Goal: Task Accomplishment & Management: Complete application form

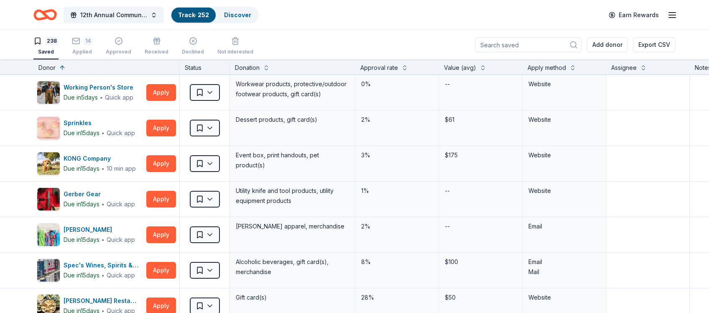
scroll to position [459, 0]
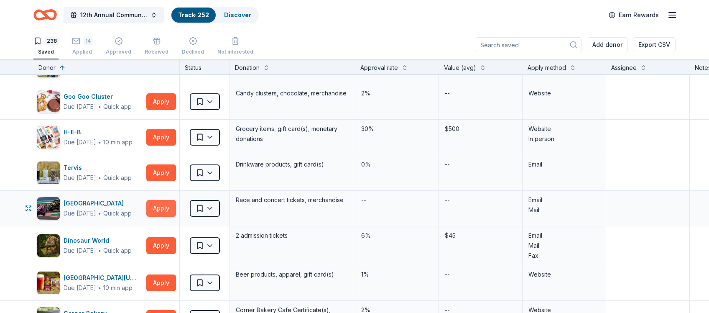
click at [166, 208] on button "Apply" at bounding box center [161, 208] width 30 height 17
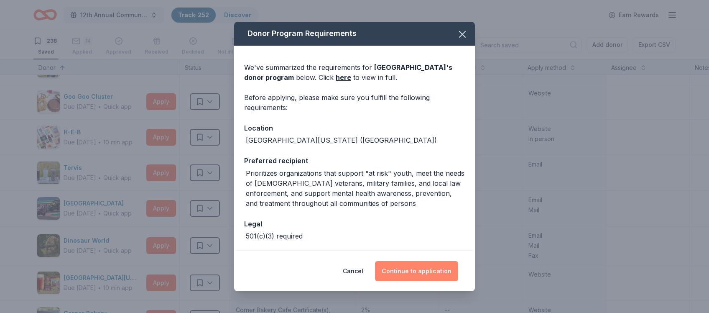
click at [421, 273] on button "Continue to application" at bounding box center [416, 271] width 83 height 20
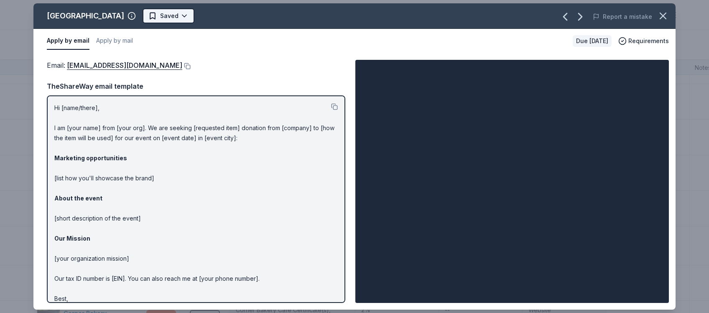
click at [180, 14] on html "12th Annual Community Appreciation Dinner & Fundraiser Track · 252 Discover Ear…" at bounding box center [354, 156] width 709 height 313
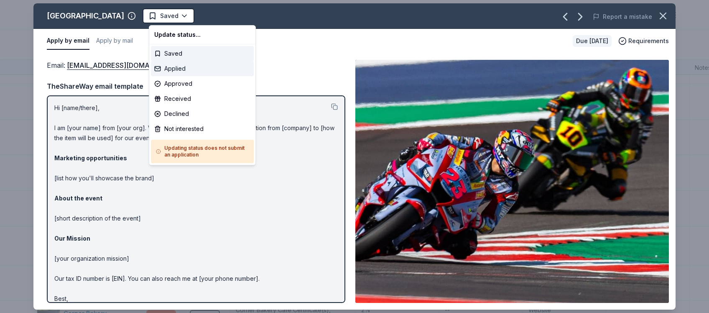
click at [178, 68] on div "Applied" at bounding box center [202, 68] width 103 height 15
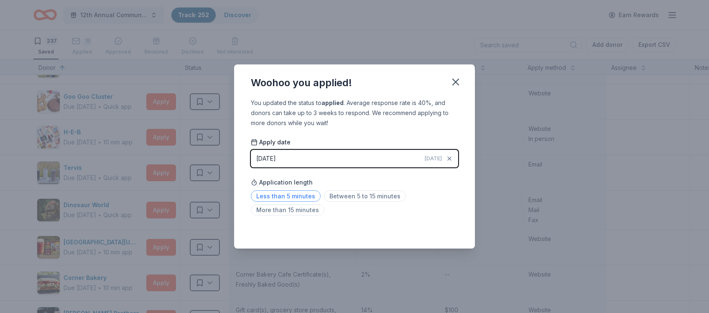
click at [283, 198] on span "Less than 5 minutes" at bounding box center [286, 195] width 70 height 11
click at [453, 81] on icon "button" at bounding box center [456, 82] width 12 height 12
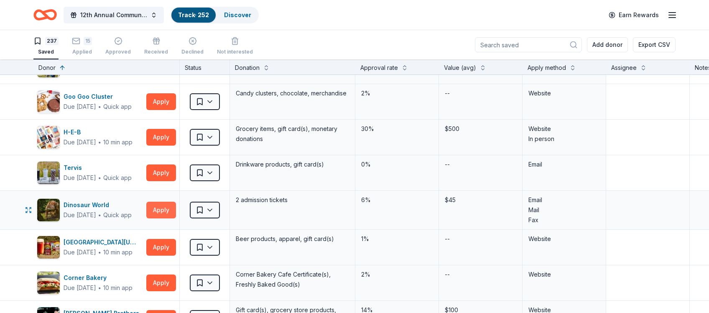
click at [163, 207] on button "Apply" at bounding box center [161, 209] width 30 height 17
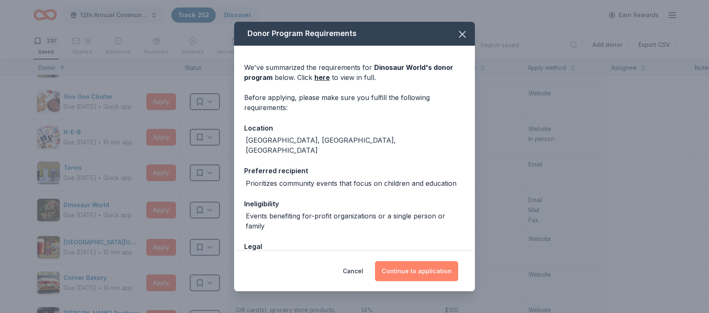
click at [418, 274] on button "Continue to application" at bounding box center [416, 271] width 83 height 20
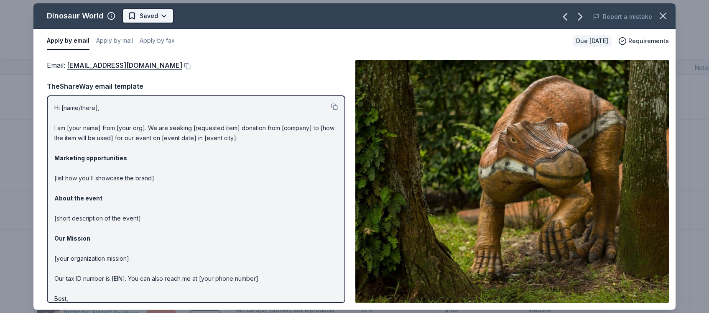
click at [157, 15] on html "12th Annual Community Appreciation Dinner & Fundraiser Track · 252 Discover Ear…" at bounding box center [354, 156] width 709 height 313
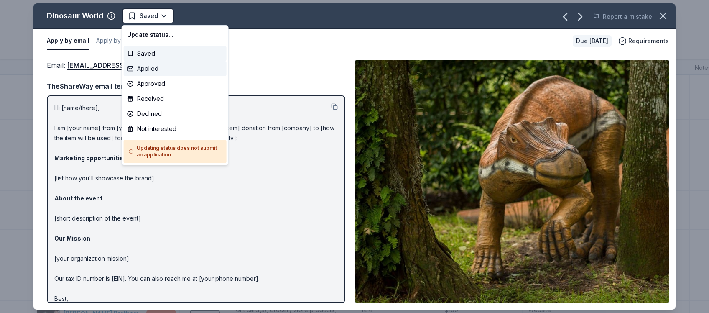
click at [150, 70] on div "Applied" at bounding box center [175, 68] width 103 height 15
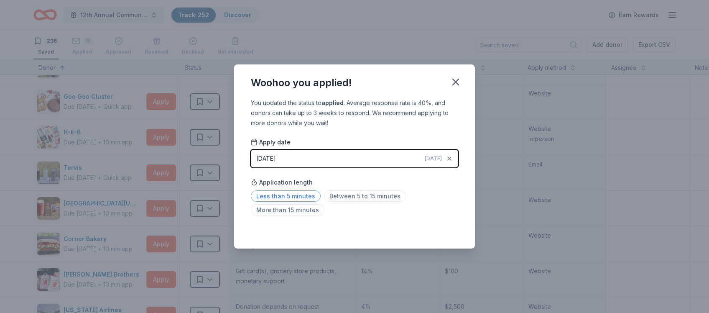
click at [300, 196] on span "Less than 5 minutes" at bounding box center [286, 195] width 70 height 11
click at [457, 77] on icon "button" at bounding box center [456, 82] width 12 height 12
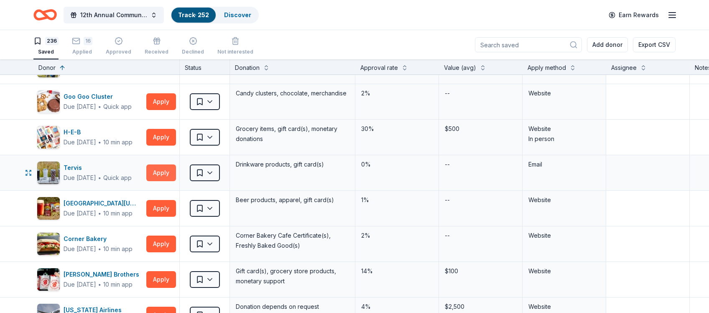
click at [153, 171] on button "Apply" at bounding box center [161, 172] width 30 height 17
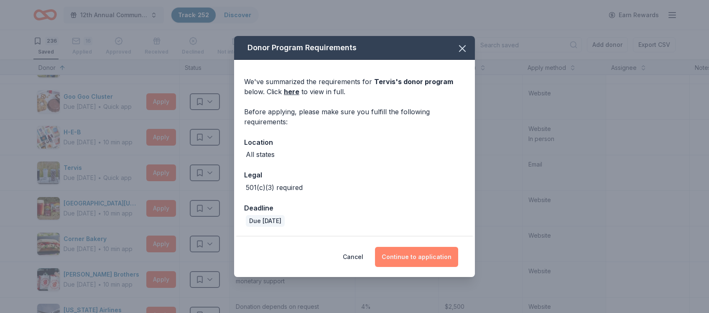
click at [417, 257] on button "Continue to application" at bounding box center [416, 257] width 83 height 20
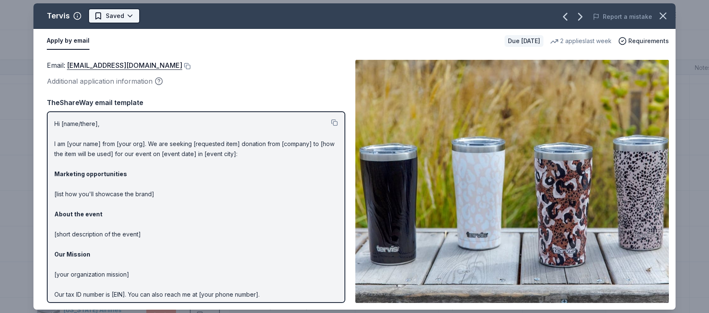
click at [125, 19] on html "12th Annual Community Appreciation Dinner & Fundraiser Track · 252 Discover Ear…" at bounding box center [354, 156] width 709 height 313
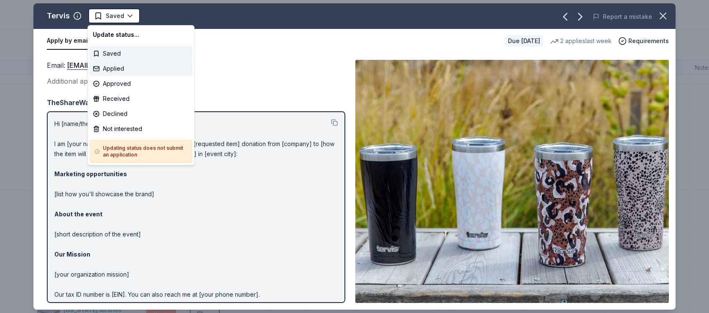
click at [118, 67] on div "Applied" at bounding box center [140, 68] width 103 height 15
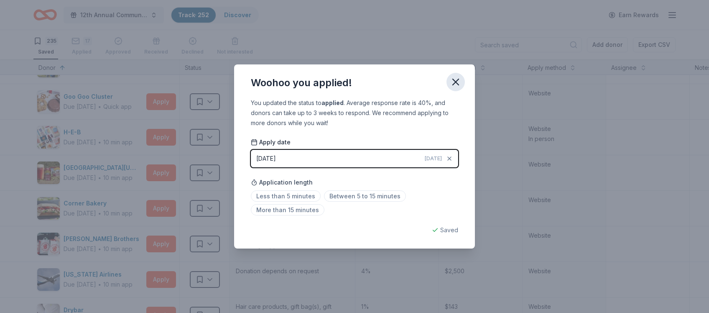
click at [454, 81] on icon "button" at bounding box center [456, 82] width 12 height 12
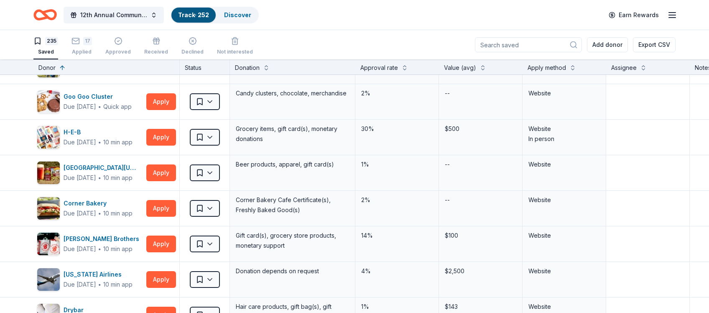
scroll to position [237, 0]
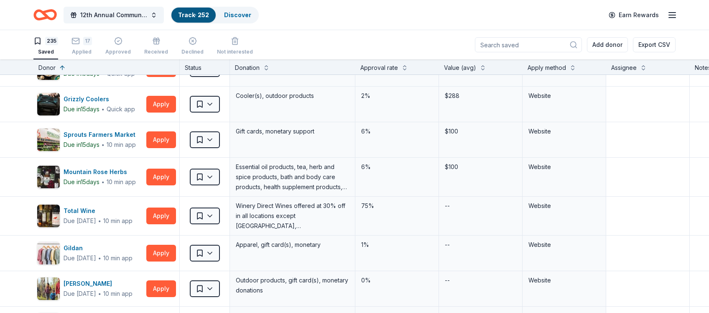
click at [558, 69] on div "Apply method" at bounding box center [546, 68] width 38 height 10
click at [572, 67] on button at bounding box center [572, 67] width 7 height 8
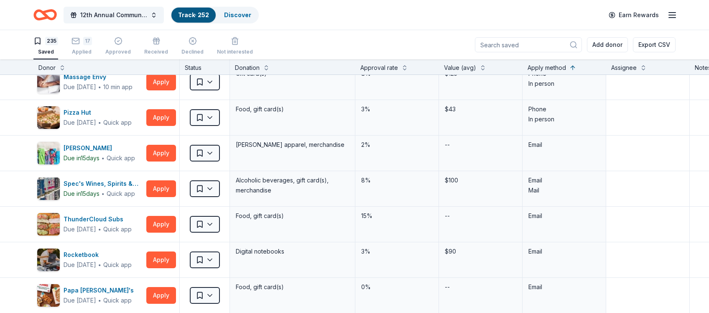
scroll to position [1327, 0]
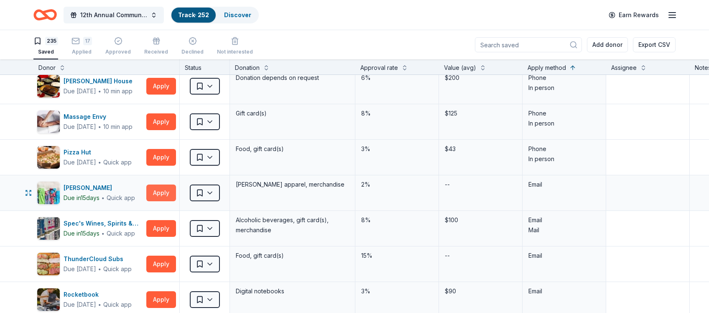
click at [166, 190] on button "Apply" at bounding box center [161, 192] width 30 height 17
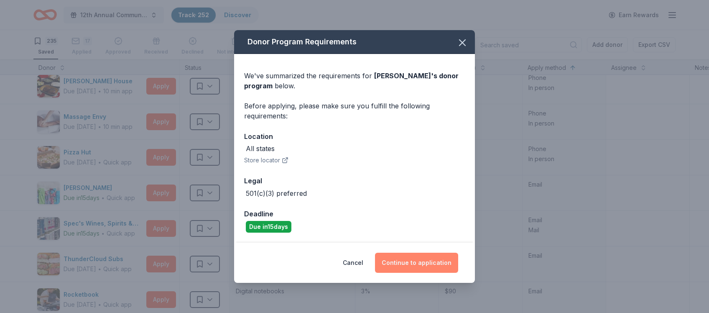
click at [415, 262] on button "Continue to application" at bounding box center [416, 262] width 83 height 20
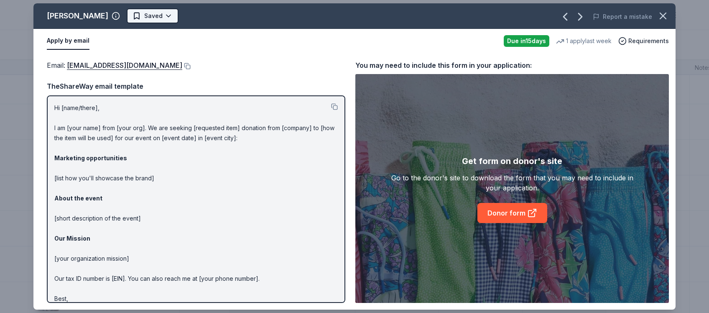
click at [160, 14] on html "12th Annual Community Appreciation Dinner & Fundraiser Track · 252 Discover Ear…" at bounding box center [354, 156] width 709 height 313
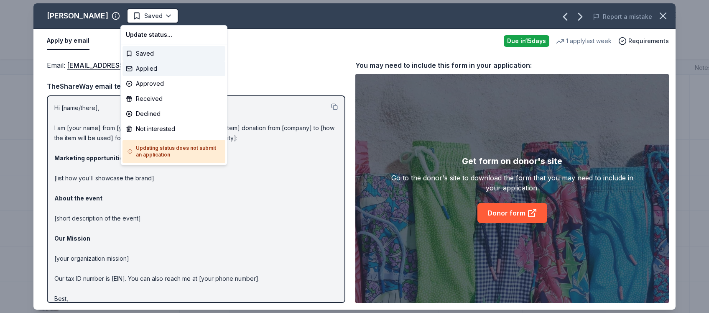
click at [144, 71] on div "Applied" at bounding box center [173, 68] width 103 height 15
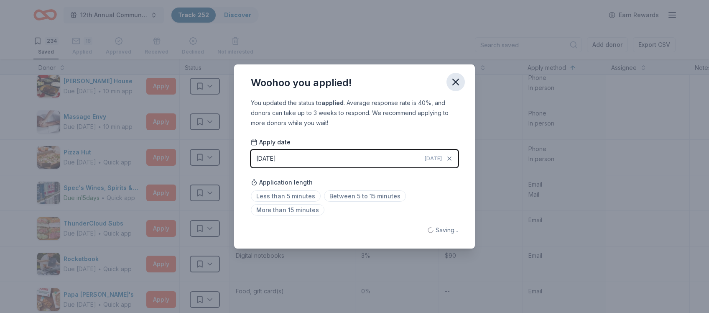
click at [457, 83] on icon "button" at bounding box center [456, 82] width 6 height 6
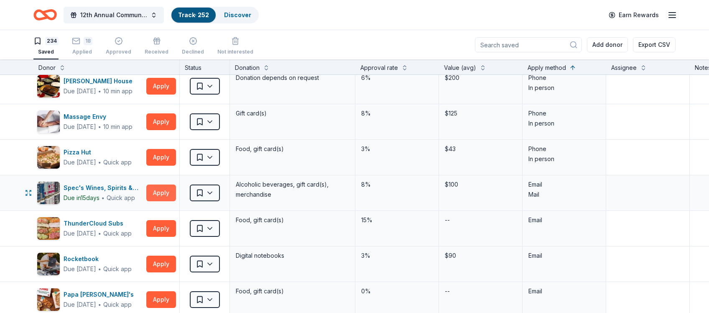
click at [161, 188] on button "Apply" at bounding box center [161, 192] width 30 height 17
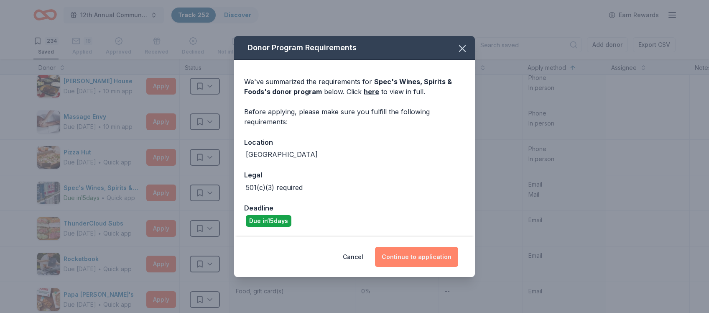
click at [412, 254] on button "Continue to application" at bounding box center [416, 257] width 83 height 20
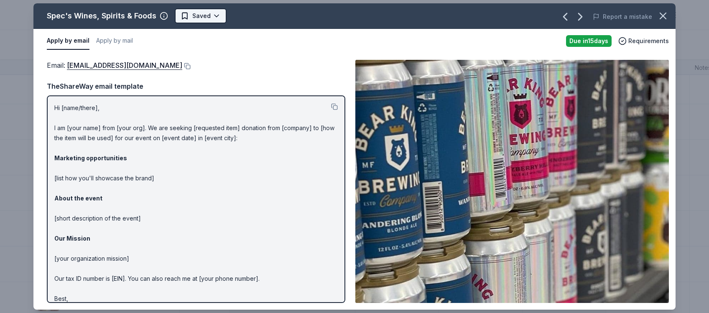
click at [213, 16] on html "12th Annual Community Appreciation Dinner & Fundraiser Track · 252 Discover Ear…" at bounding box center [354, 156] width 709 height 313
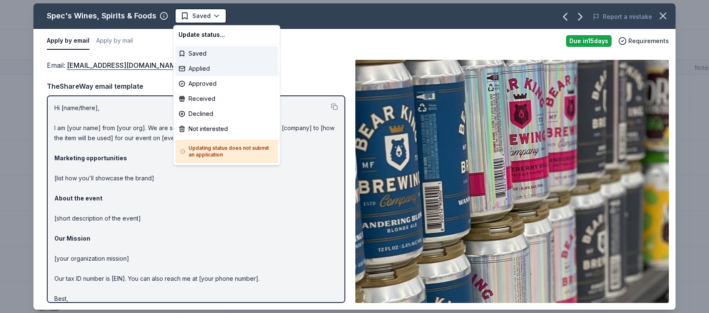
click at [205, 68] on div "Applied" at bounding box center [226, 68] width 103 height 15
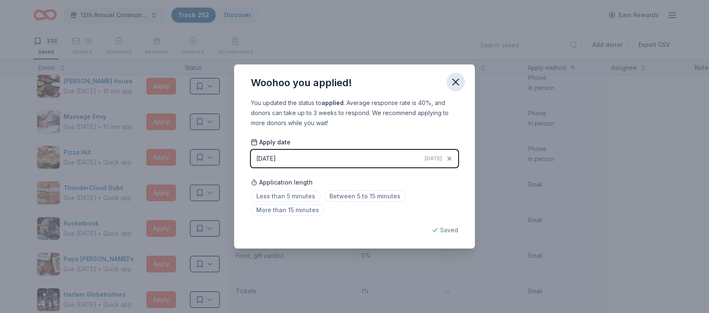
click at [451, 82] on icon "button" at bounding box center [456, 82] width 12 height 12
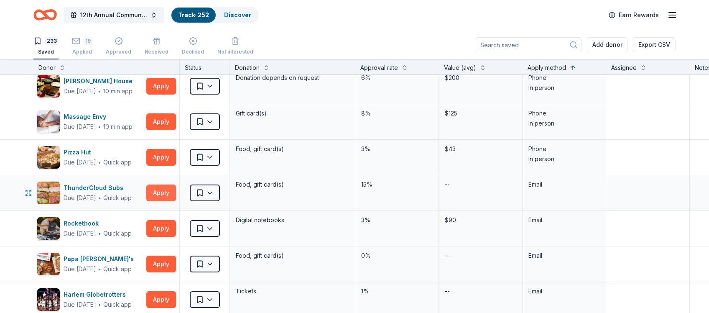
click at [162, 192] on button "Apply" at bounding box center [161, 192] width 30 height 17
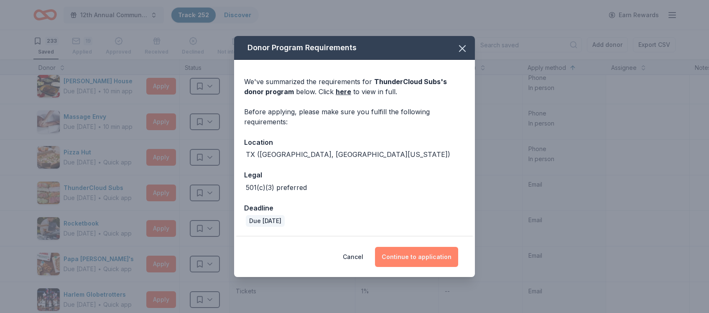
click at [419, 254] on button "Continue to application" at bounding box center [416, 257] width 83 height 20
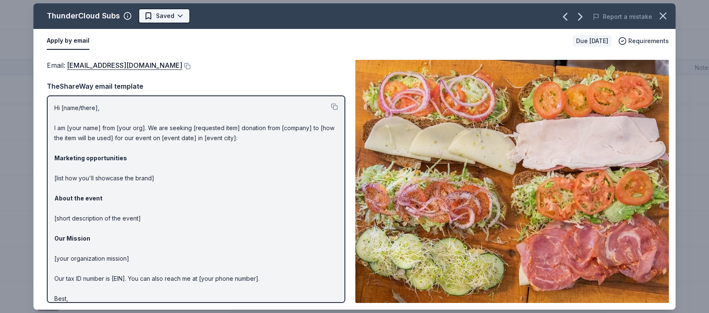
click at [181, 18] on html "12th Annual Community Appreciation Dinner & Fundraiser Track · 252 Discover Ear…" at bounding box center [354, 156] width 709 height 313
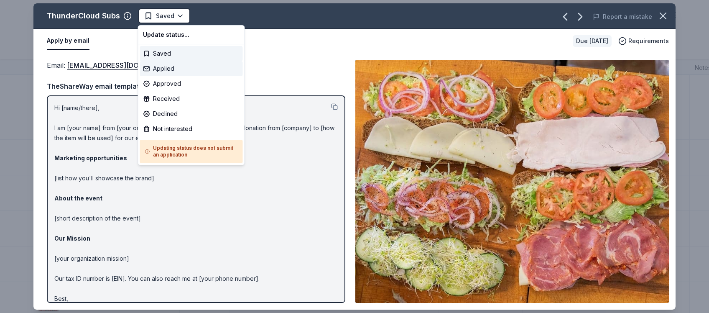
click at [173, 69] on div "Applied" at bounding box center [191, 68] width 103 height 15
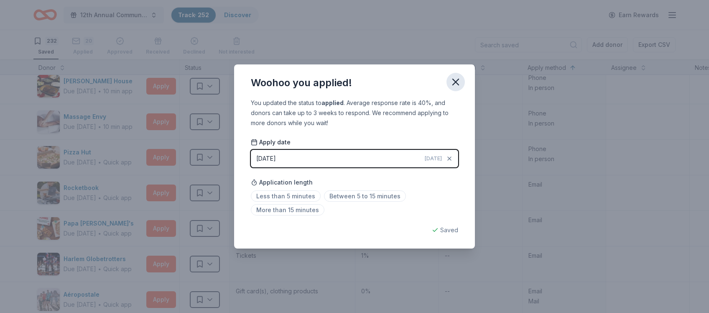
click at [456, 83] on icon "button" at bounding box center [456, 82] width 6 height 6
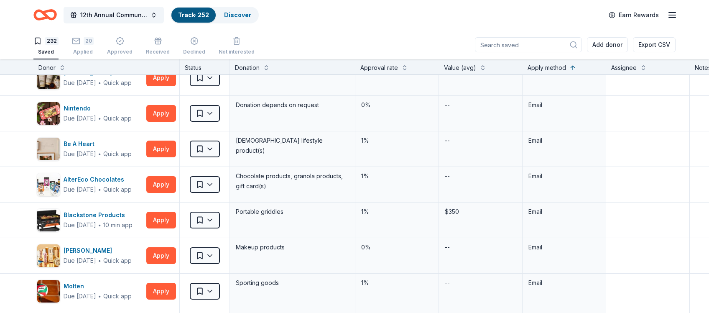
scroll to position [1978, 0]
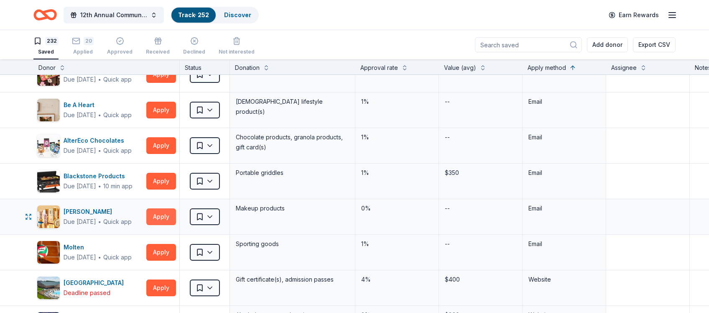
click at [161, 213] on button "Apply" at bounding box center [161, 216] width 30 height 17
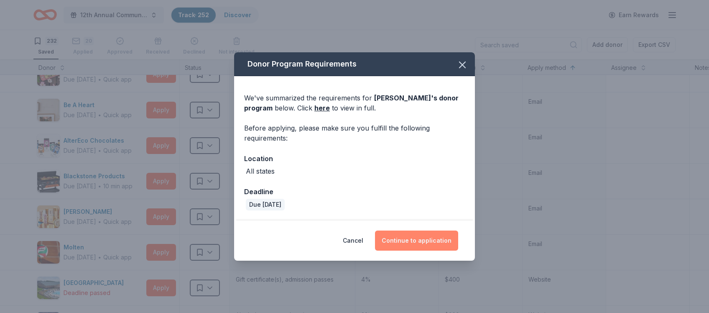
click at [427, 239] on button "Continue to application" at bounding box center [416, 240] width 83 height 20
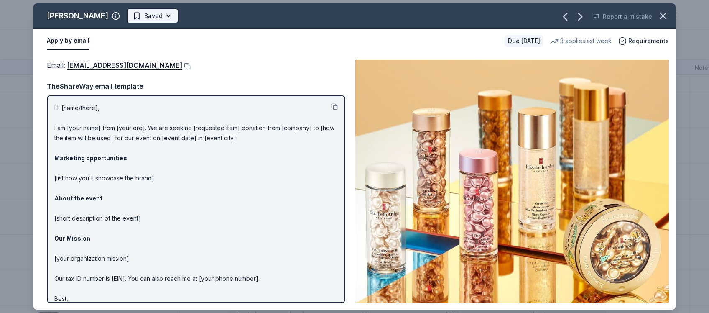
click at [165, 15] on html "12th Annual Community Appreciation Dinner & Fundraiser Track · 252 Discover Ear…" at bounding box center [354, 156] width 709 height 313
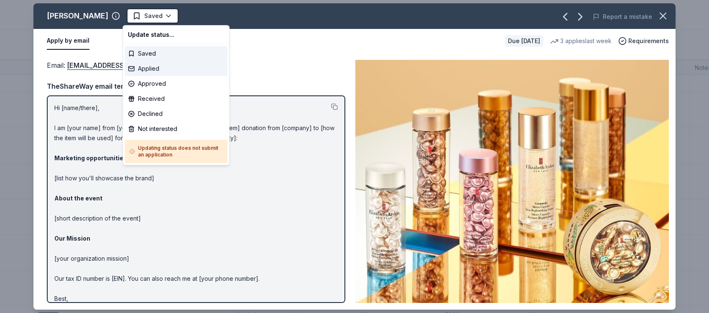
click at [157, 69] on div "Applied" at bounding box center [176, 68] width 103 height 15
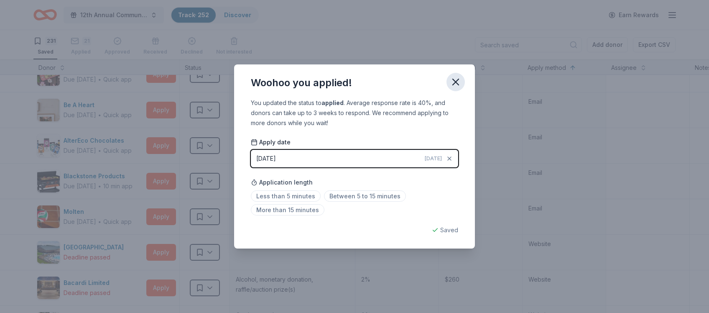
click at [458, 81] on icon "button" at bounding box center [456, 82] width 12 height 12
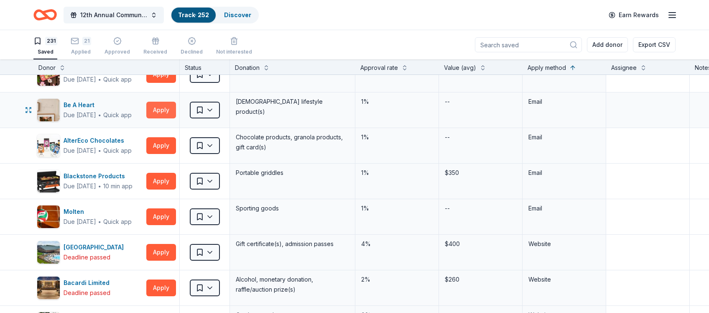
click at [159, 107] on button "Apply" at bounding box center [161, 110] width 30 height 17
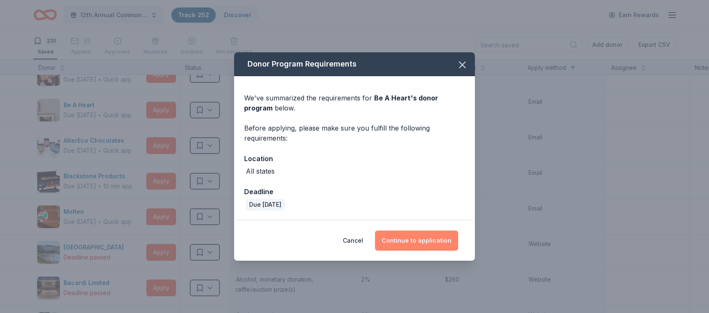
click at [434, 236] on button "Continue to application" at bounding box center [416, 240] width 83 height 20
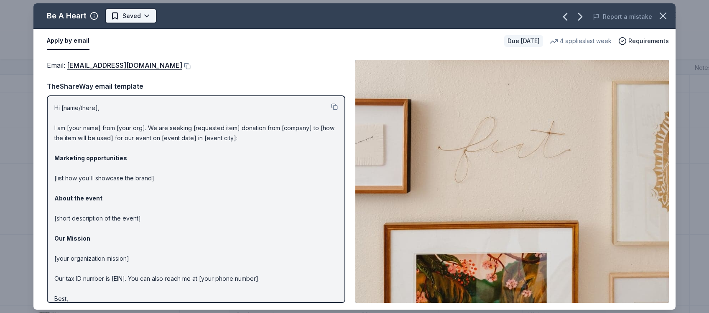
click at [140, 15] on html "12th Annual Community Appreciation Dinner & Fundraiser Track · 252 Discover Ear…" at bounding box center [354, 156] width 709 height 313
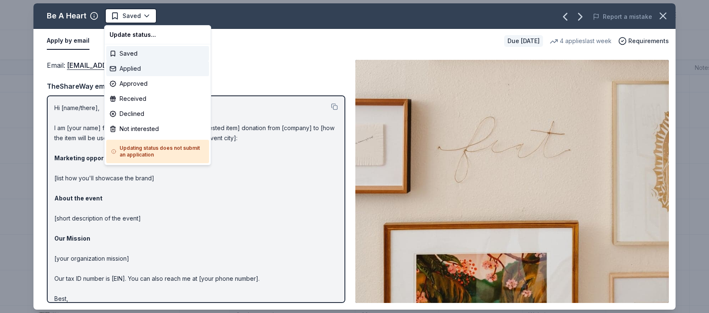
click at [136, 68] on div "Applied" at bounding box center [157, 68] width 103 height 15
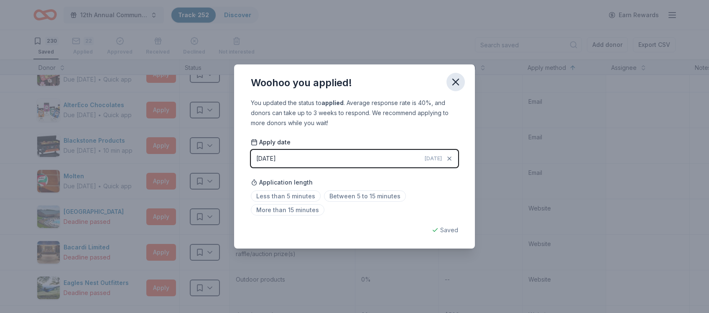
click at [455, 84] on icon "button" at bounding box center [456, 82] width 12 height 12
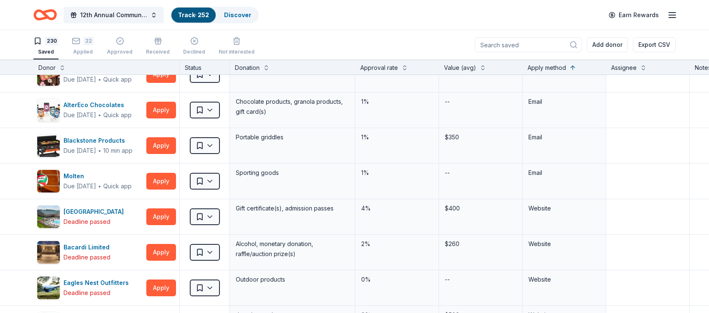
scroll to position [1756, 0]
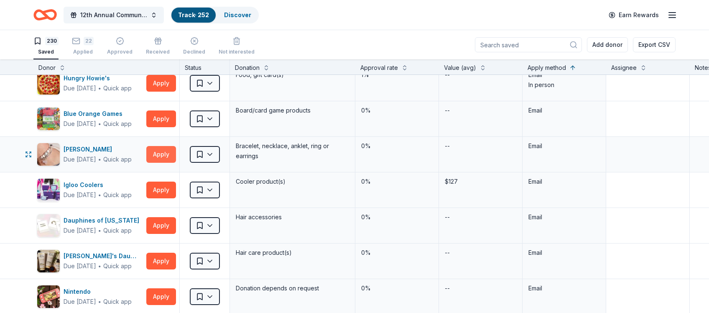
click at [164, 153] on button "Apply" at bounding box center [161, 154] width 30 height 17
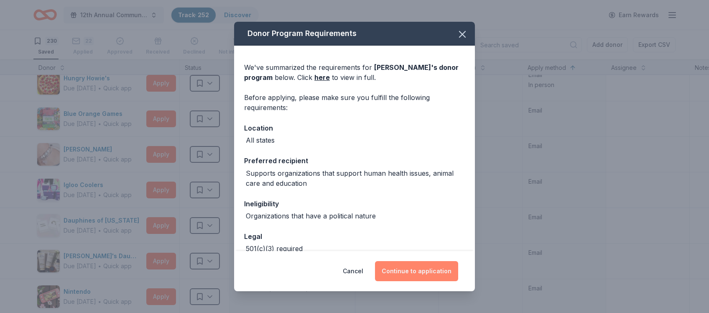
click at [410, 268] on button "Continue to application" at bounding box center [416, 271] width 83 height 20
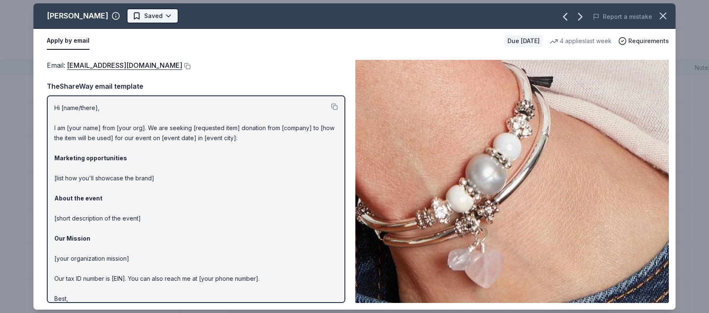
click at [150, 15] on html "12th Annual Community Appreciation Dinner & Fundraiser Track · 252 Discover Ear…" at bounding box center [354, 156] width 709 height 313
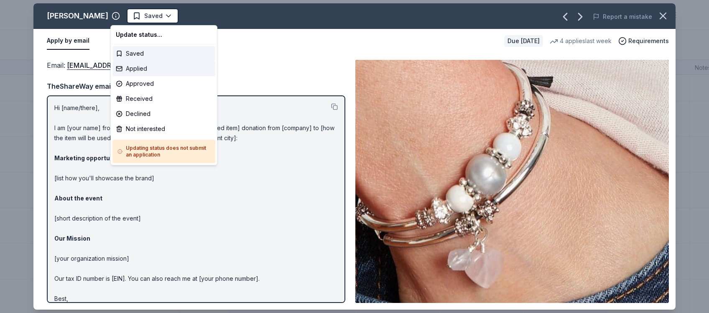
click at [149, 70] on div "Applied" at bounding box center [163, 68] width 103 height 15
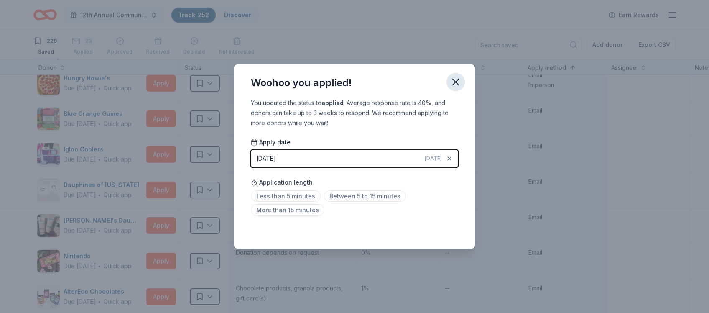
click at [455, 80] on icon "button" at bounding box center [456, 82] width 12 height 12
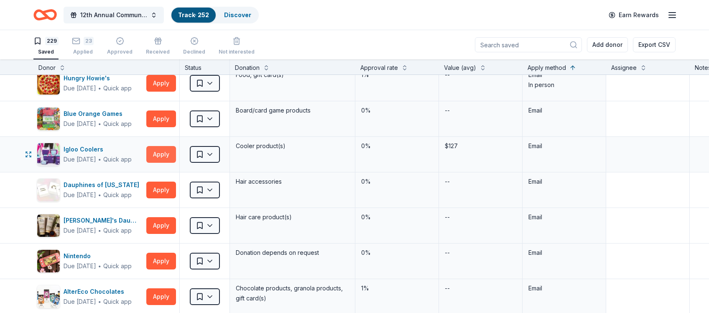
click at [163, 151] on button "Apply" at bounding box center [161, 154] width 30 height 17
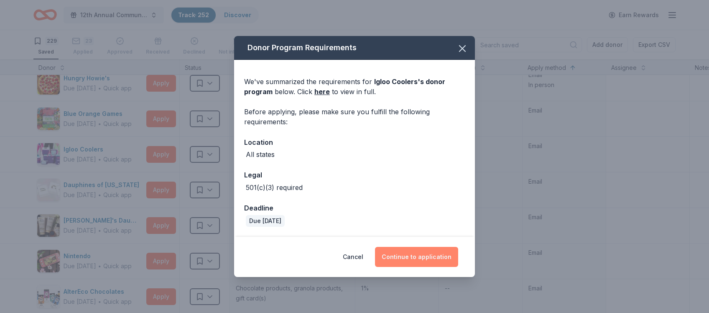
click at [415, 257] on button "Continue to application" at bounding box center [416, 257] width 83 height 20
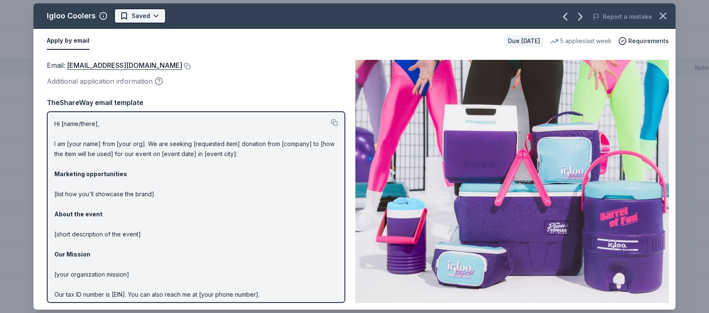
click at [154, 18] on html "12th Annual Community Appreciation Dinner & Fundraiser Track · 252 Discover Ear…" at bounding box center [354, 156] width 709 height 313
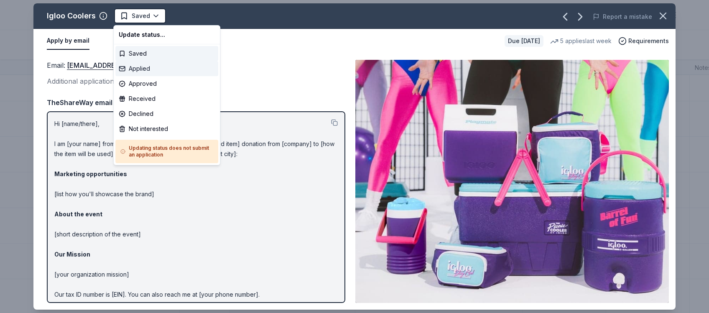
click at [148, 67] on div "Applied" at bounding box center [166, 68] width 103 height 15
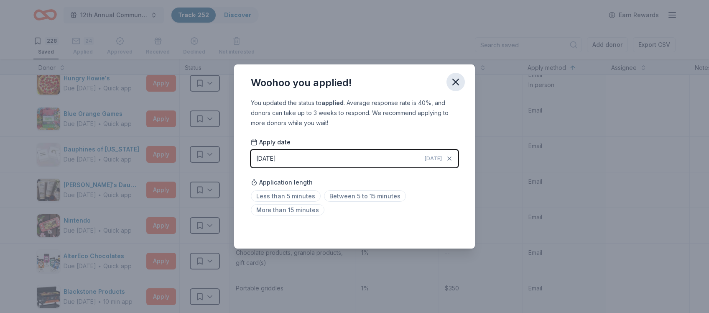
click at [453, 84] on icon "button" at bounding box center [456, 82] width 6 height 6
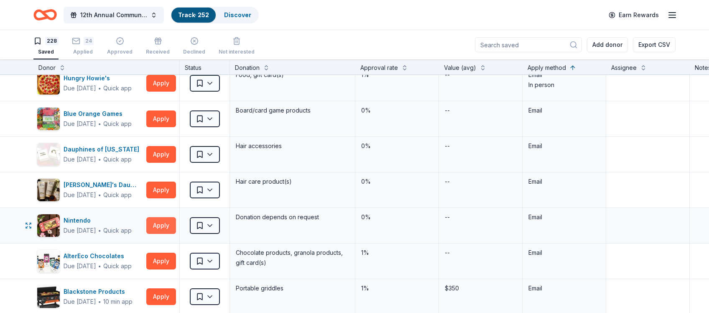
click at [160, 223] on button "Apply" at bounding box center [161, 225] width 30 height 17
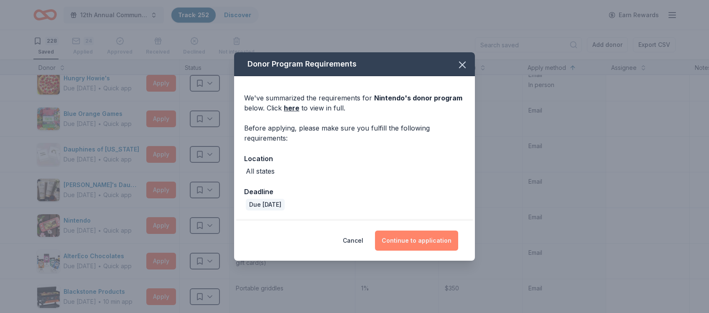
click at [428, 239] on button "Continue to application" at bounding box center [416, 240] width 83 height 20
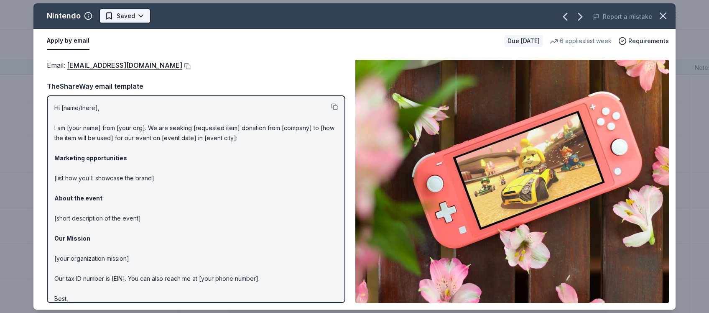
click at [139, 14] on html "12th Annual Community Appreciation Dinner & Fundraiser Track · 252 Discover Ear…" at bounding box center [354, 156] width 709 height 313
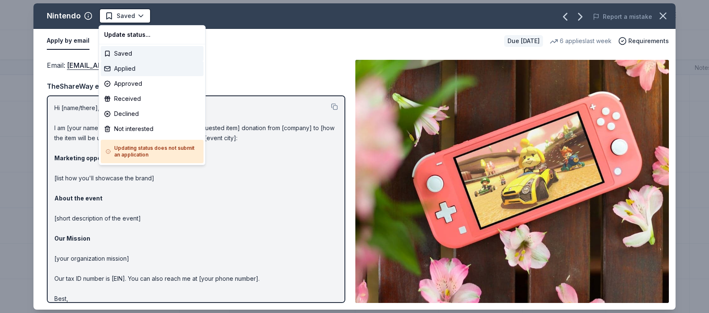
click at [127, 68] on div "Applied" at bounding box center [152, 68] width 103 height 15
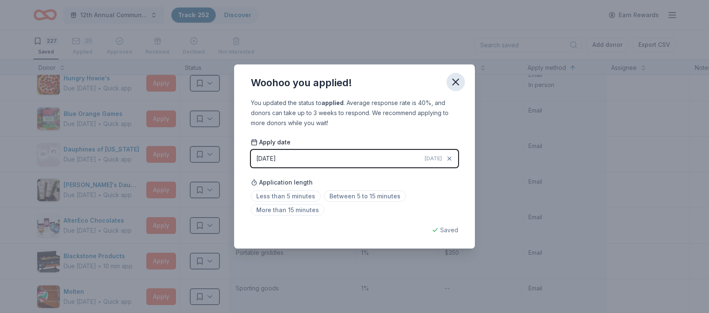
click at [457, 82] on icon "button" at bounding box center [456, 82] width 12 height 12
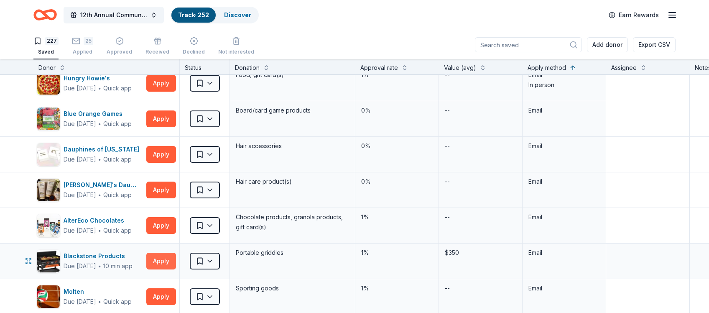
click at [160, 258] on button "Apply" at bounding box center [161, 260] width 30 height 17
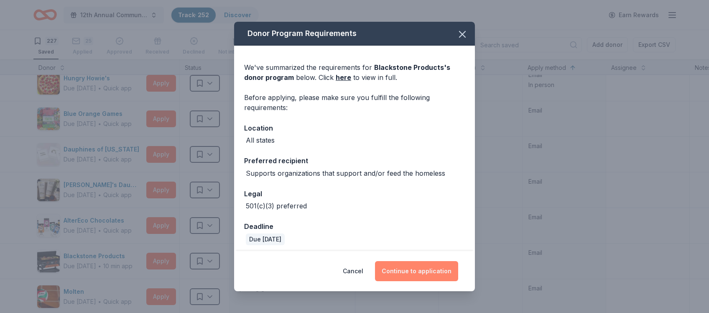
click at [424, 274] on button "Continue to application" at bounding box center [416, 271] width 83 height 20
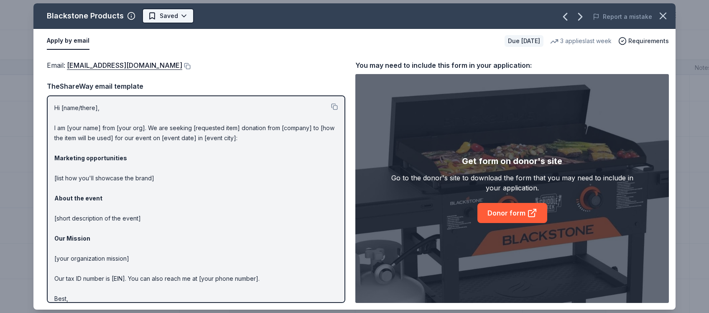
click at [179, 10] on html "12th Annual Community Appreciation Dinner & Fundraiser Track · 252 Discover Ear…" at bounding box center [354, 156] width 709 height 313
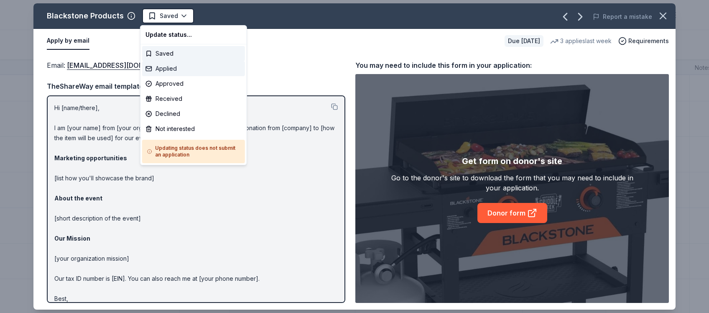
click at [172, 69] on div "Applied" at bounding box center [193, 68] width 103 height 15
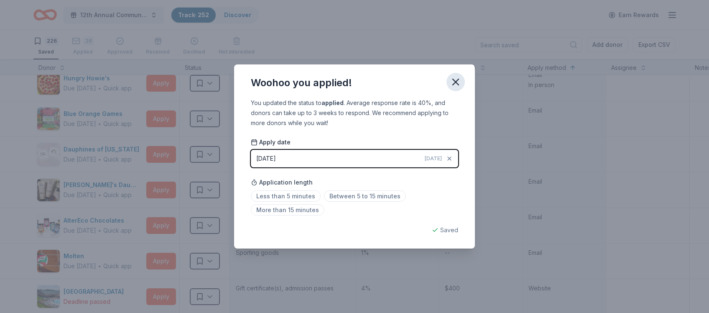
click at [453, 81] on icon "button" at bounding box center [456, 82] width 12 height 12
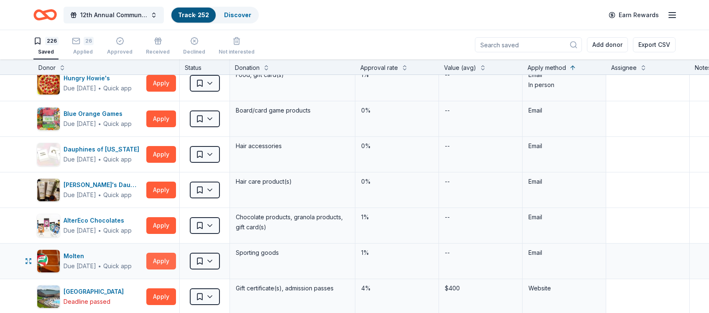
click at [165, 258] on button "Apply" at bounding box center [161, 260] width 30 height 17
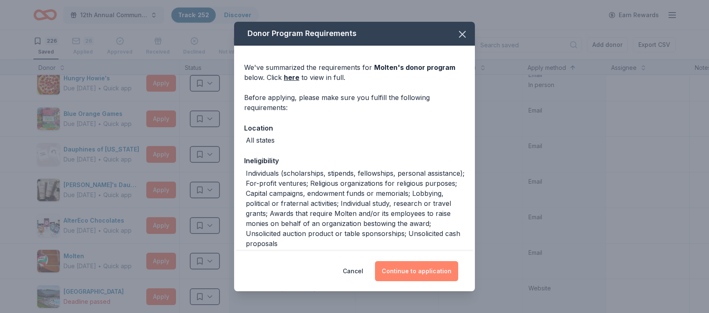
click at [403, 274] on button "Continue to application" at bounding box center [416, 271] width 83 height 20
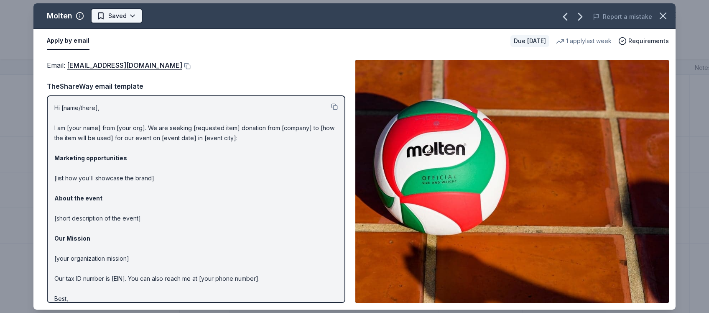
click at [130, 14] on html "12th Annual Community Appreciation Dinner & Fundraiser Track · 252 Discover Ear…" at bounding box center [354, 156] width 709 height 313
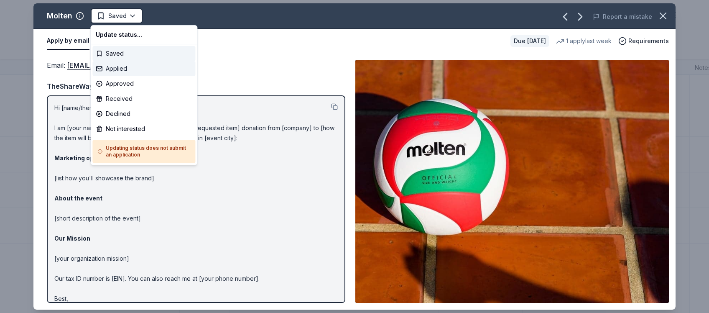
click at [122, 69] on div "Applied" at bounding box center [143, 68] width 103 height 15
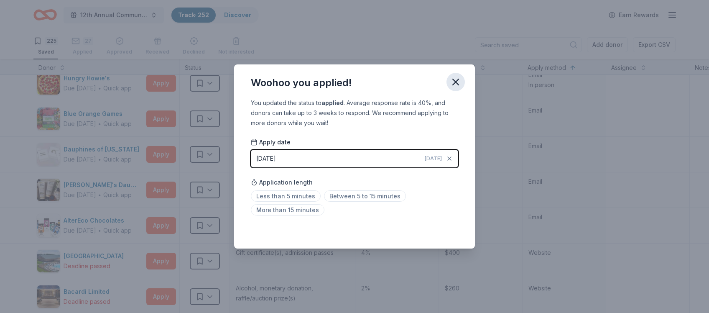
click at [455, 83] on icon "button" at bounding box center [456, 82] width 6 height 6
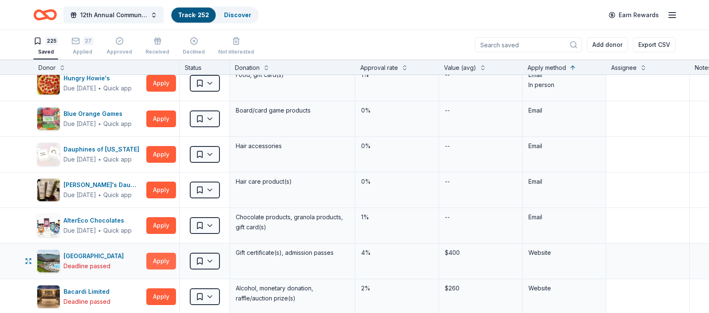
click at [160, 256] on button "Apply" at bounding box center [161, 260] width 30 height 17
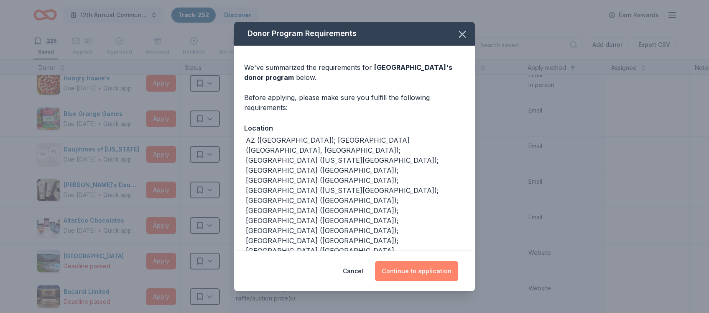
click at [428, 273] on button "Continue to application" at bounding box center [416, 271] width 83 height 20
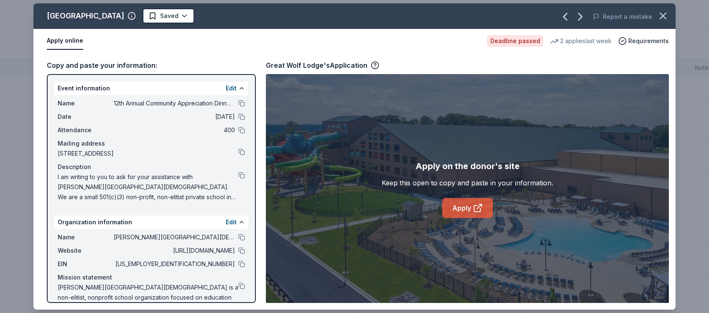
click at [469, 210] on link "Apply" at bounding box center [467, 208] width 51 height 20
click at [646, 38] on span "Requirements" at bounding box center [648, 41] width 41 height 10
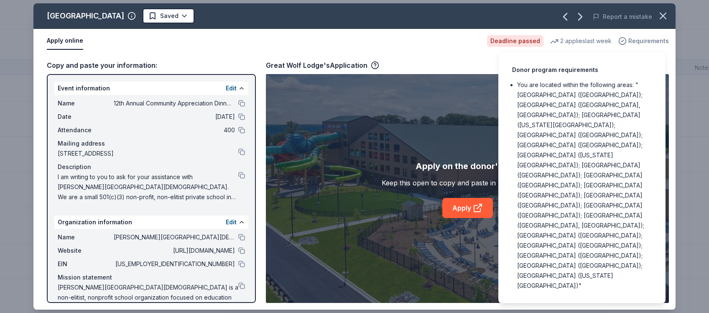
click at [646, 38] on span "Requirements" at bounding box center [648, 41] width 41 height 10
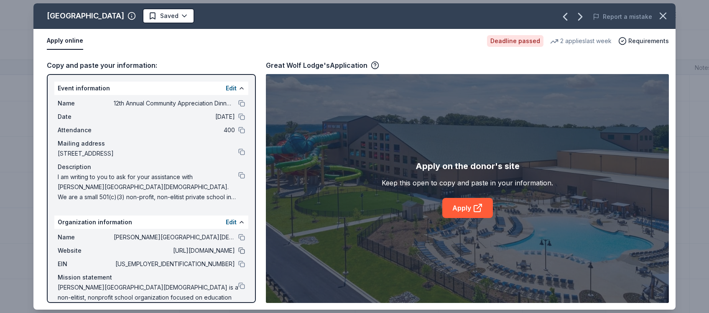
click at [242, 252] on button at bounding box center [241, 250] width 7 height 7
click at [242, 263] on button at bounding box center [241, 263] width 7 height 7
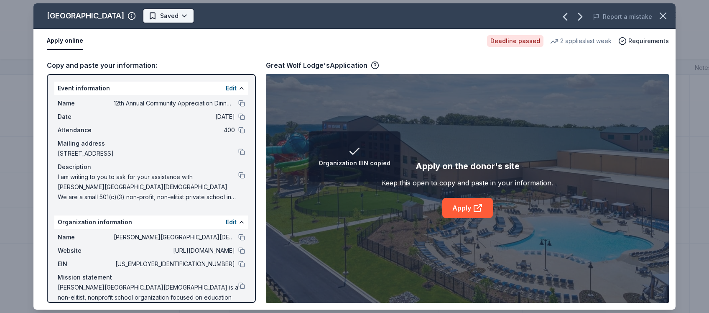
click at [164, 20] on html "Organization EIN copied 12th Annual Community Appreciation Dinner & Fundraiser …" at bounding box center [354, 156] width 709 height 313
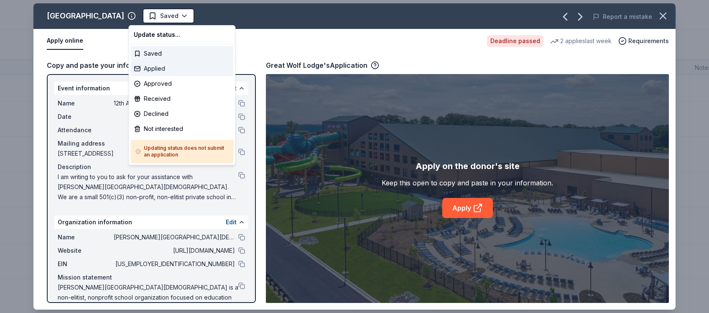
click at [160, 68] on div "Applied" at bounding box center [181, 68] width 103 height 15
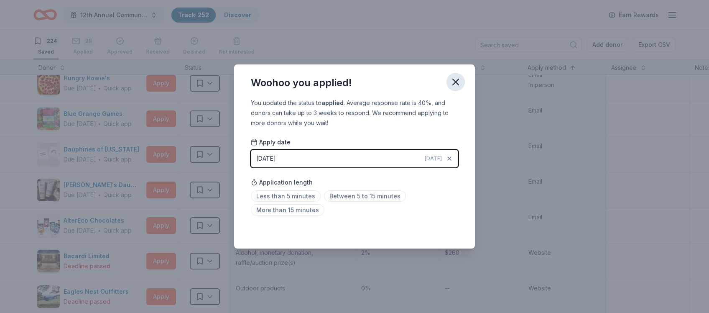
click at [457, 81] on icon "button" at bounding box center [456, 82] width 12 height 12
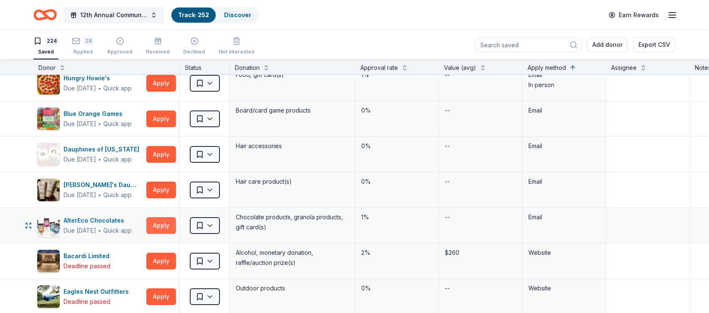
click at [160, 222] on button "Apply" at bounding box center [161, 225] width 30 height 17
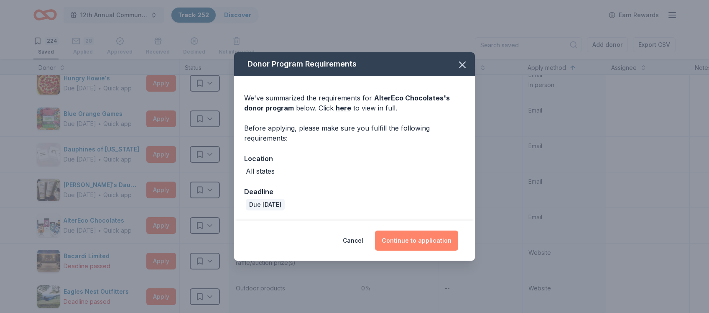
click at [416, 241] on button "Continue to application" at bounding box center [416, 240] width 83 height 20
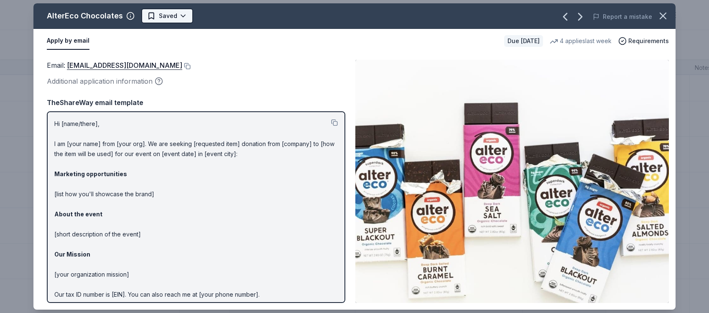
click at [166, 15] on html "12th Annual Community Appreciation Dinner & Fundraiser Track · 252 Discover Ear…" at bounding box center [354, 156] width 709 height 313
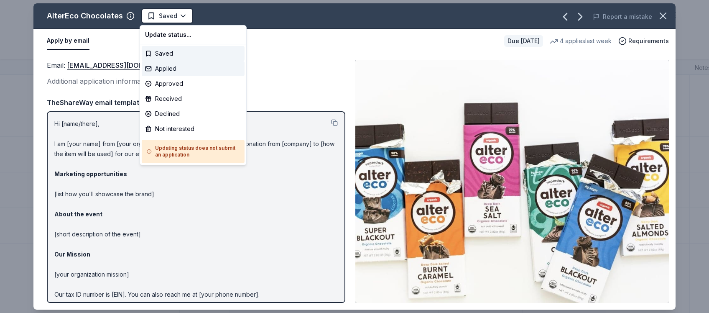
click at [173, 67] on div "Applied" at bounding box center [193, 68] width 103 height 15
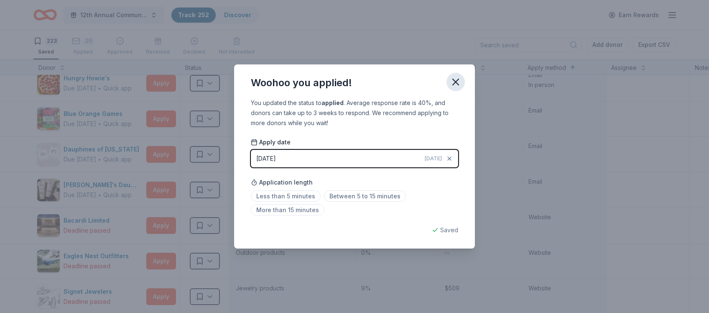
click at [456, 84] on icon "button" at bounding box center [456, 82] width 12 height 12
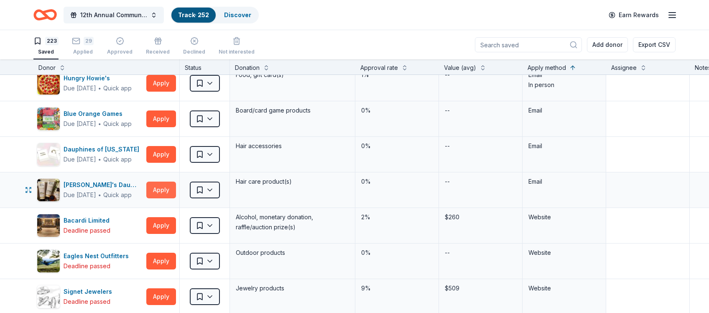
click at [159, 187] on button "Apply" at bounding box center [161, 189] width 30 height 17
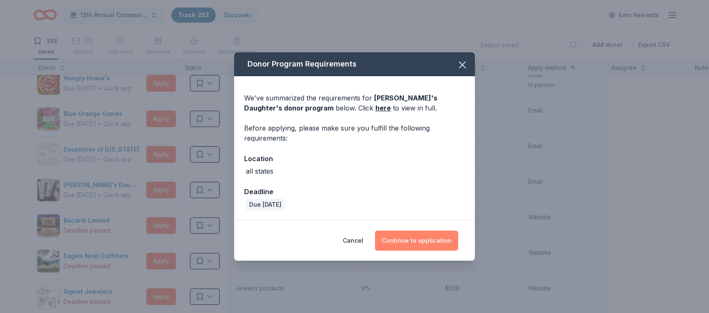
click at [409, 239] on button "Continue to application" at bounding box center [416, 240] width 83 height 20
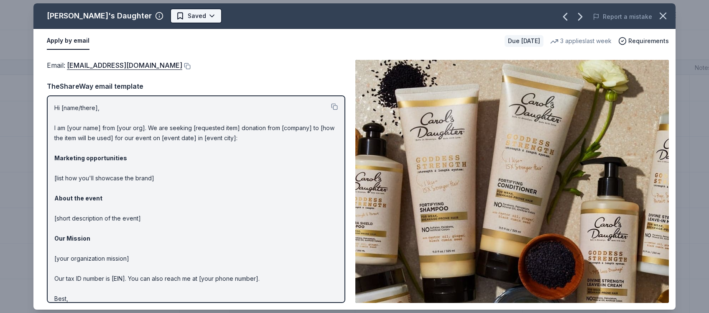
click at [164, 16] on html "12th Annual Community Appreciation Dinner & Fundraiser Track · 252 Discover Ear…" at bounding box center [354, 156] width 709 height 313
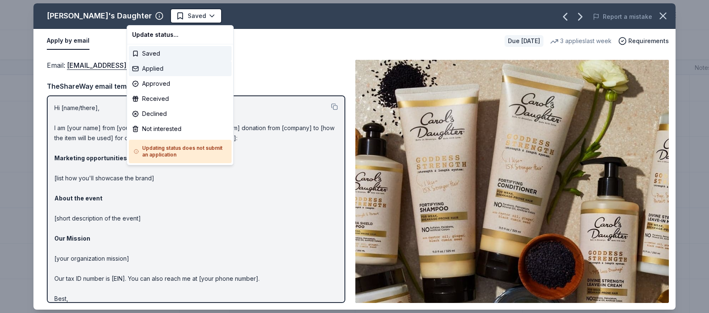
click at [160, 69] on div "Applied" at bounding box center [180, 68] width 103 height 15
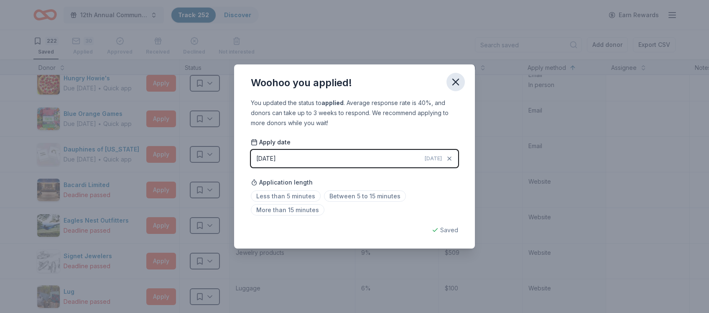
click at [454, 85] on icon "button" at bounding box center [456, 82] width 12 height 12
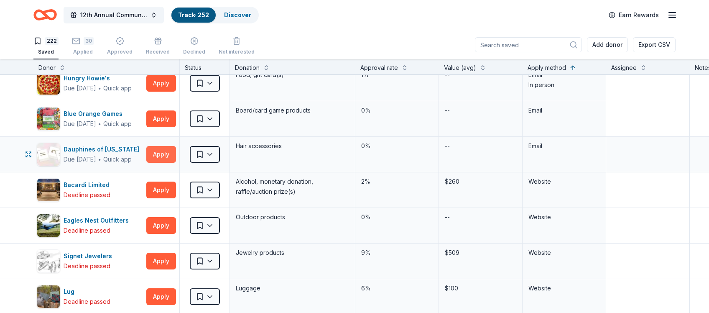
click at [160, 150] on button "Apply" at bounding box center [161, 154] width 30 height 17
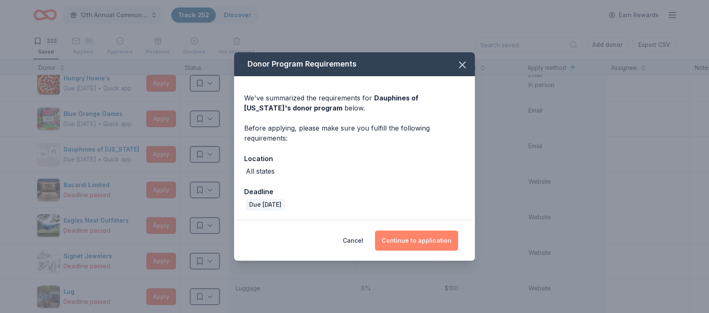
click at [400, 238] on button "Continue to application" at bounding box center [416, 240] width 83 height 20
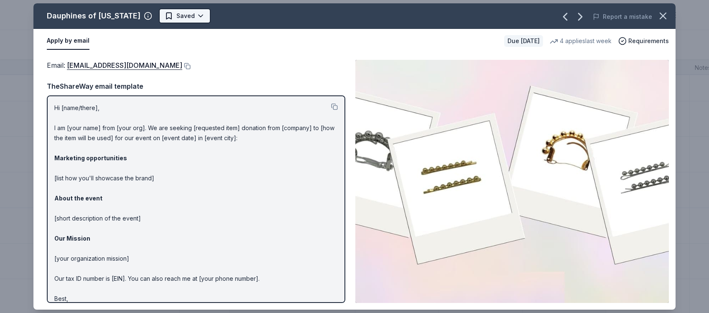
click at [195, 14] on html "12th Annual Community Appreciation Dinner & Fundraiser Track · 252 Discover Ear…" at bounding box center [354, 156] width 709 height 313
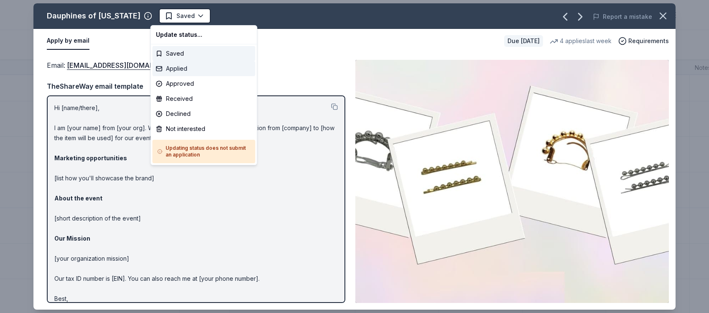
click at [178, 70] on div "Applied" at bounding box center [204, 68] width 103 height 15
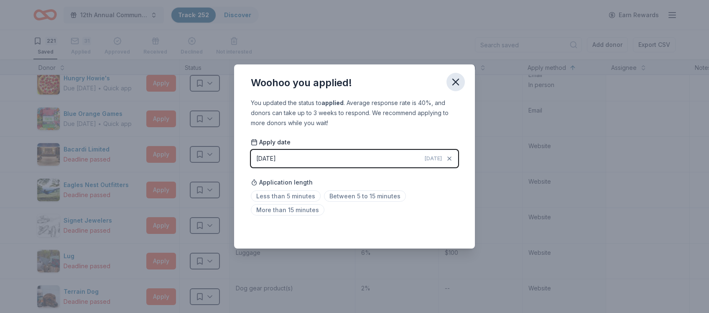
click at [454, 84] on icon "button" at bounding box center [456, 82] width 6 height 6
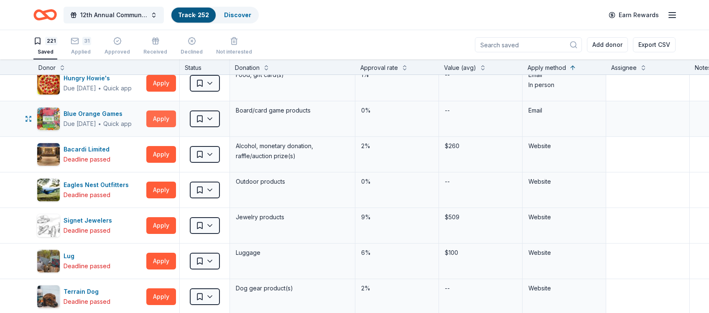
click at [166, 113] on button "Apply" at bounding box center [161, 118] width 30 height 17
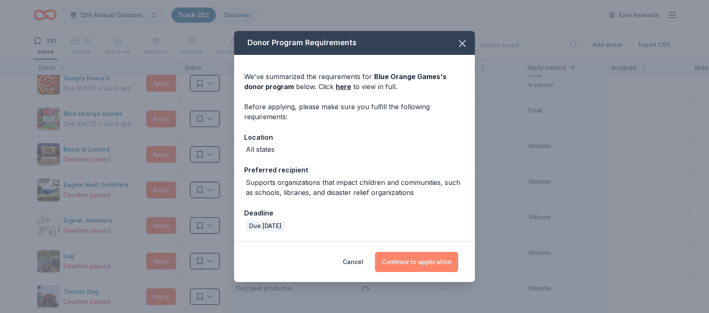
click at [405, 259] on button "Continue to application" at bounding box center [416, 262] width 83 height 20
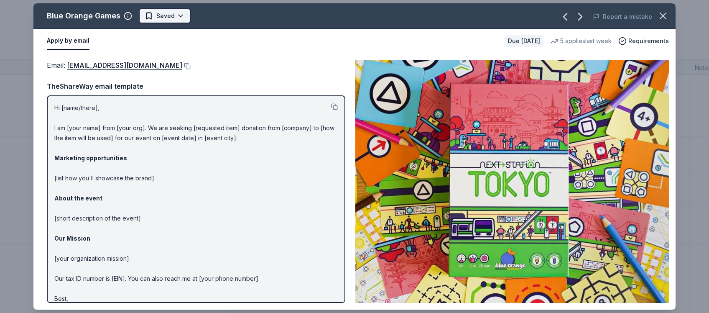
click at [179, 15] on html "12th Annual Community Appreciation Dinner & Fundraiser Track · 252 Discover Ear…" at bounding box center [354, 156] width 709 height 313
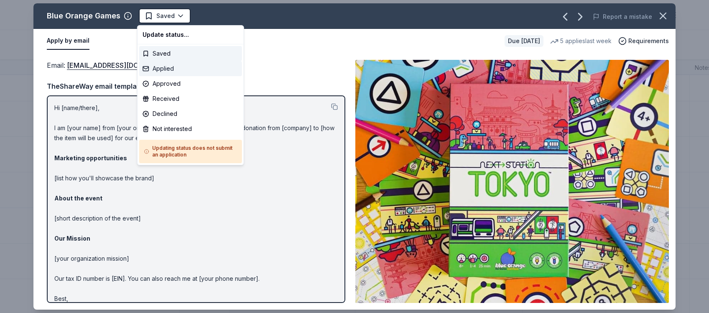
click at [167, 74] on div "Applied" at bounding box center [190, 68] width 103 height 15
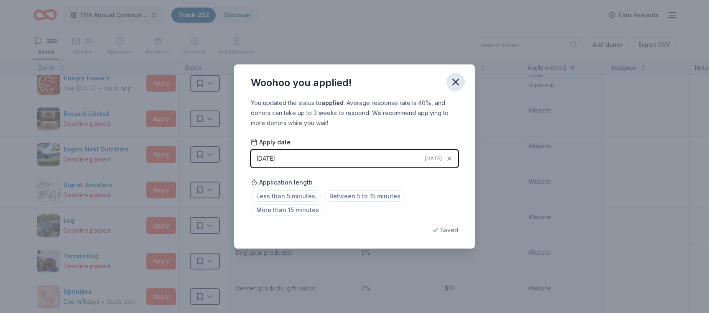
click at [456, 84] on icon "button" at bounding box center [456, 82] width 12 height 12
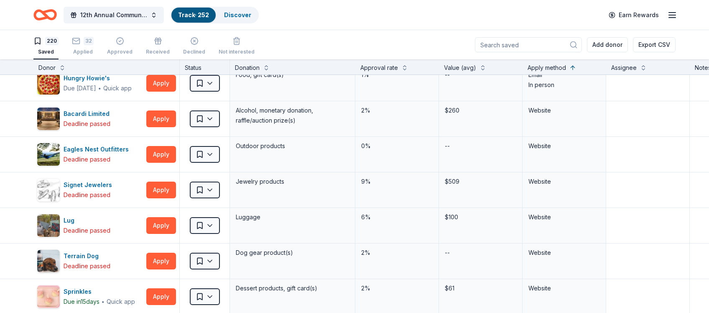
click at [46, 49] on div "Saved" at bounding box center [45, 51] width 25 height 7
click at [39, 43] on icon "button" at bounding box center [37, 41] width 8 height 8
click at [242, 17] on link "Discover" at bounding box center [237, 14] width 27 height 7
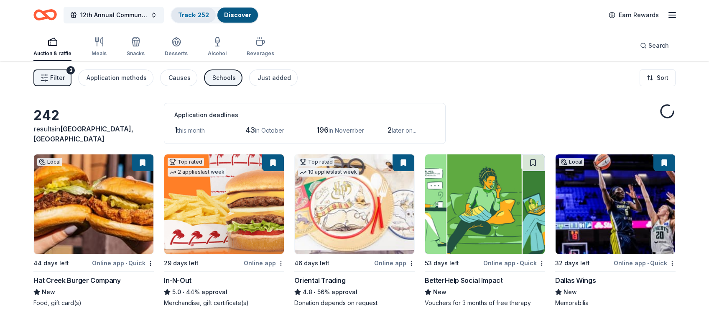
click at [195, 15] on link "Track · 252" at bounding box center [193, 14] width 31 height 7
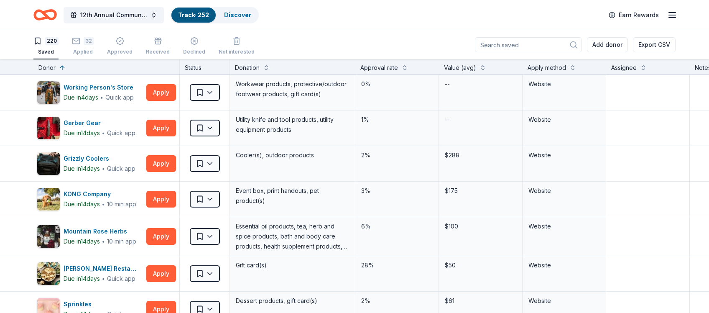
click at [46, 47] on div "220 Saved" at bounding box center [45, 46] width 25 height 18
click at [37, 41] on icon "button" at bounding box center [37, 41] width 8 height 8
click at [46, 43] on div "220" at bounding box center [51, 41] width 13 height 8
drag, startPoint x: 46, startPoint y: 43, endPoint x: 98, endPoint y: 43, distance: 51.8
click at [98, 43] on div "220 Saved 32 Applied Approved Received Declined Not interested" at bounding box center [143, 46] width 221 height 26
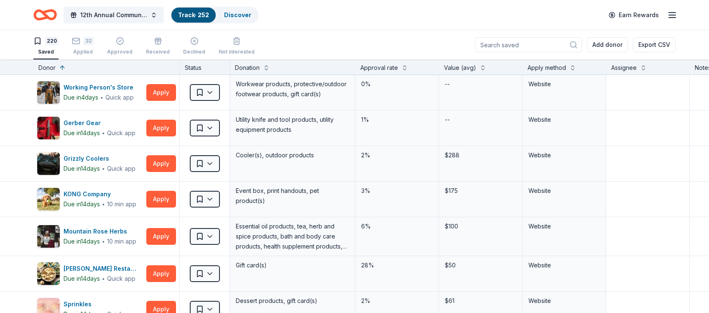
click at [672, 18] on line "button" at bounding box center [672, 18] width 7 height 0
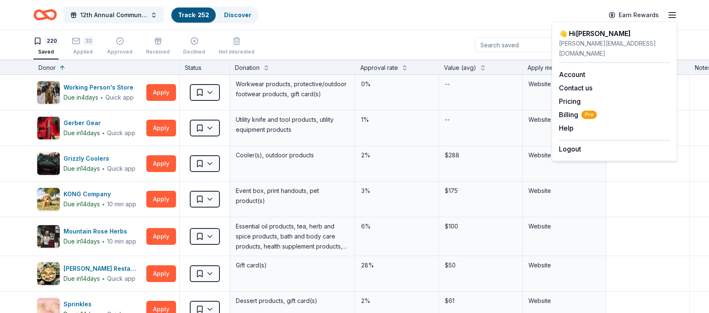
click at [691, 21] on div "12th Annual Community Appreciation Dinner & Fundraiser Track · 252 Discover Ear…" at bounding box center [354, 15] width 709 height 30
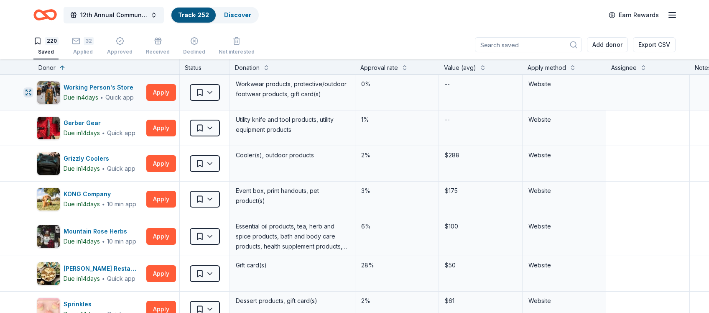
click at [28, 92] on icon "button" at bounding box center [28, 92] width 7 height 7
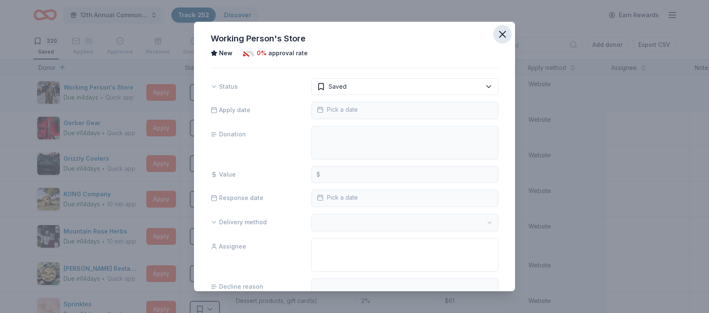
click at [504, 37] on icon "button" at bounding box center [502, 34] width 12 height 12
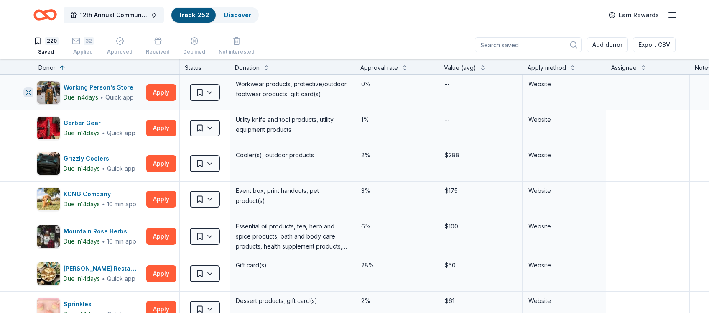
click at [27, 93] on icon "button" at bounding box center [28, 92] width 7 height 7
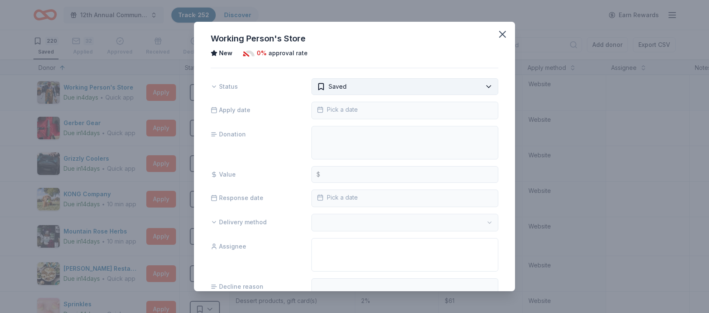
click at [489, 87] on html "12th Annual Community Appreciation Dinner & Fundraiser Track · 252 Discover Ear…" at bounding box center [354, 156] width 709 height 313
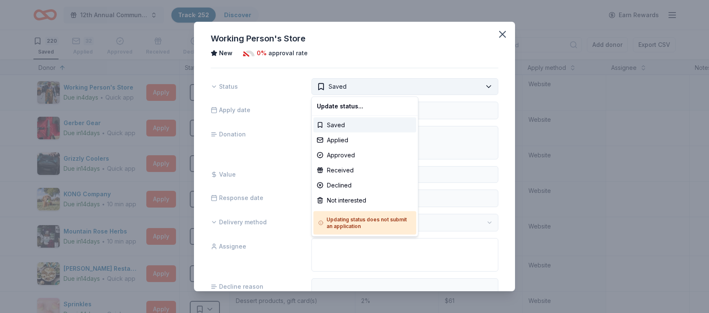
click at [489, 87] on html "12th Annual Community Appreciation Dinner & Fundraiser Track · 252 Discover Ear…" at bounding box center [354, 156] width 709 height 313
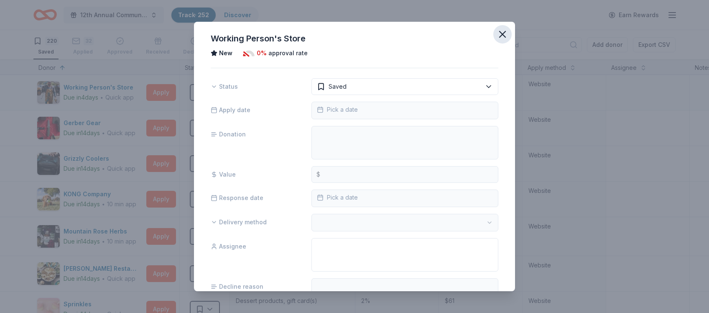
click at [505, 36] on icon "button" at bounding box center [502, 34] width 12 height 12
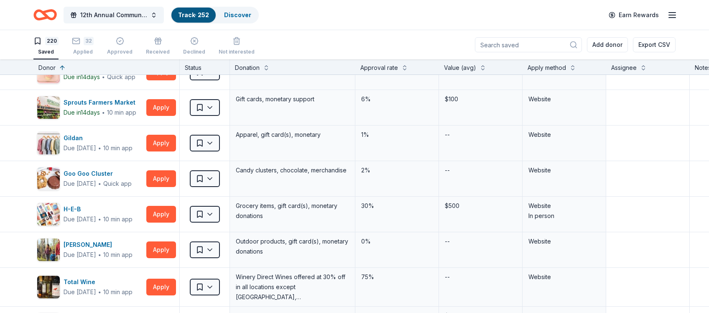
scroll to position [459, 0]
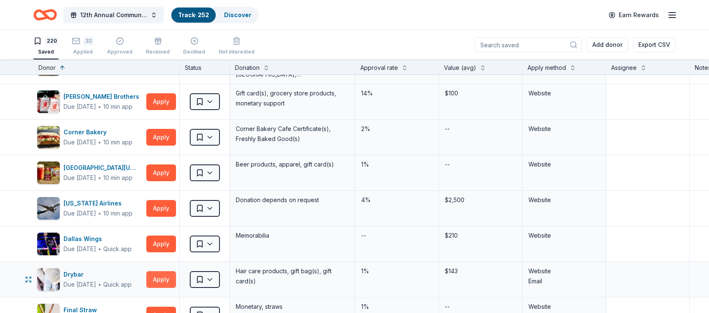
click at [164, 279] on button "Apply" at bounding box center [161, 279] width 30 height 17
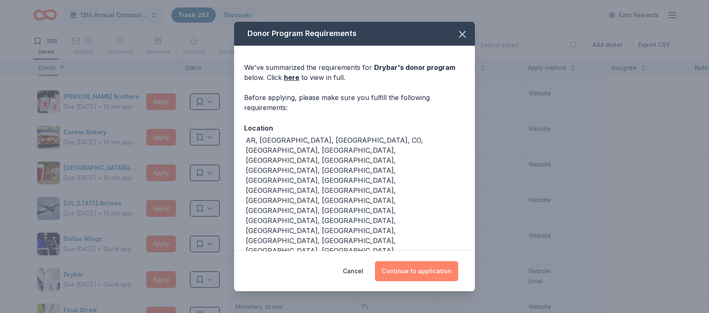
click at [407, 272] on button "Continue to application" at bounding box center [416, 271] width 83 height 20
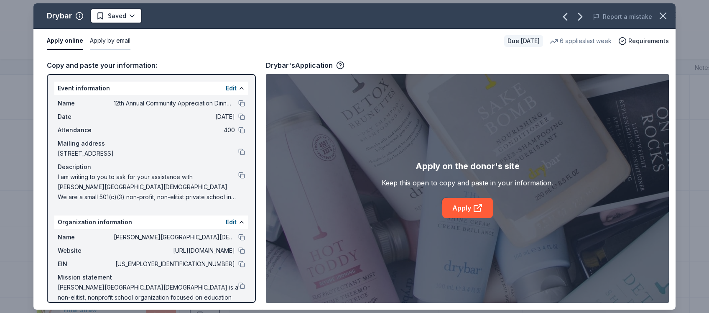
click at [114, 39] on button "Apply by email" at bounding box center [110, 41] width 41 height 18
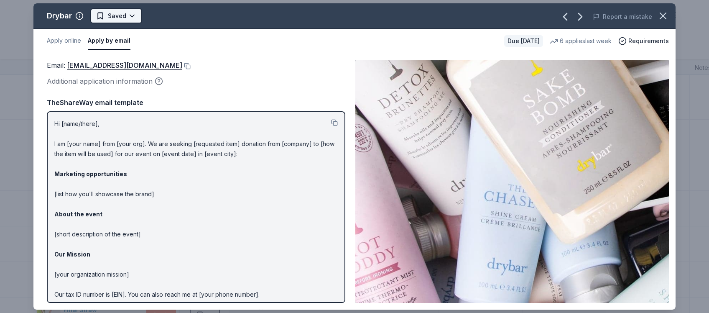
click at [128, 15] on html "12th Annual Community Appreciation Dinner & Fundraiser Track · 252 Discover Ear…" at bounding box center [354, 156] width 709 height 313
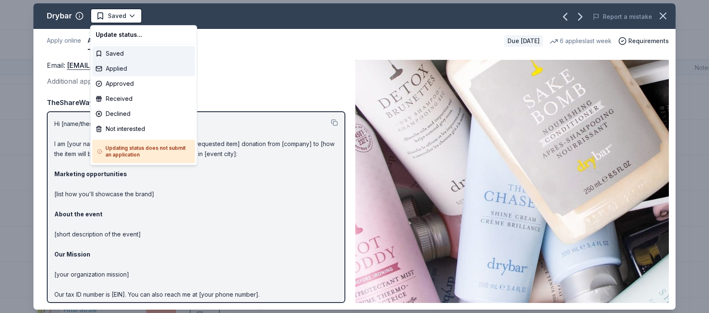
click at [120, 71] on div "Applied" at bounding box center [143, 68] width 103 height 15
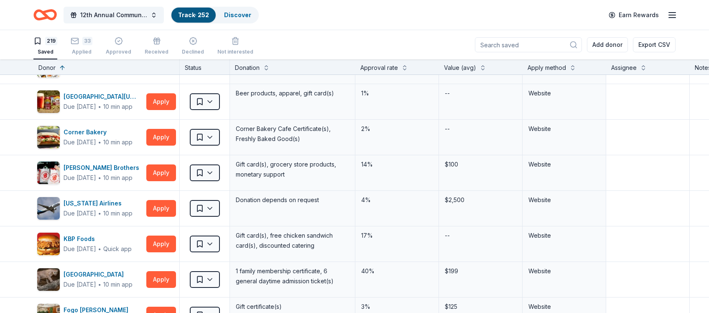
scroll to position [318, 0]
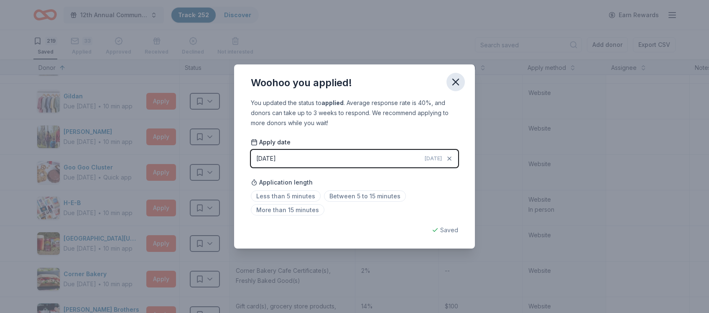
click at [456, 85] on icon "button" at bounding box center [456, 82] width 12 height 12
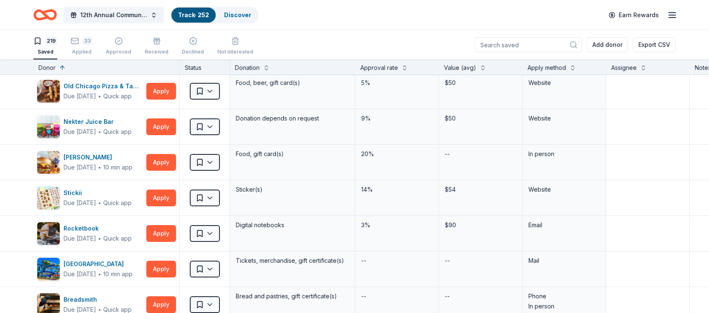
scroll to position [2316, 0]
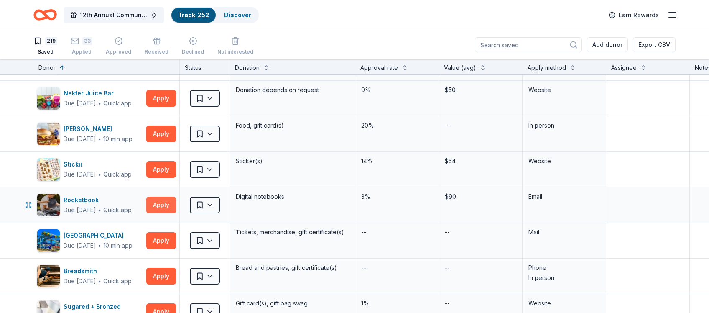
click at [163, 196] on button "Apply" at bounding box center [161, 204] width 30 height 17
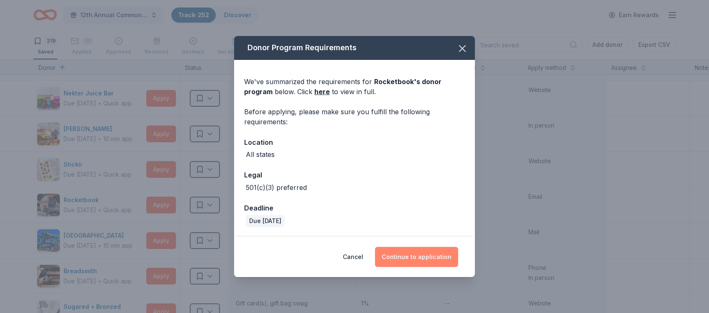
click at [421, 254] on button "Continue to application" at bounding box center [416, 257] width 83 height 20
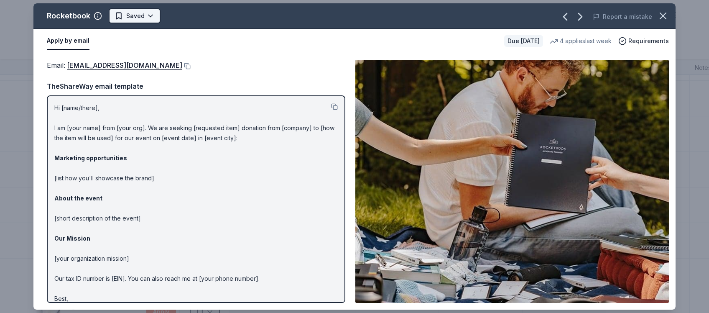
click at [147, 18] on html "12th Annual Community Appreciation Dinner & Fundraiser Track · 252 Discover Ear…" at bounding box center [354, 156] width 709 height 313
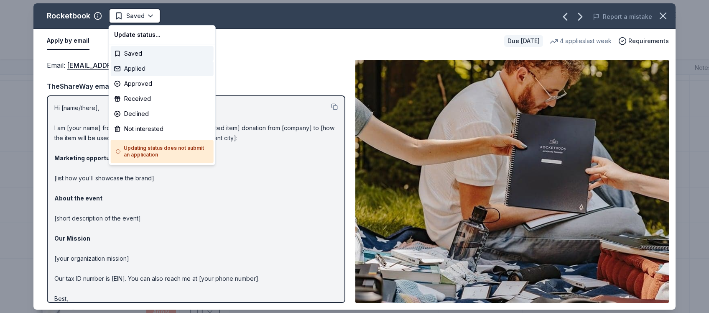
click at [142, 70] on div "Applied" at bounding box center [162, 68] width 103 height 15
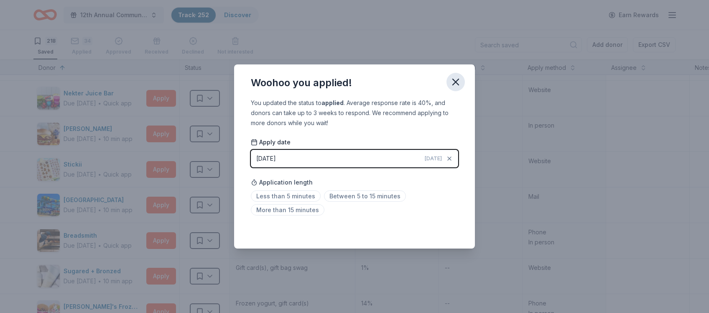
click at [456, 80] on icon "button" at bounding box center [456, 82] width 12 height 12
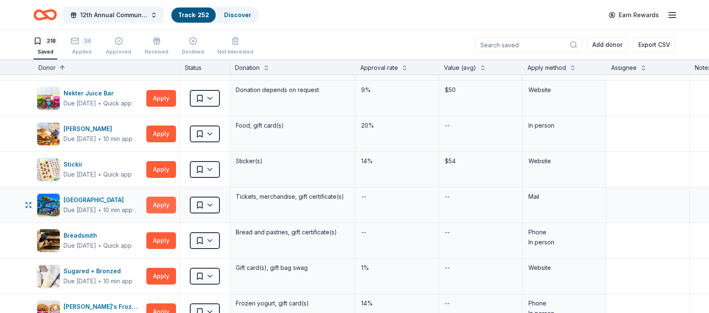
click at [160, 198] on button "Apply" at bounding box center [161, 204] width 30 height 17
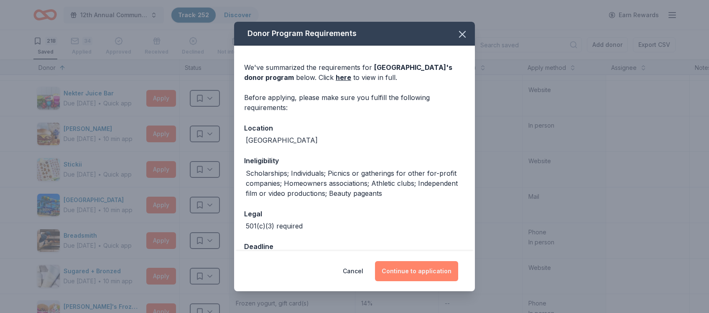
click at [408, 269] on button "Continue to application" at bounding box center [416, 271] width 83 height 20
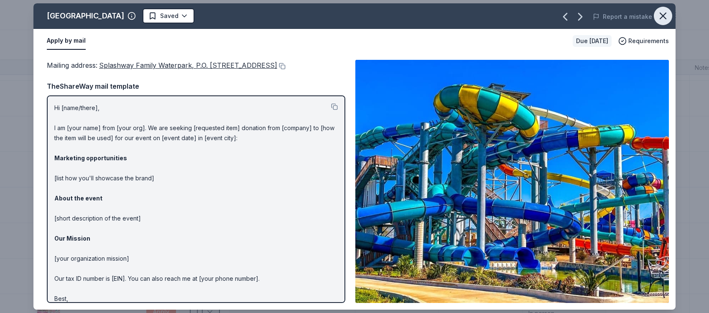
click at [662, 13] on icon "button" at bounding box center [663, 16] width 12 height 12
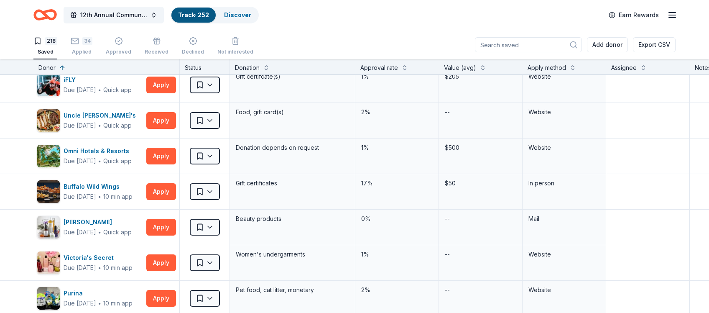
scroll to position [2760, 0]
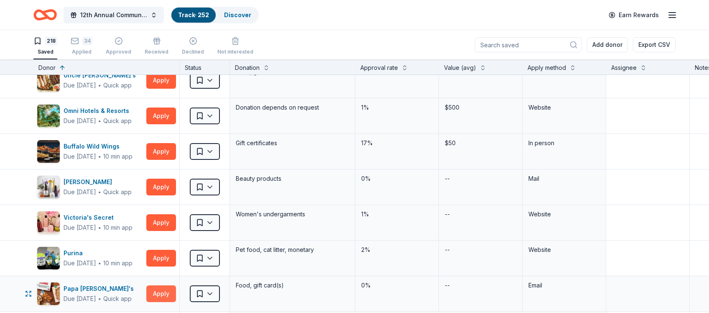
click at [163, 285] on button "Apply" at bounding box center [161, 293] width 30 height 17
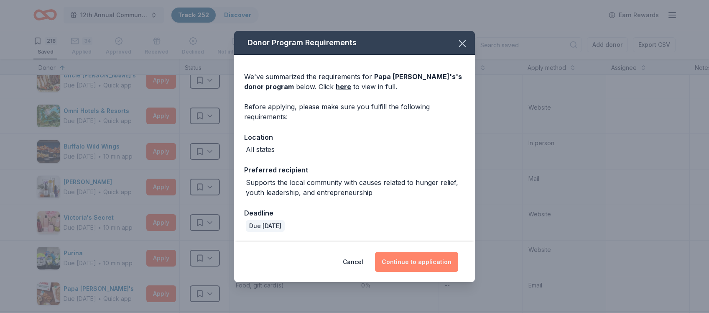
click at [405, 260] on button "Continue to application" at bounding box center [416, 262] width 83 height 20
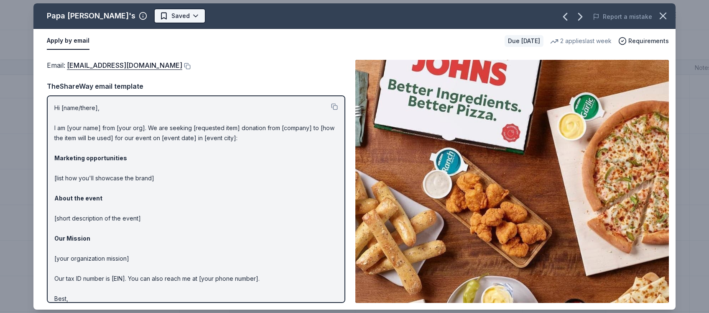
click at [143, 16] on html "12th Annual Community Appreciation Dinner & Fundraiser Track · 252 Discover Ear…" at bounding box center [354, 156] width 709 height 313
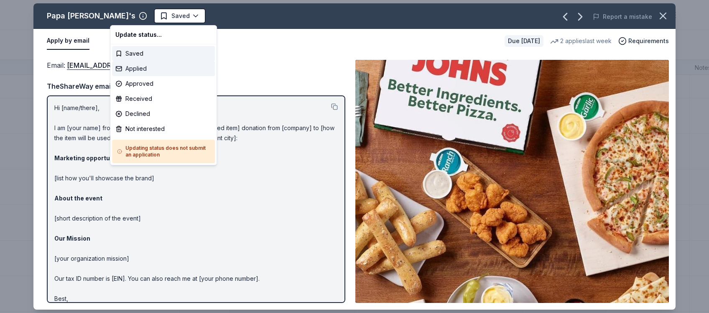
click at [147, 68] on div "Applied" at bounding box center [163, 68] width 103 height 15
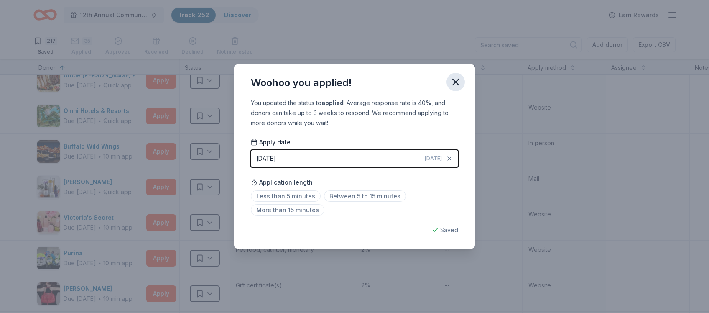
click at [455, 81] on icon "button" at bounding box center [456, 82] width 6 height 6
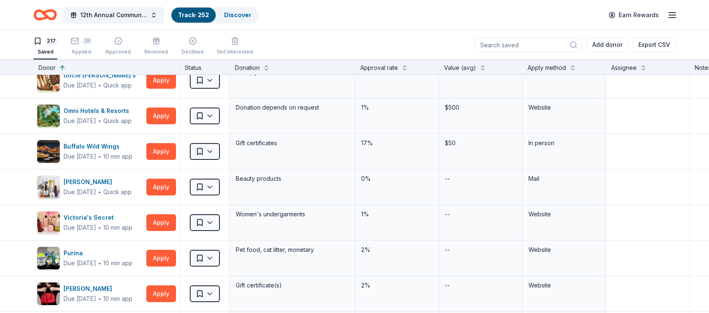
scroll to position [2982, 0]
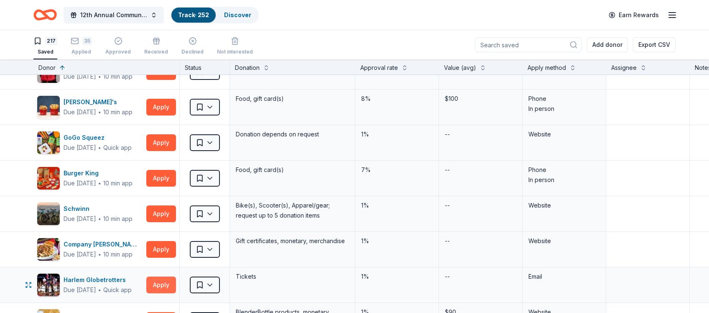
click at [163, 277] on button "Apply" at bounding box center [161, 284] width 30 height 17
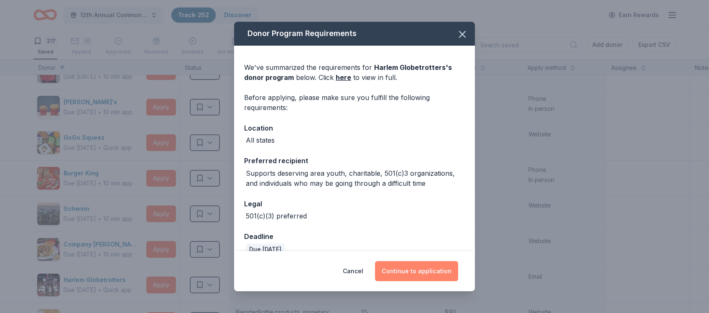
click at [425, 270] on button "Continue to application" at bounding box center [416, 271] width 83 height 20
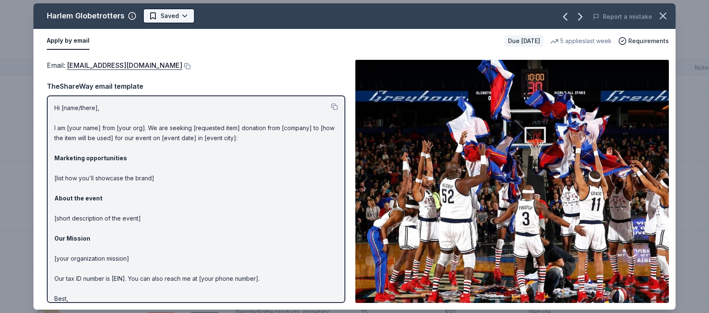
click at [183, 14] on html "12th Annual Community Appreciation Dinner & Fundraiser Track · 252 Discover Ear…" at bounding box center [354, 156] width 709 height 313
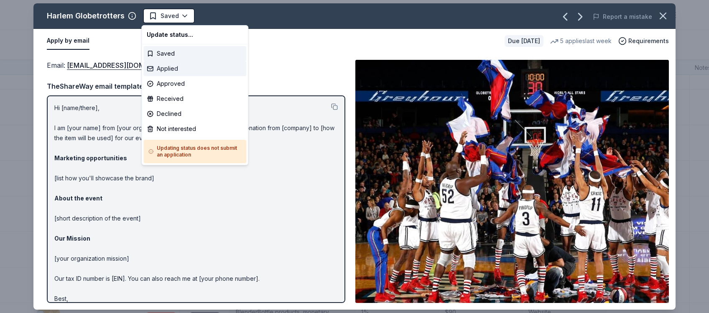
click at [172, 69] on div "Applied" at bounding box center [194, 68] width 103 height 15
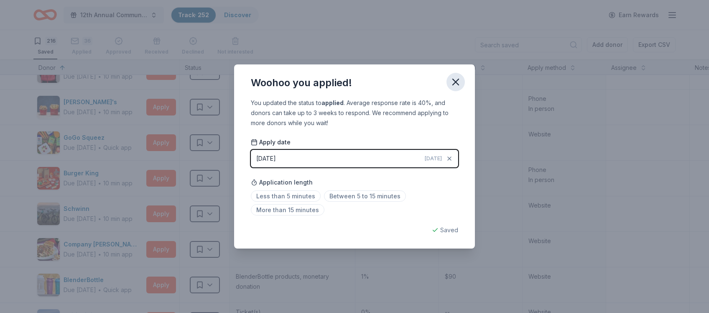
click at [457, 86] on icon "button" at bounding box center [456, 82] width 12 height 12
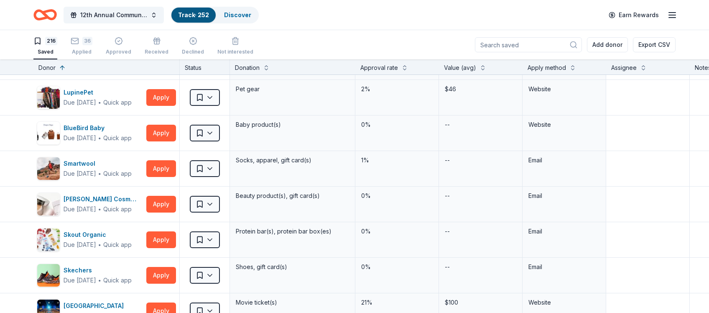
scroll to position [3350, 0]
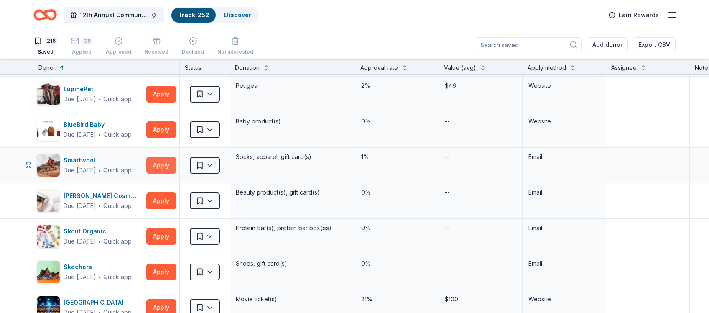
click at [163, 157] on button "Apply" at bounding box center [161, 165] width 30 height 17
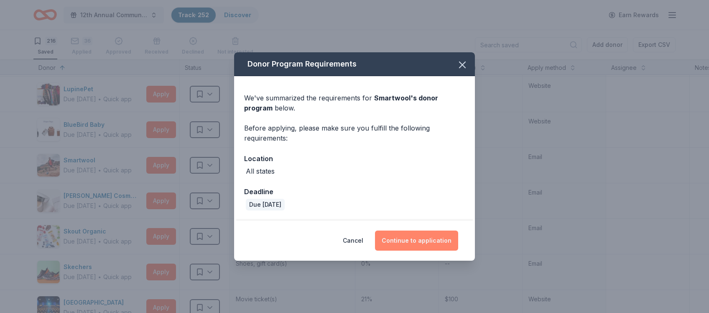
click at [413, 239] on button "Continue to application" at bounding box center [416, 240] width 83 height 20
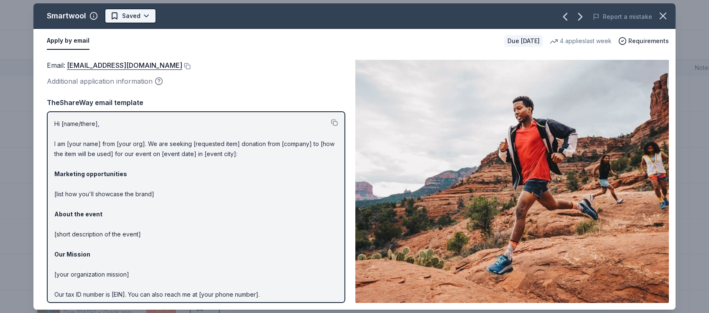
click at [140, 18] on html "12th Annual Community Appreciation Dinner & Fundraiser Track · 252 Discover Ear…" at bounding box center [354, 156] width 709 height 313
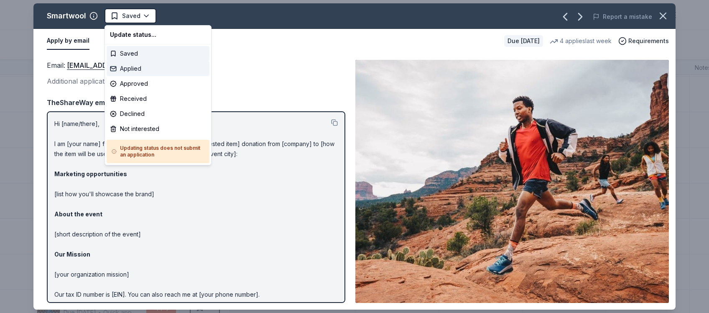
click at [137, 68] on div "Applied" at bounding box center [158, 68] width 103 height 15
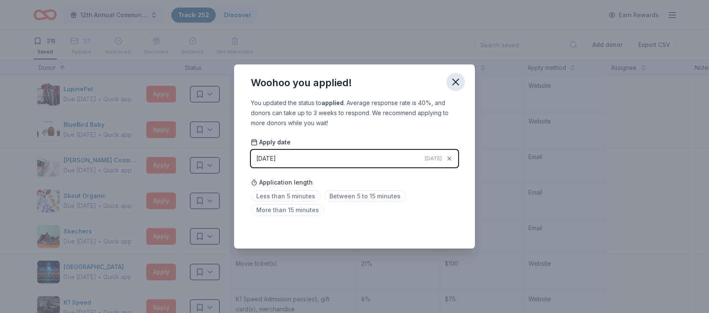
click at [455, 84] on icon "button" at bounding box center [456, 82] width 12 height 12
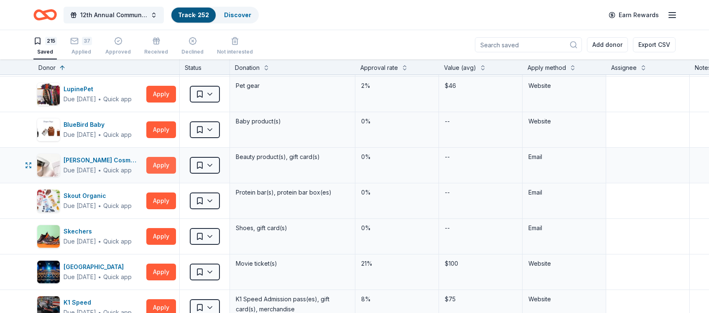
click at [160, 157] on button "Apply" at bounding box center [161, 165] width 30 height 17
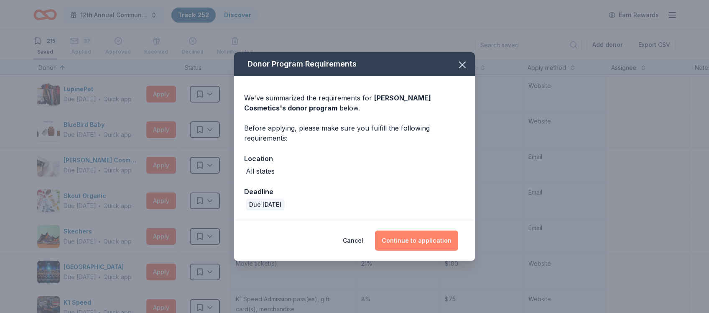
click at [401, 241] on button "Continue to application" at bounding box center [416, 240] width 83 height 20
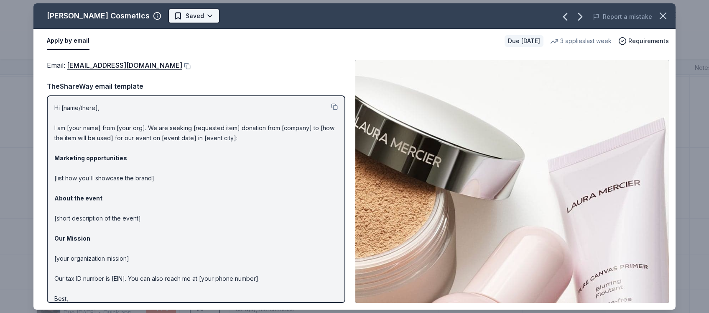
click at [190, 15] on html "12th Annual Community Appreciation Dinner & Fundraiser Track · 252 Discover Ear…" at bounding box center [354, 156] width 709 height 313
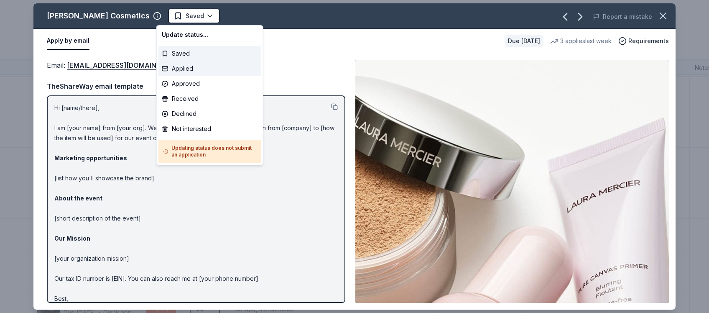
click at [186, 68] on div "Applied" at bounding box center [209, 68] width 103 height 15
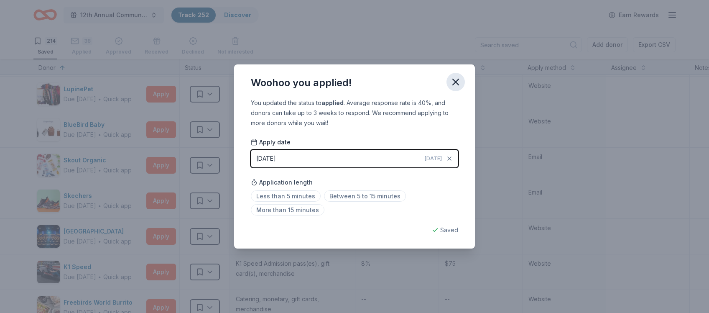
click at [457, 82] on icon "button" at bounding box center [456, 82] width 12 height 12
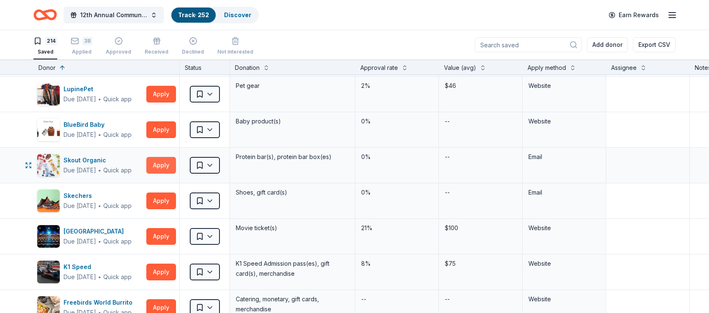
click at [165, 157] on button "Apply" at bounding box center [161, 165] width 30 height 17
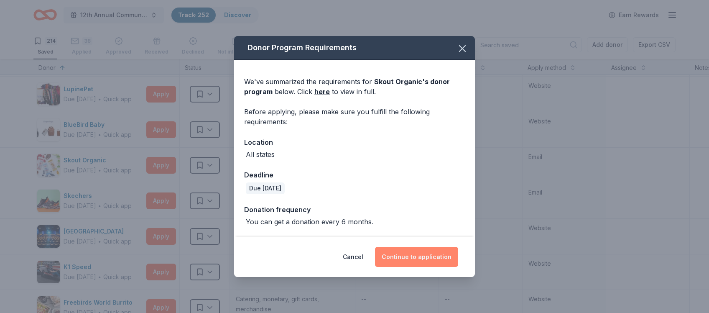
click at [404, 257] on button "Continue to application" at bounding box center [416, 257] width 83 height 20
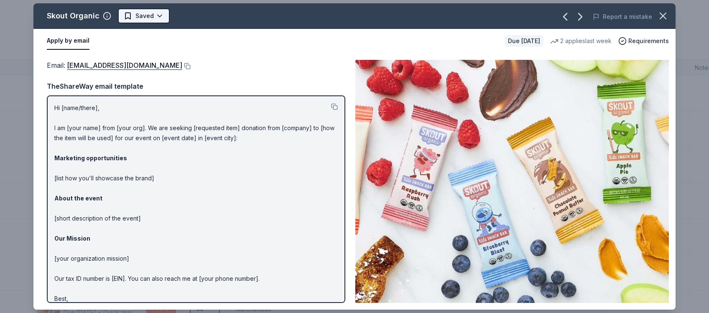
click at [156, 15] on html "12th Annual Community Appreciation Dinner & Fundraiser Track · 252 Discover Ear…" at bounding box center [354, 156] width 709 height 313
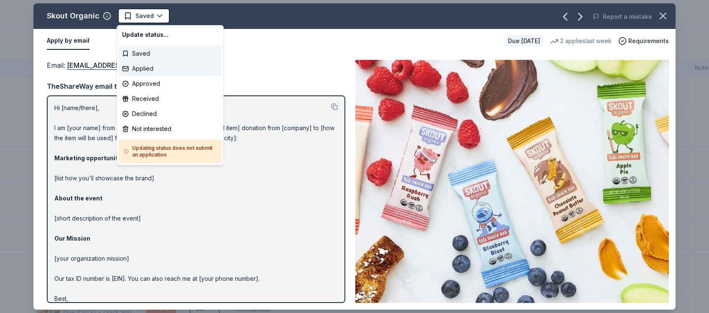
click at [147, 68] on div "Applied" at bounding box center [170, 68] width 103 height 15
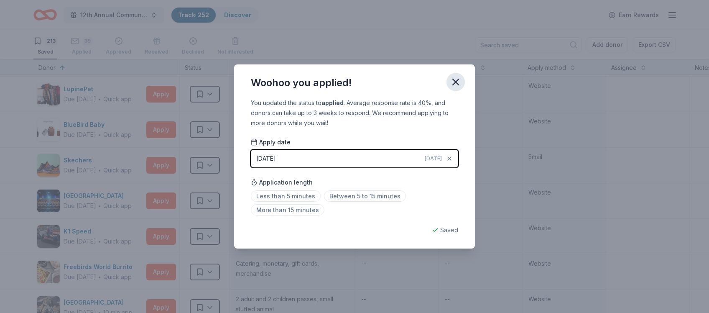
click at [452, 83] on icon "button" at bounding box center [456, 82] width 12 height 12
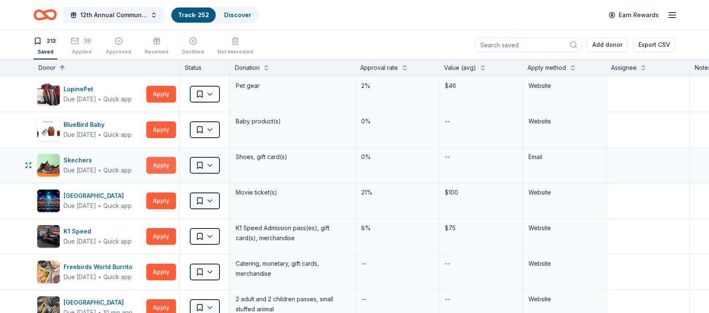
click at [160, 157] on button "Apply" at bounding box center [161, 165] width 30 height 17
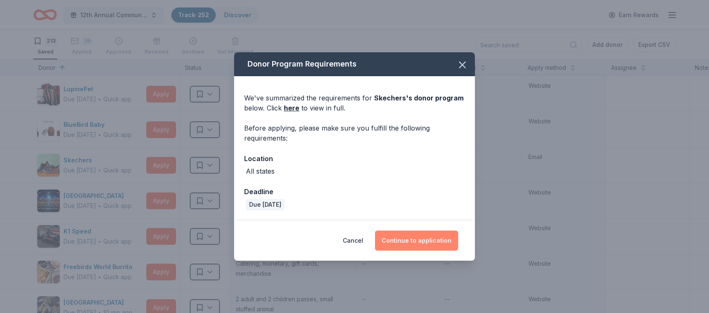
click at [414, 239] on button "Continue to application" at bounding box center [416, 240] width 83 height 20
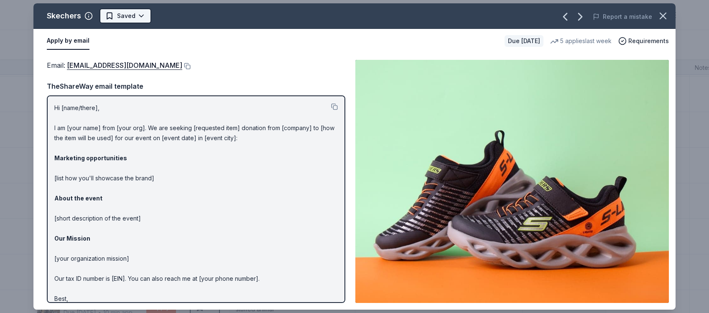
click at [139, 18] on html "12th Annual Community Appreciation Dinner & Fundraiser Track · 252 Discover Ear…" at bounding box center [354, 156] width 709 height 313
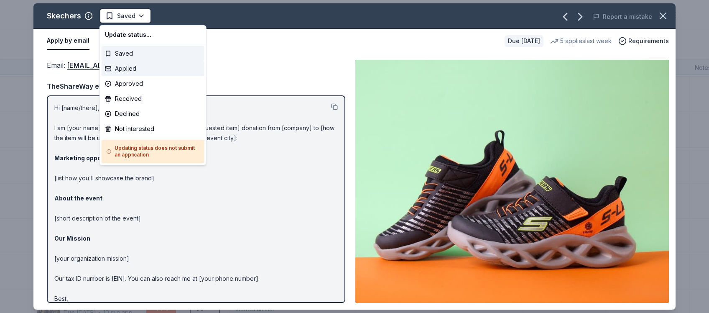
click at [130, 68] on div "Applied" at bounding box center [153, 68] width 103 height 15
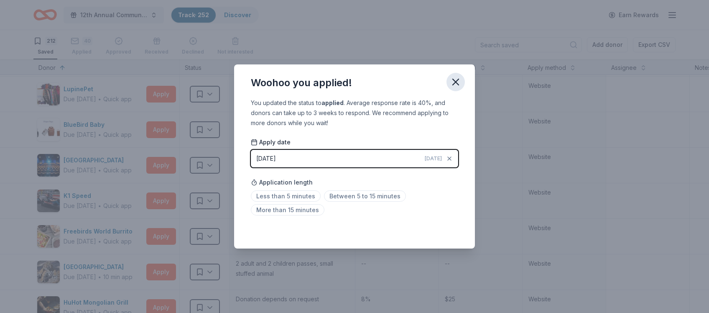
click at [455, 81] on icon "button" at bounding box center [456, 82] width 12 height 12
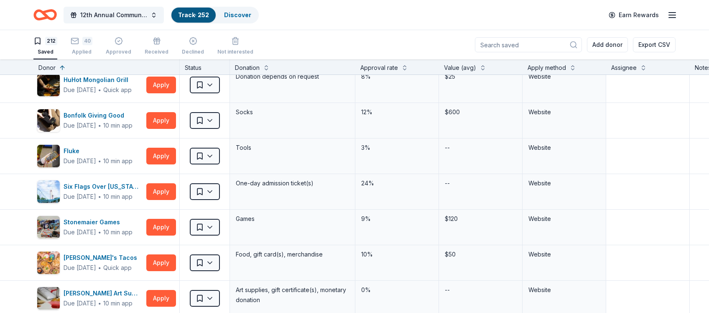
scroll to position [3794, 0]
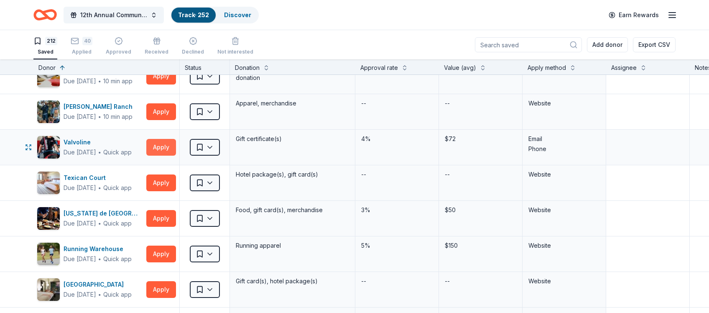
click at [161, 139] on button "Apply" at bounding box center [161, 147] width 30 height 17
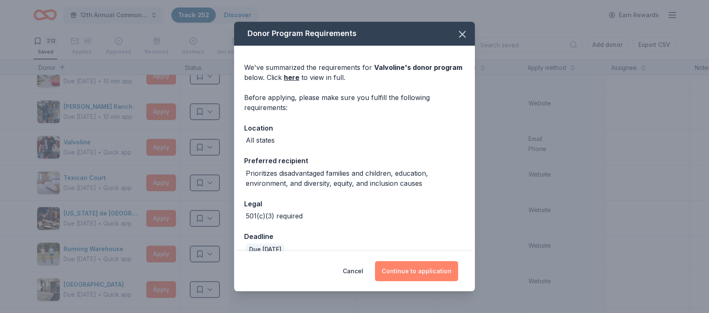
click at [401, 268] on button "Continue to application" at bounding box center [416, 271] width 83 height 20
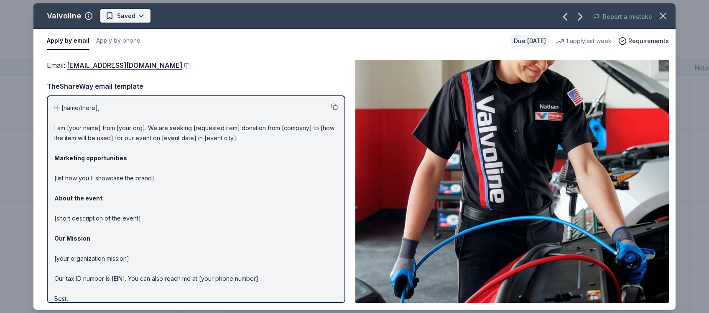
click at [138, 17] on html "12th Annual Community Appreciation Dinner & Fundraiser Track · 252 Discover Ear…" at bounding box center [354, 156] width 709 height 313
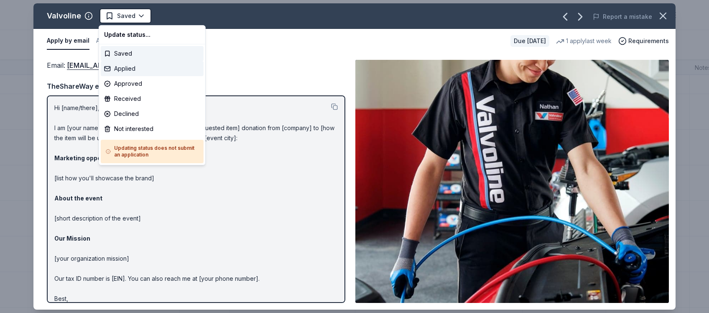
click at [130, 67] on div "Applied" at bounding box center [152, 68] width 103 height 15
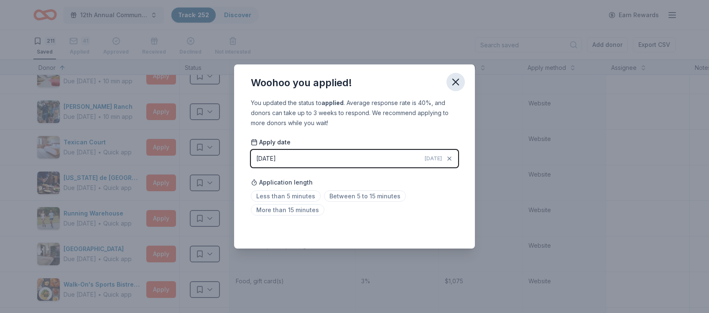
click at [455, 84] on icon "button" at bounding box center [456, 82] width 12 height 12
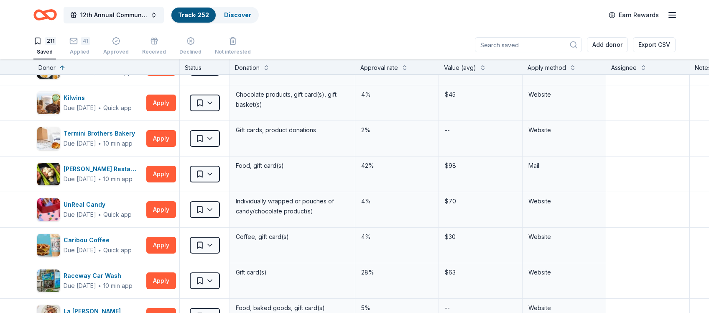
scroll to position [4239, 0]
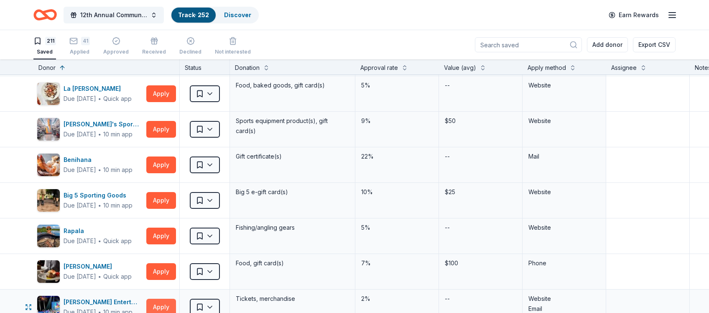
click at [163, 298] on button "Apply" at bounding box center [161, 306] width 30 height 17
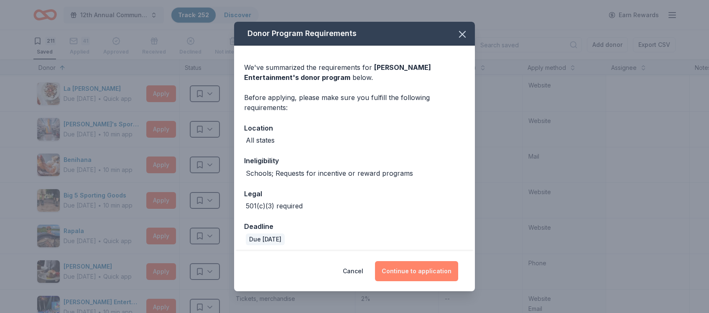
click at [425, 269] on button "Continue to application" at bounding box center [416, 271] width 83 height 20
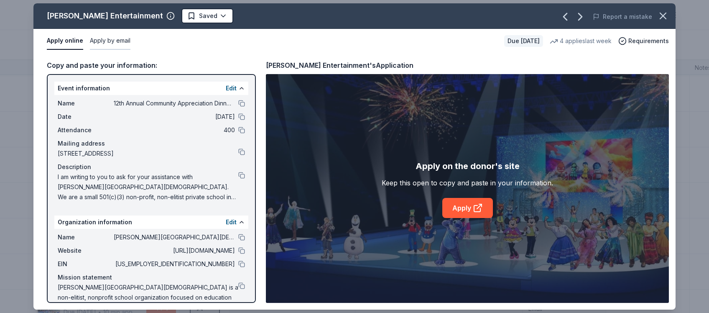
click at [116, 39] on button "Apply by email" at bounding box center [110, 41] width 41 height 18
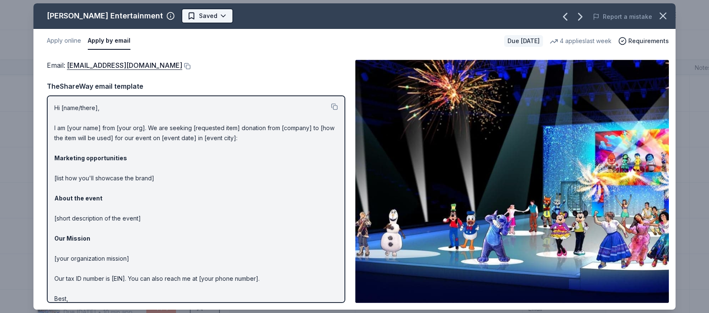
click at [171, 18] on html "12th Annual Community Appreciation Dinner & Fundraiser Track · 252 Discover Ear…" at bounding box center [354, 156] width 709 height 313
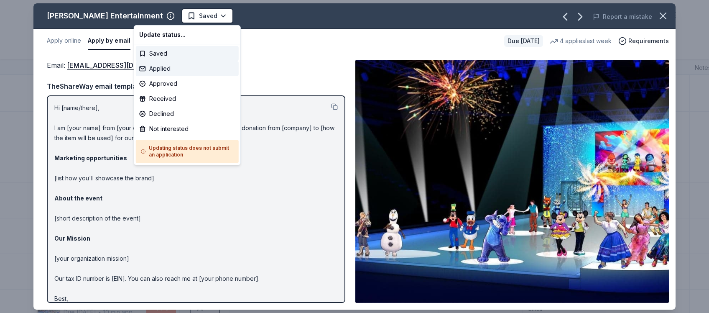
click at [166, 69] on div "Applied" at bounding box center [187, 68] width 103 height 15
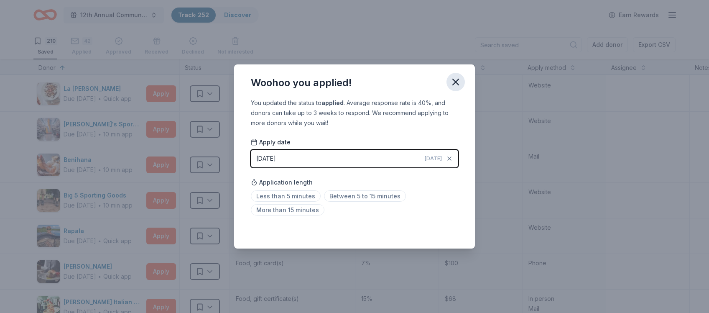
click at [458, 79] on icon "button" at bounding box center [456, 82] width 6 height 6
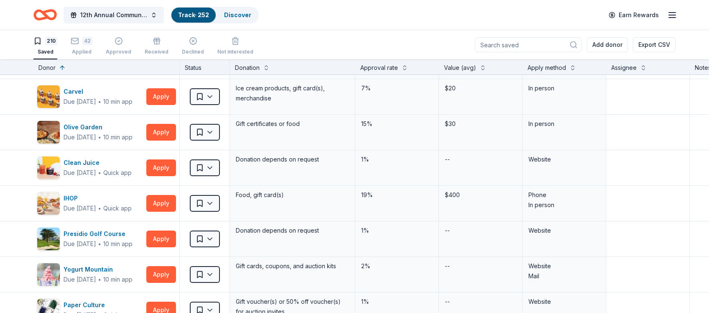
scroll to position [5349, 0]
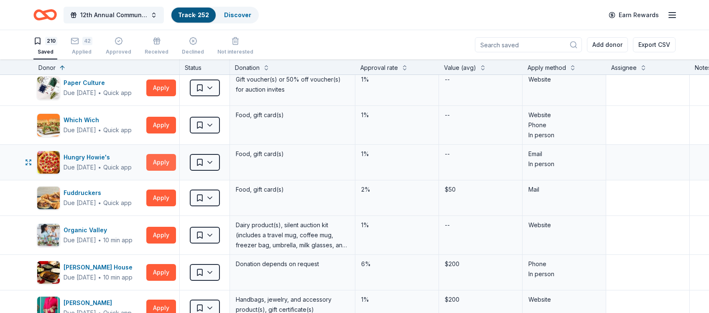
click at [162, 154] on button "Apply" at bounding box center [161, 162] width 30 height 17
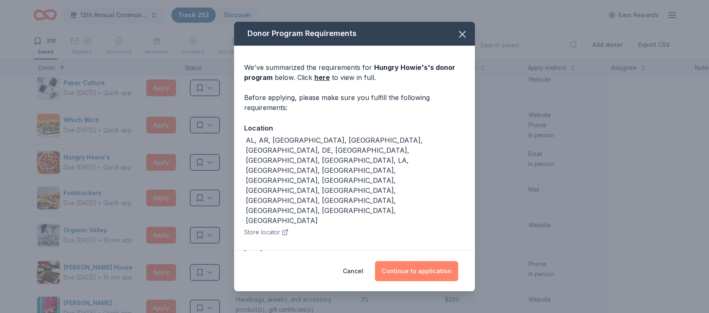
click at [417, 264] on button "Continue to application" at bounding box center [416, 271] width 83 height 20
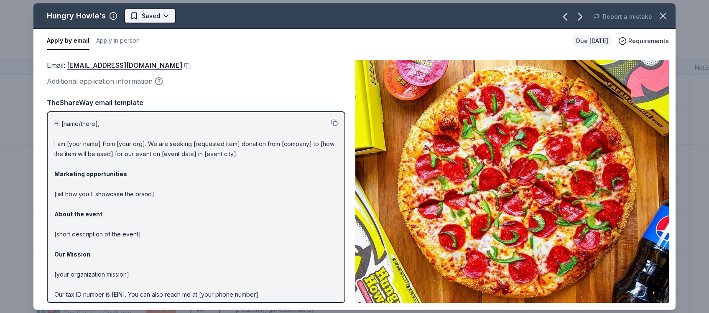
click at [156, 17] on html "12th Annual Community Appreciation Dinner & Fundraiser Track · 252 Discover Ear…" at bounding box center [354, 156] width 709 height 313
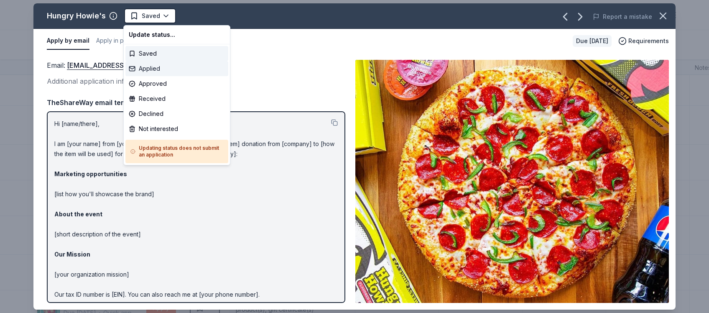
click at [155, 68] on div "Applied" at bounding box center [176, 68] width 103 height 15
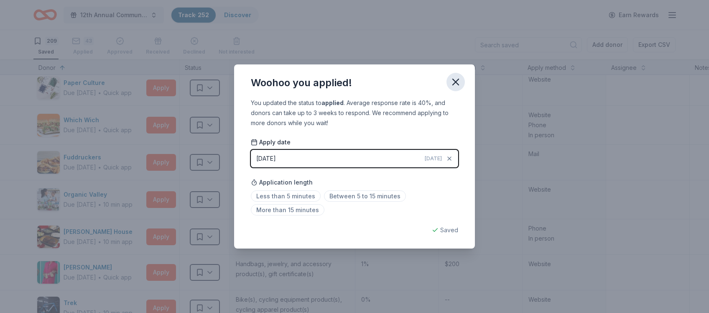
click at [453, 84] on icon "button" at bounding box center [456, 82] width 6 height 6
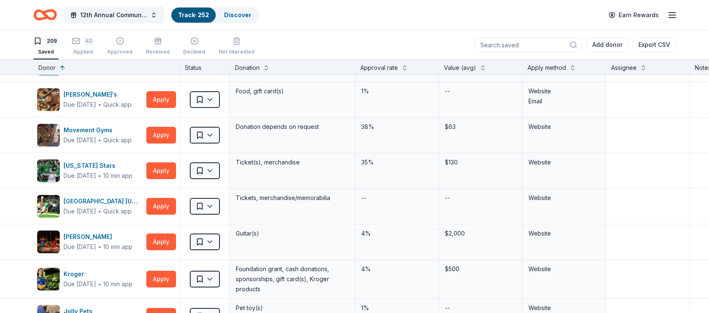
scroll to position [6237, 0]
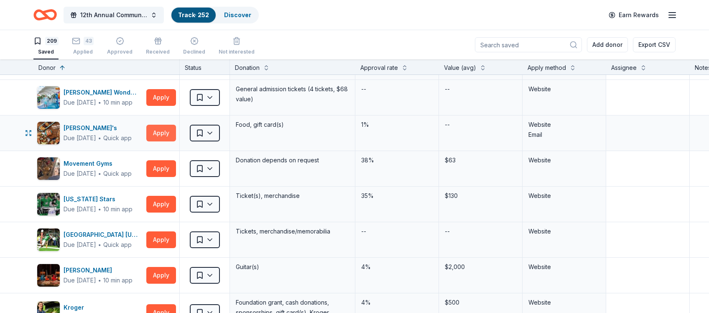
click at [159, 125] on button "Apply" at bounding box center [161, 133] width 30 height 17
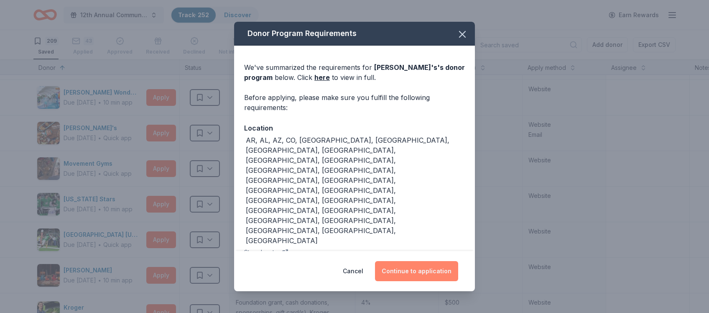
click at [408, 267] on button "Continue to application" at bounding box center [416, 271] width 83 height 20
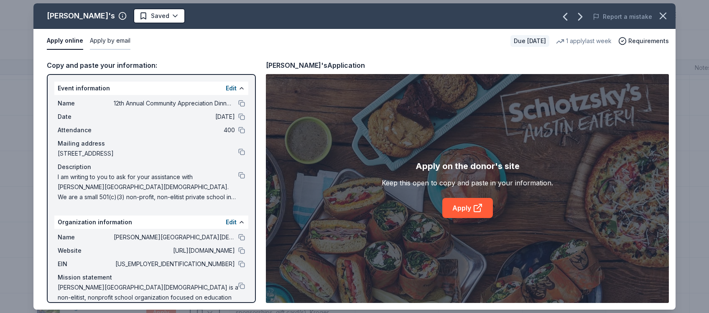
click at [109, 41] on button "Apply by email" at bounding box center [110, 41] width 41 height 18
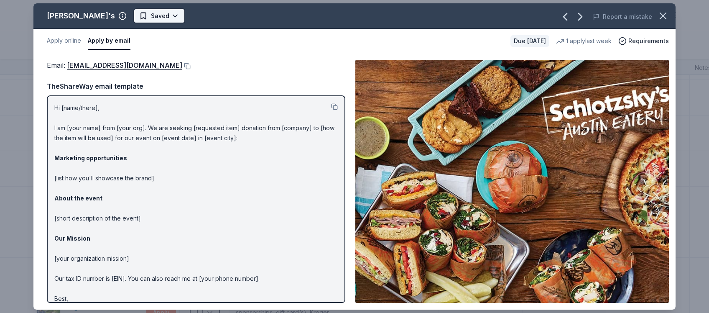
click at [151, 13] on html "12th Annual Community Appreciation Dinner & Fundraiser Track · 252 Discover Ear…" at bounding box center [354, 156] width 709 height 313
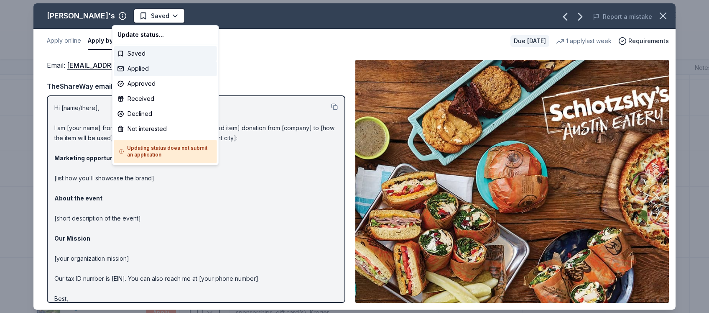
click at [134, 71] on div "Applied" at bounding box center [165, 68] width 103 height 15
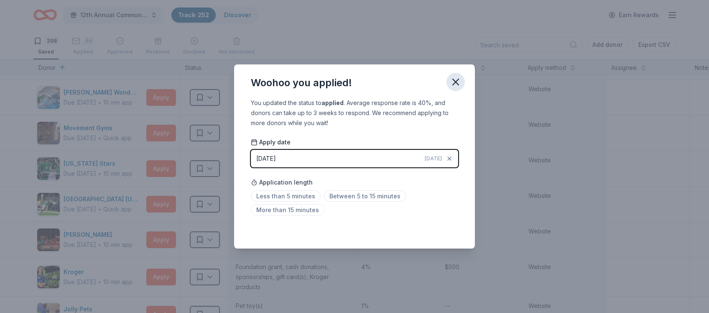
click at [455, 84] on icon "button" at bounding box center [456, 82] width 12 height 12
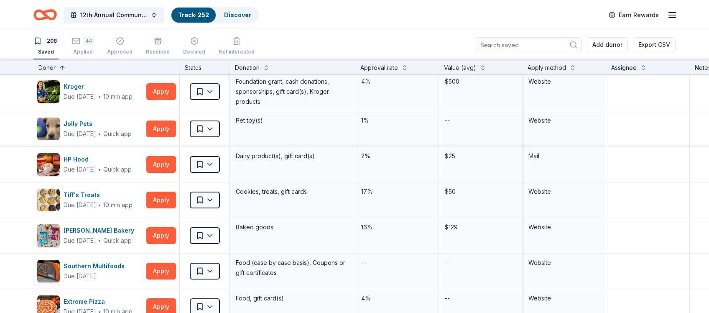
scroll to position [6459, 0]
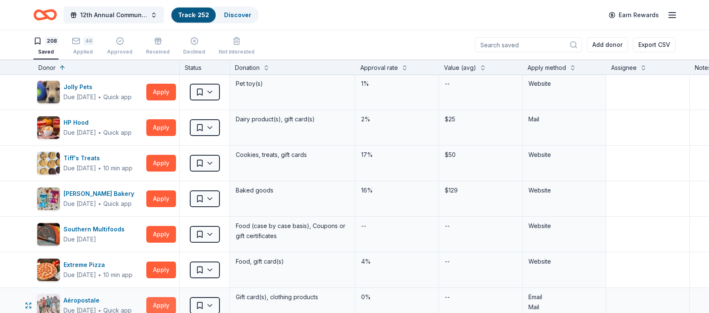
click at [161, 297] on button "Apply" at bounding box center [161, 305] width 30 height 17
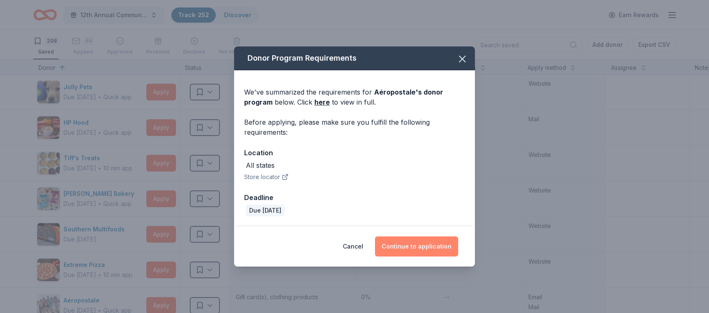
click at [410, 246] on button "Continue to application" at bounding box center [416, 246] width 83 height 20
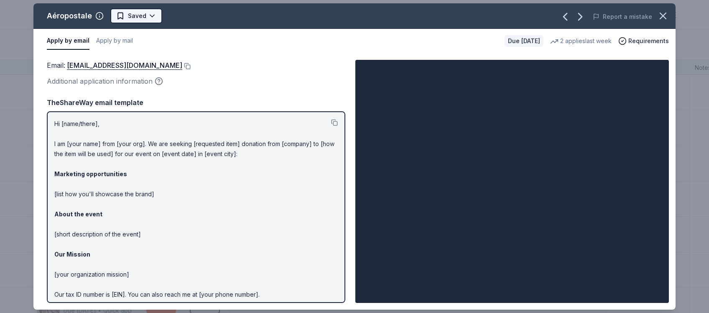
click at [143, 18] on html "12th Annual Community Appreciation Dinner & Fundraiser Track · 252 Discover Ear…" at bounding box center [354, 156] width 709 height 313
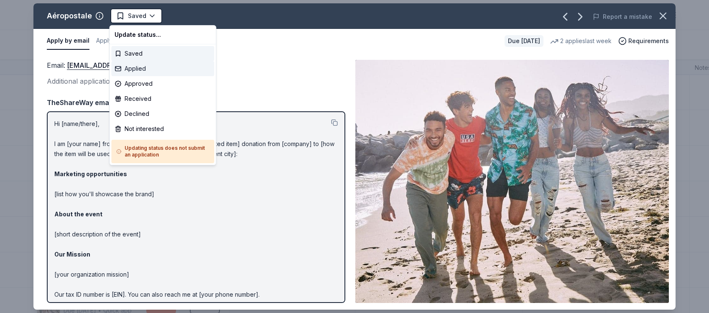
click at [137, 67] on div "Applied" at bounding box center [162, 68] width 103 height 15
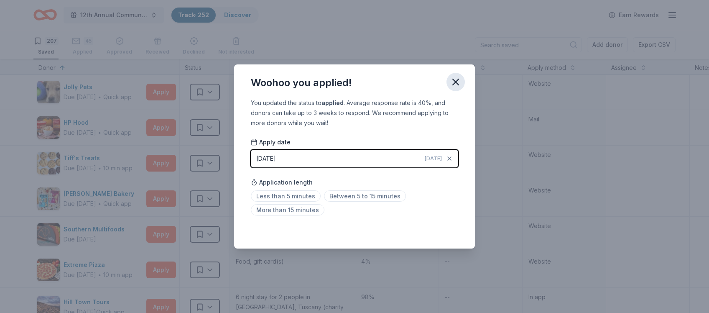
click at [455, 83] on icon "button" at bounding box center [456, 82] width 12 height 12
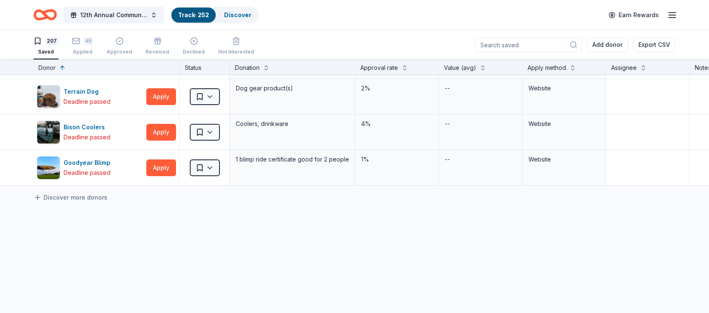
scroll to position [7307, 0]
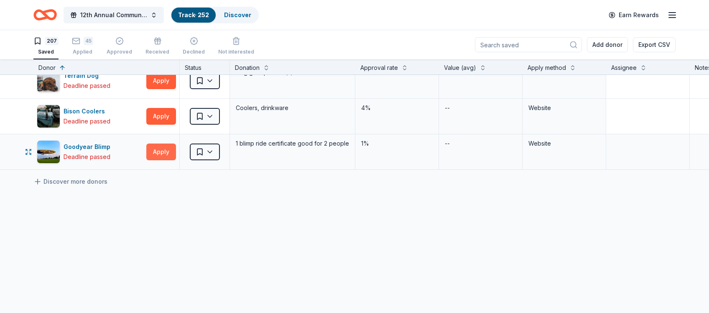
click at [163, 143] on button "Apply" at bounding box center [161, 151] width 30 height 17
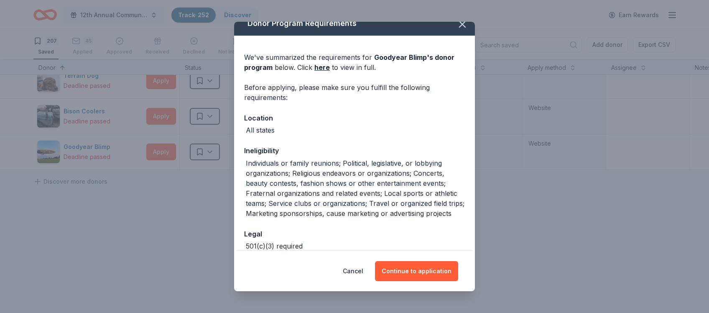
scroll to position [0, 0]
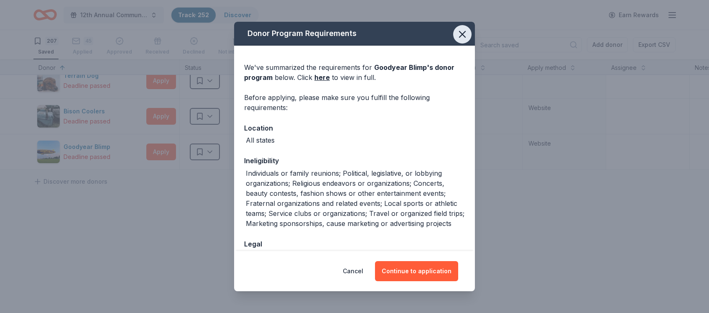
click at [463, 32] on icon "button" at bounding box center [462, 34] width 12 height 12
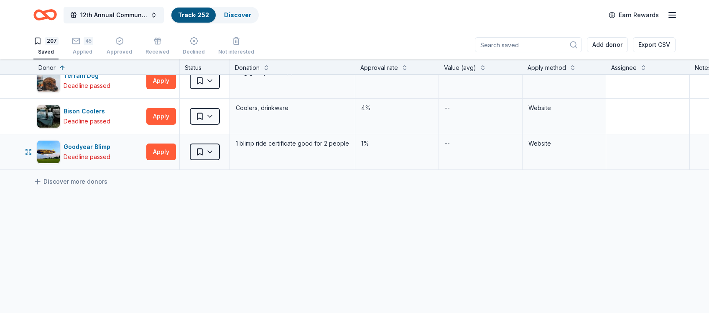
click at [206, 137] on html "12th Annual Community Appreciation Dinner & Fundraiser Track · 252 Discover Ear…" at bounding box center [354, 156] width 709 height 313
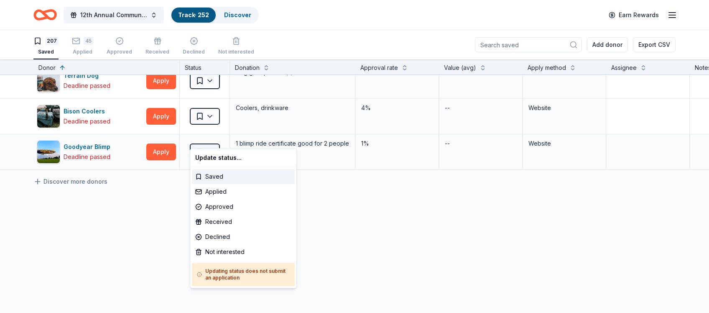
scroll to position [7307, 0]
click at [227, 234] on div "Declined" at bounding box center [243, 236] width 103 height 15
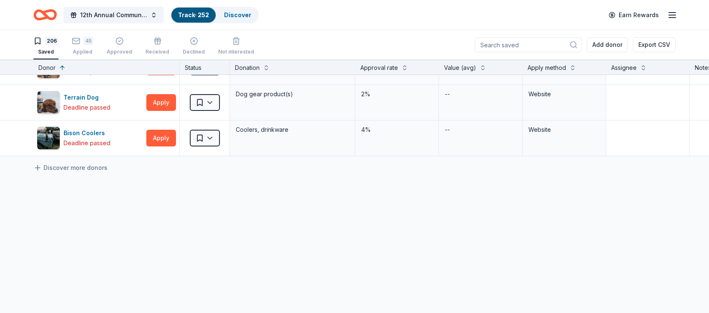
scroll to position [7272, 0]
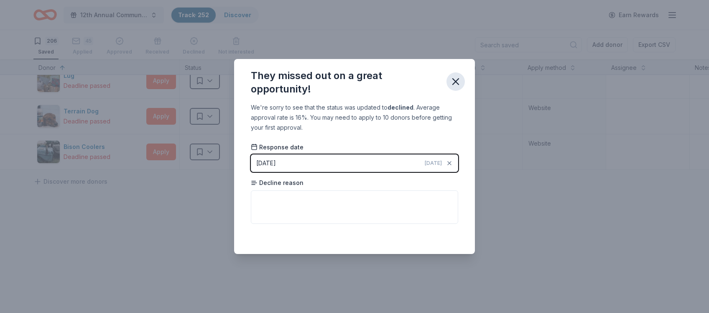
click at [456, 81] on icon "button" at bounding box center [456, 82] width 12 height 12
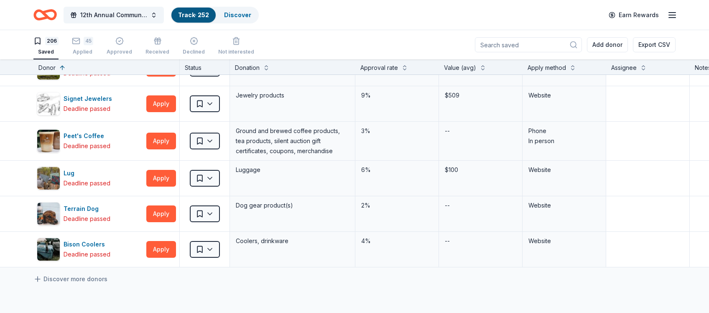
scroll to position [7150, 0]
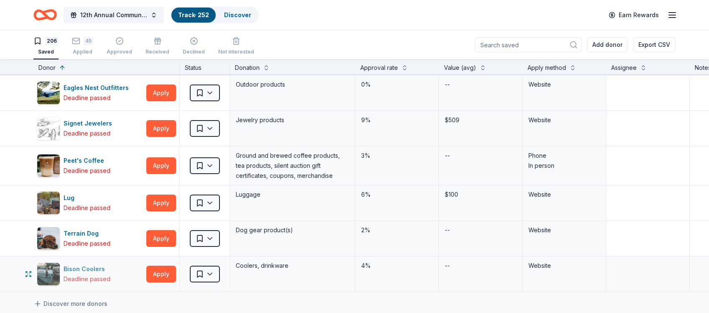
click at [74, 274] on div "Deadline passed" at bounding box center [87, 279] width 47 height 10
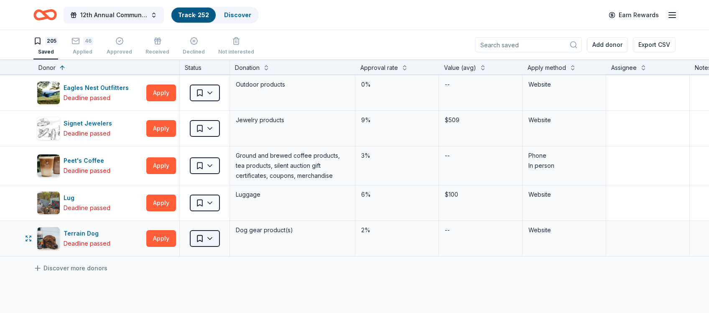
click at [210, 224] on html "12th Annual Community Appreciation Dinner & Fundraiser Track · 252 Discover Ear…" at bounding box center [354, 156] width 709 height 313
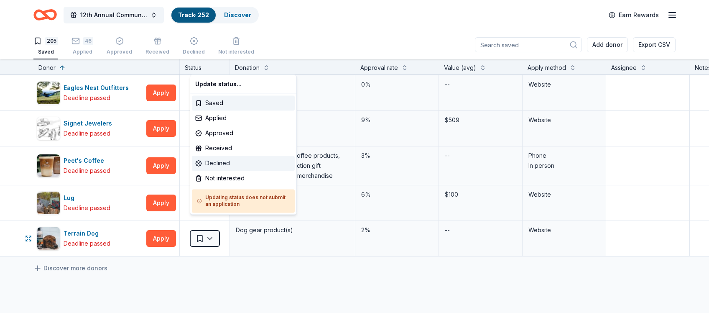
click at [229, 165] on div "Declined" at bounding box center [243, 162] width 103 height 15
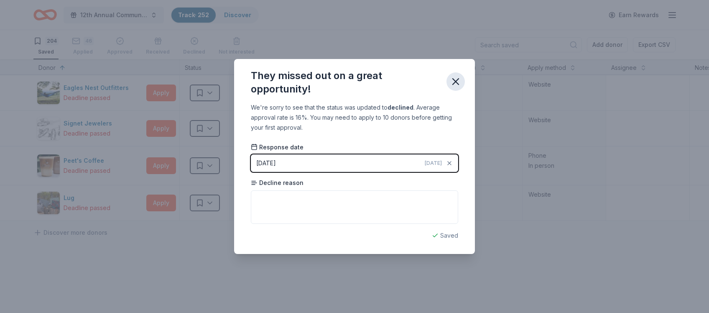
click at [456, 84] on icon "button" at bounding box center [456, 82] width 12 height 12
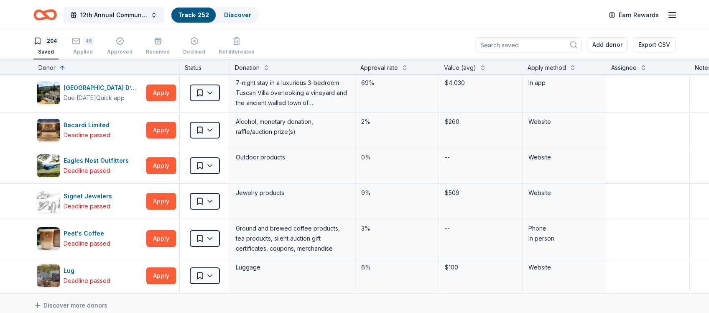
scroll to position [7052, 0]
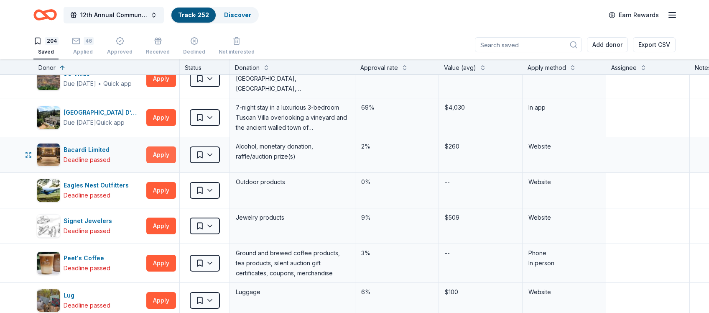
click at [165, 146] on button "Apply" at bounding box center [161, 154] width 30 height 17
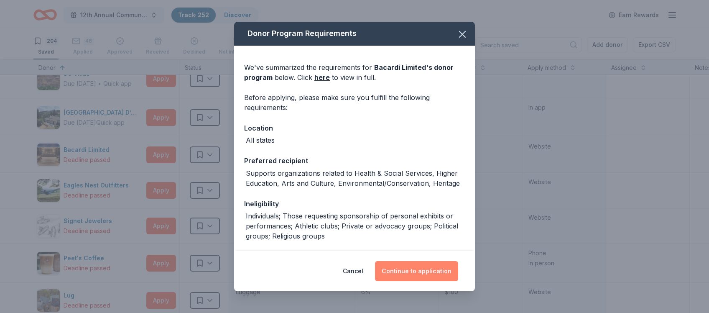
click at [412, 271] on button "Continue to application" at bounding box center [416, 271] width 83 height 20
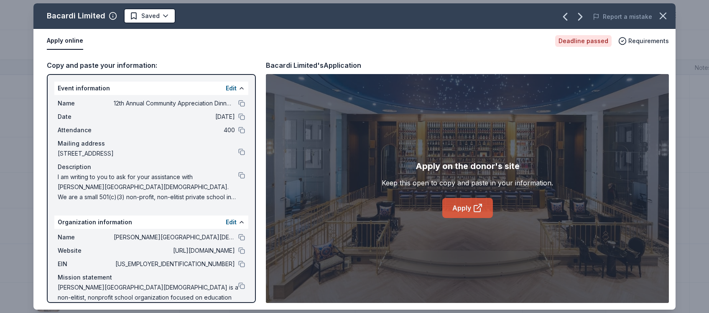
click at [465, 208] on link "Apply" at bounding box center [467, 208] width 51 height 20
click at [666, 18] on icon "button" at bounding box center [663, 16] width 6 height 6
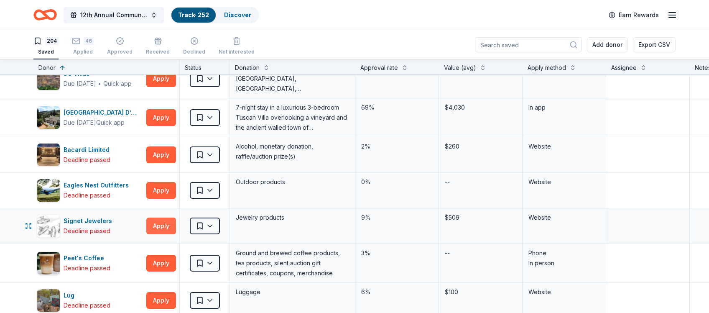
click at [162, 217] on button "Apply" at bounding box center [161, 225] width 30 height 17
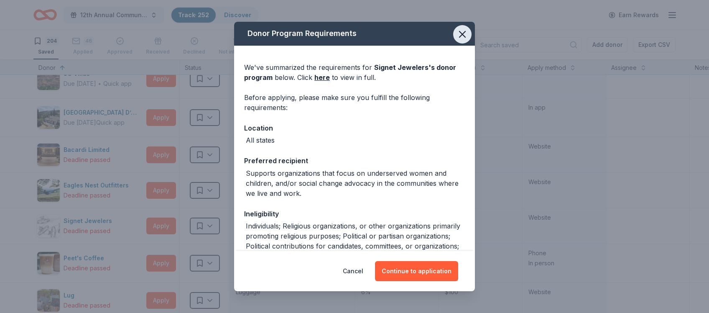
click at [465, 36] on icon "button" at bounding box center [462, 34] width 12 height 12
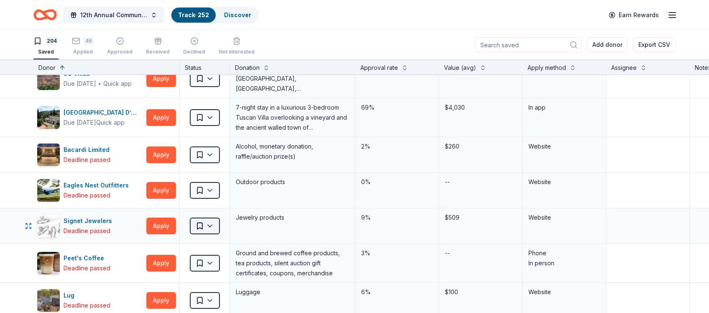
click at [210, 214] on html "12th Annual Community Appreciation Dinner & Fundraiser Track · 252 Discover Ear…" at bounding box center [354, 156] width 709 height 313
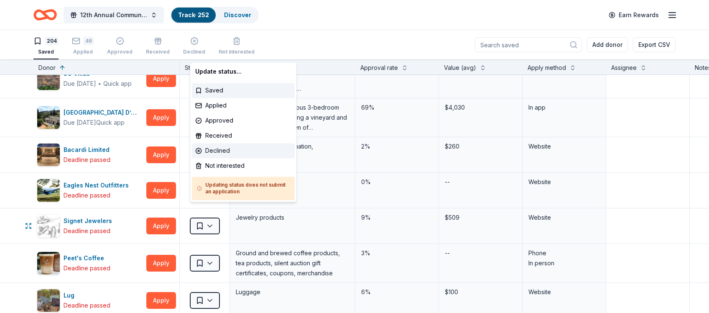
click at [230, 153] on div "Declined" at bounding box center [243, 150] width 103 height 15
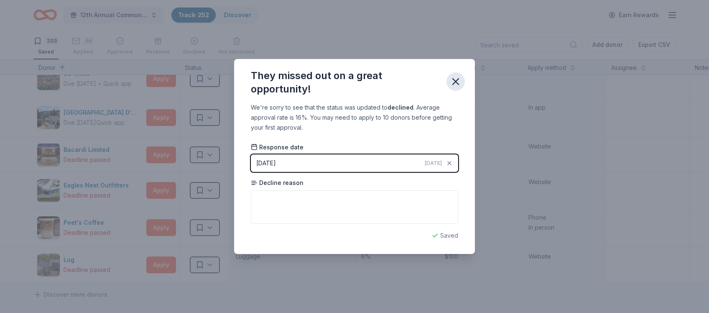
click at [456, 78] on icon "button" at bounding box center [456, 82] width 12 height 12
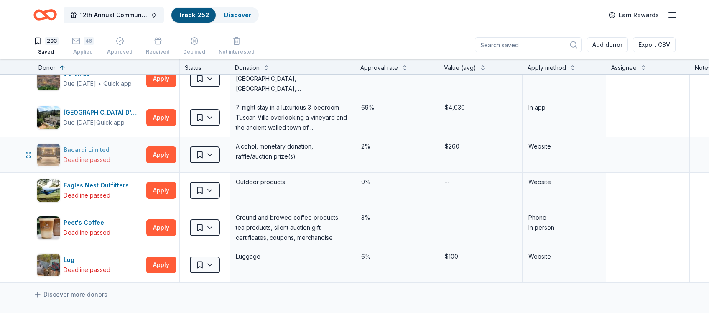
click at [125, 143] on div "Bacardi Limited Deadline passed" at bounding box center [90, 154] width 106 height 23
click at [166, 146] on button "Apply" at bounding box center [161, 154] width 30 height 17
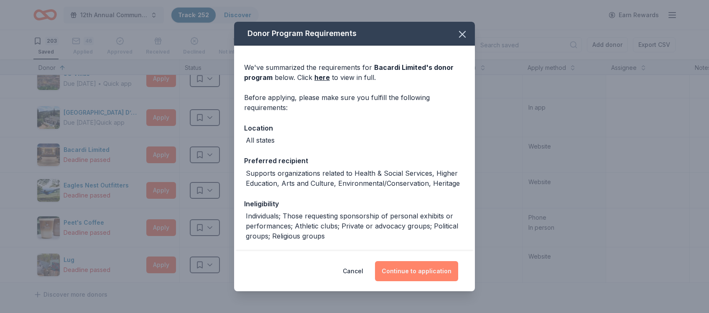
click at [433, 273] on button "Continue to application" at bounding box center [416, 271] width 83 height 20
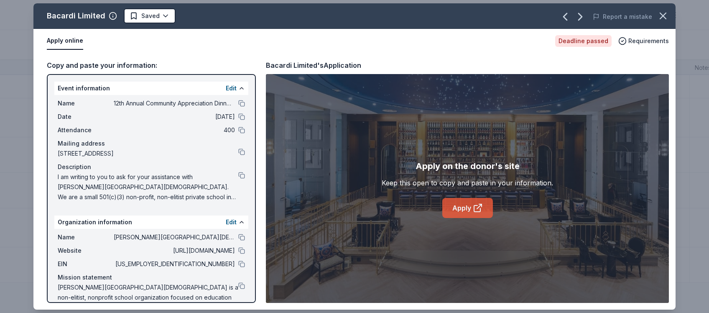
click at [473, 206] on icon at bounding box center [478, 208] width 10 height 10
click at [242, 265] on button at bounding box center [241, 263] width 7 height 7
click at [663, 16] on icon "button" at bounding box center [663, 16] width 6 height 6
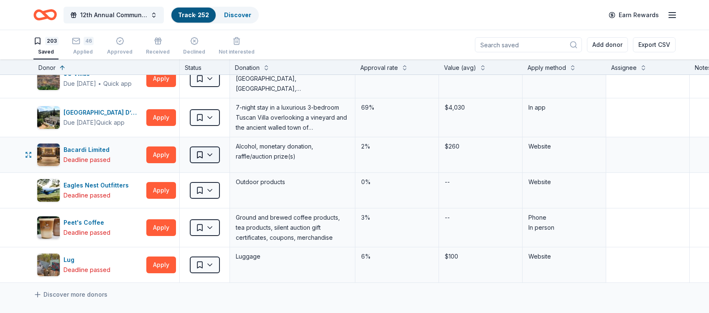
click at [211, 142] on html "12th Annual Community Appreciation Dinner & Fundraiser Track · 252 Discover Ear…" at bounding box center [354, 156] width 709 height 313
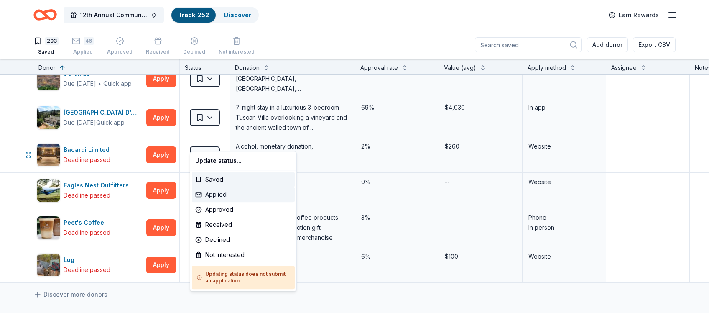
click at [220, 194] on div "Applied" at bounding box center [243, 194] width 103 height 15
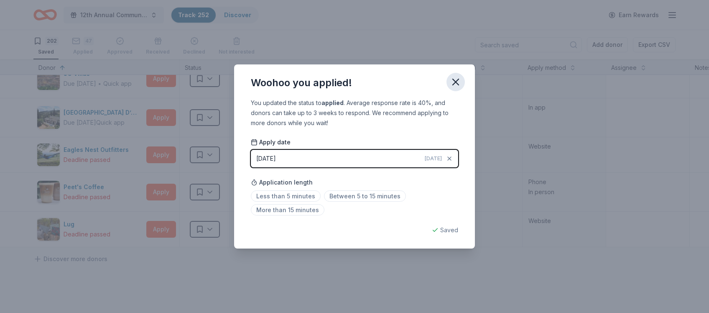
click at [457, 81] on icon "button" at bounding box center [456, 82] width 6 height 6
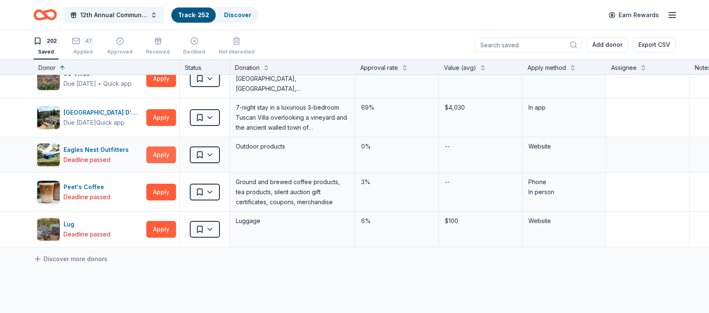
click at [157, 146] on button "Apply" at bounding box center [161, 154] width 30 height 17
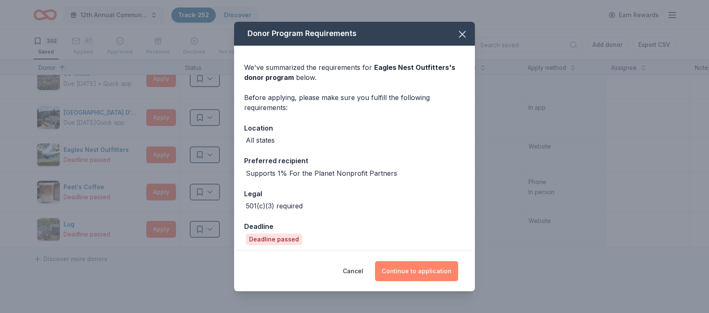
click at [420, 272] on button "Continue to application" at bounding box center [416, 271] width 83 height 20
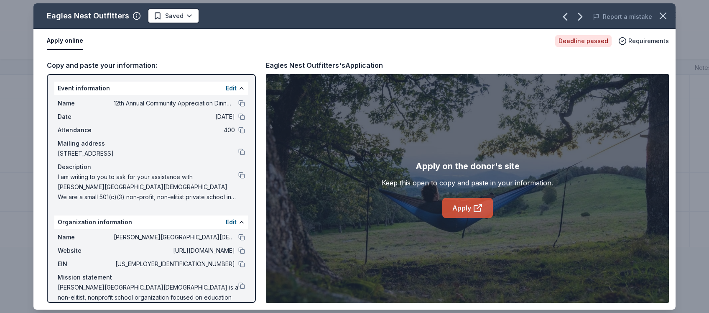
click at [471, 205] on link "Apply" at bounding box center [467, 208] width 51 height 20
click at [241, 251] on button at bounding box center [241, 250] width 7 height 7
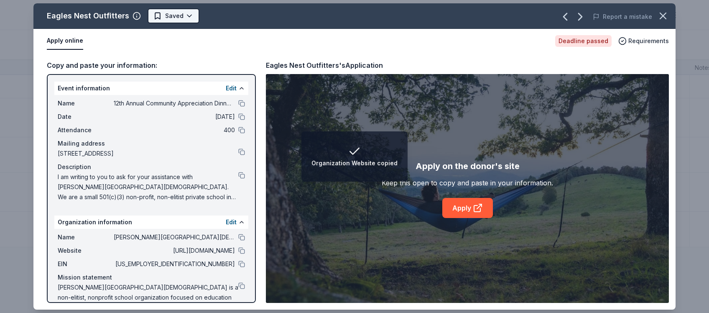
click at [178, 11] on html "Organization Website copied 12th Annual Community Appreciation Dinner & Fundrai…" at bounding box center [354, 156] width 709 height 313
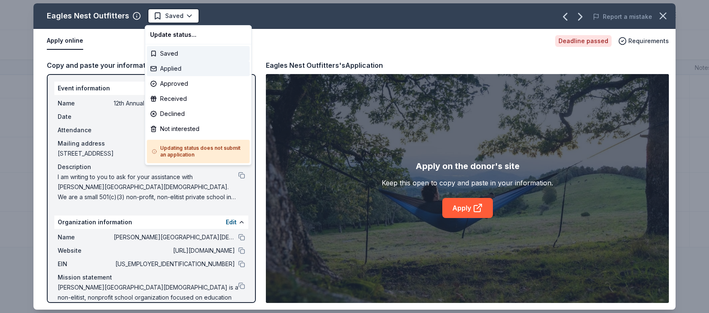
click at [180, 71] on div "Applied" at bounding box center [198, 68] width 103 height 15
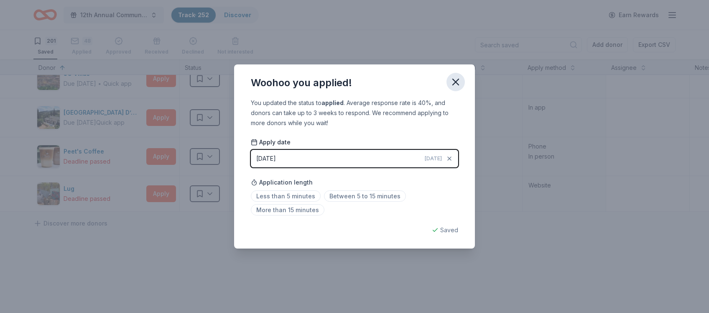
click at [457, 86] on icon "button" at bounding box center [456, 82] width 12 height 12
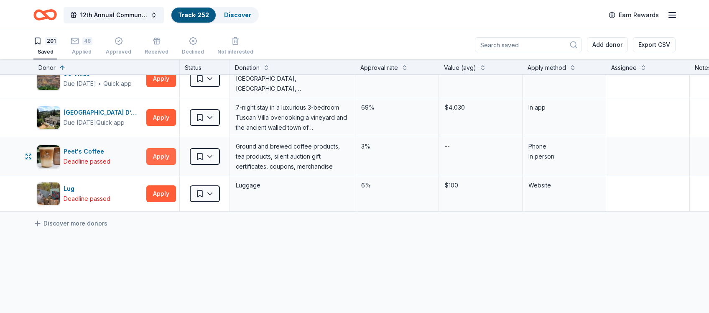
click at [160, 148] on button "Apply" at bounding box center [161, 156] width 30 height 17
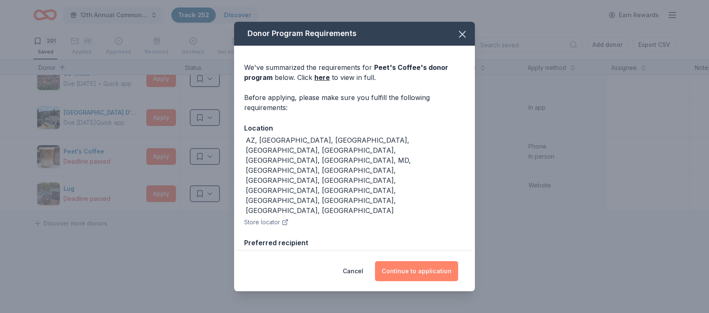
click at [420, 270] on button "Continue to application" at bounding box center [416, 271] width 83 height 20
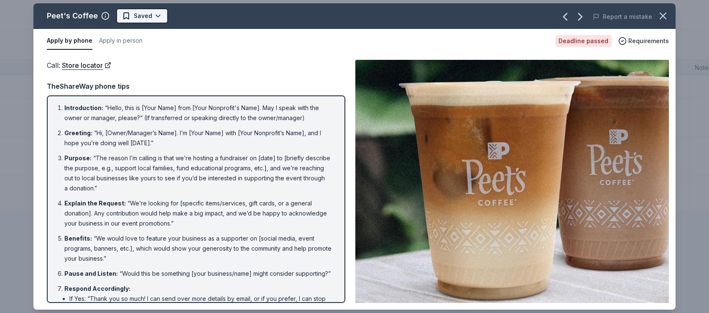
click at [156, 18] on html "12th Annual Community Appreciation Dinner & Fundraiser Track · 252 Discover Ear…" at bounding box center [354, 156] width 709 height 313
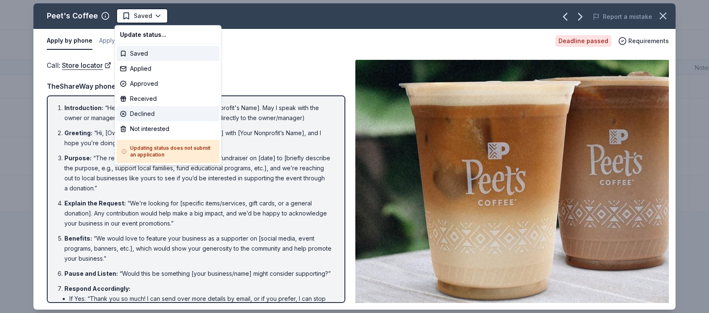
click at [142, 114] on div "Declined" at bounding box center [168, 113] width 103 height 15
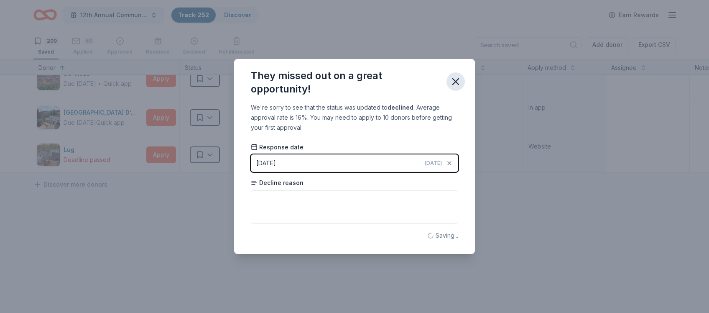
click at [450, 84] on icon "button" at bounding box center [456, 82] width 12 height 12
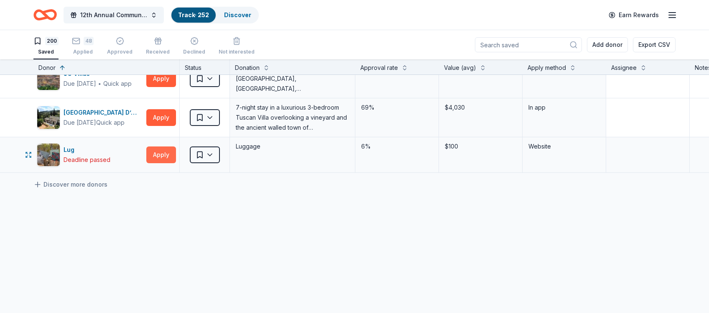
click at [165, 146] on button "Apply" at bounding box center [161, 154] width 30 height 17
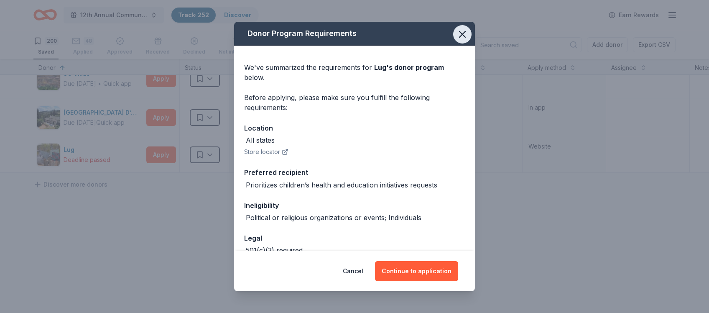
click at [460, 35] on icon "button" at bounding box center [462, 34] width 12 height 12
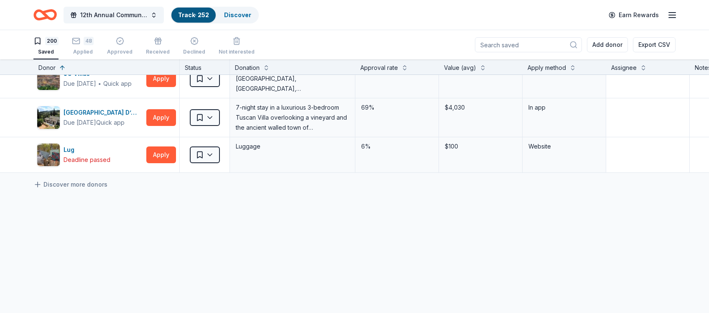
drag, startPoint x: 163, startPoint y: 141, endPoint x: 232, endPoint y: 184, distance: 81.5
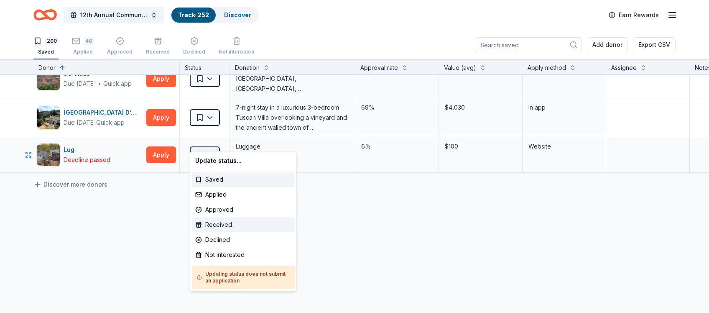
click at [237, 230] on body "12th Annual Community Appreciation Dinner & Fundraiser Track · 252 Discover Ear…" at bounding box center [354, 156] width 709 height 313
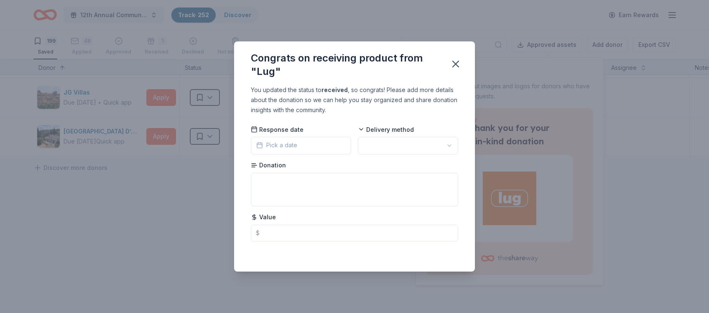
scroll to position [7020, 0]
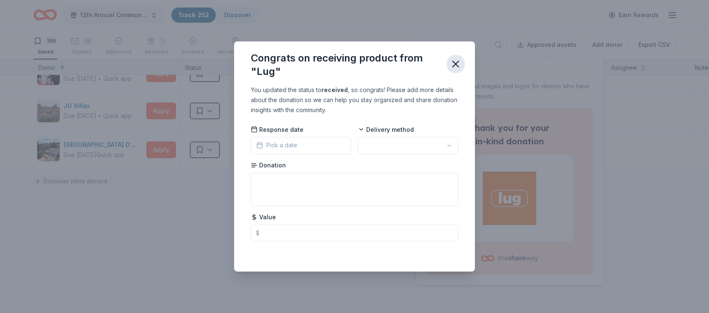
click at [451, 67] on icon "button" at bounding box center [456, 64] width 12 height 12
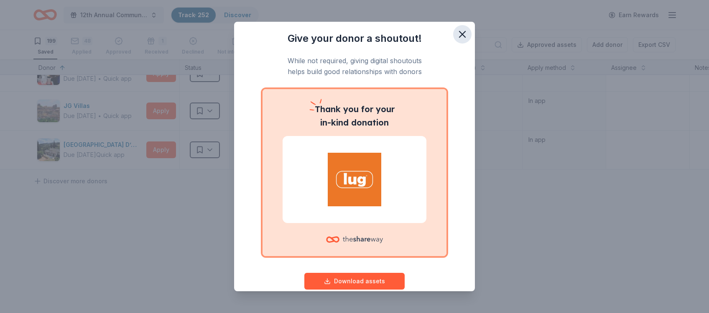
click at [459, 35] on icon "button" at bounding box center [462, 34] width 12 height 12
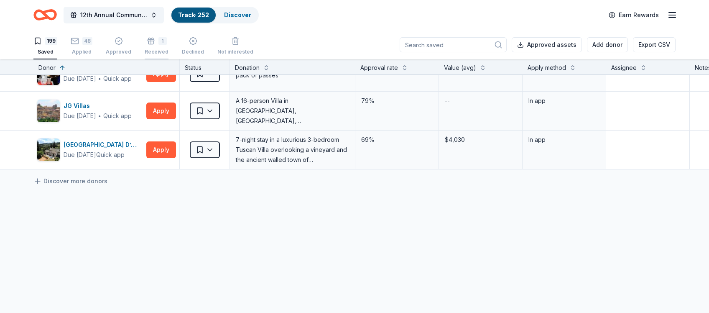
click at [158, 41] on div "1" at bounding box center [162, 36] width 8 height 8
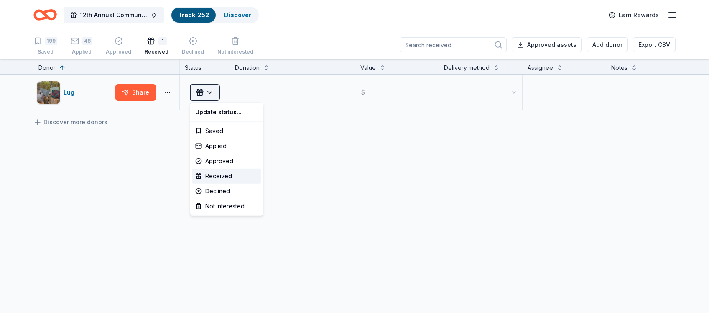
click at [213, 94] on html "12th Annual Community Appreciation Dinner & Fundraiser Track · 252 Discover Ear…" at bounding box center [354, 156] width 709 height 313
click at [216, 142] on div "Applied" at bounding box center [226, 145] width 69 height 15
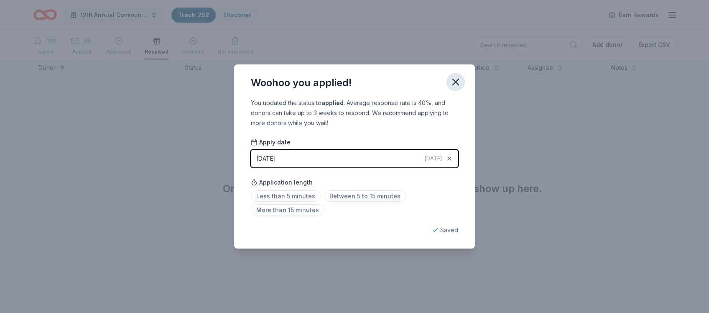
click at [456, 84] on icon "button" at bounding box center [456, 82] width 12 height 12
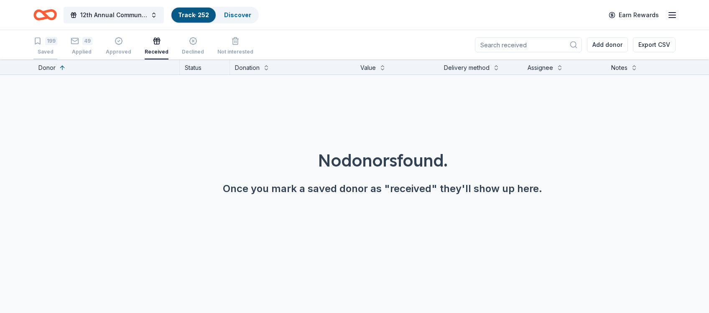
click at [42, 49] on div "Saved" at bounding box center [45, 51] width 24 height 7
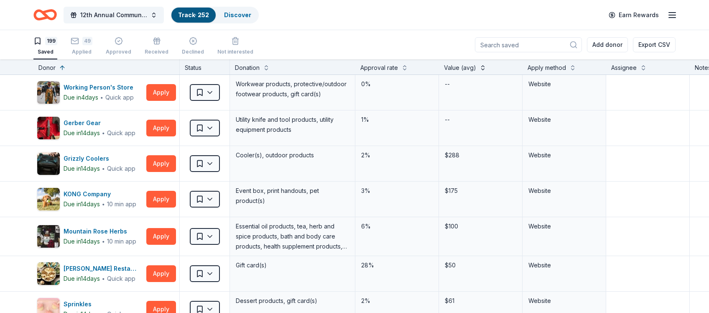
click at [481, 67] on button at bounding box center [482, 67] width 7 height 8
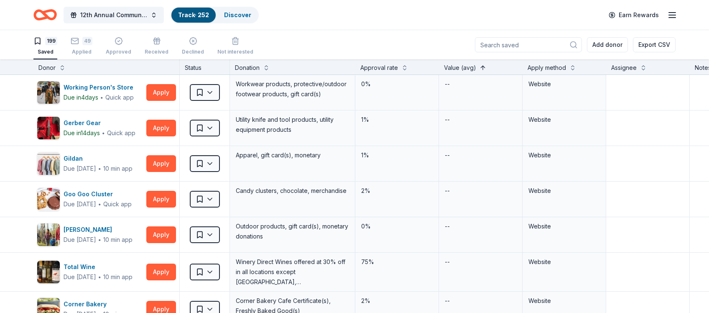
click at [481, 67] on button at bounding box center [482, 67] width 7 height 8
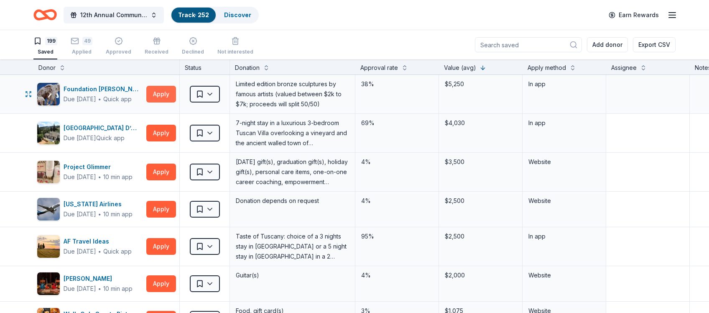
click at [164, 93] on button "Apply" at bounding box center [161, 94] width 30 height 17
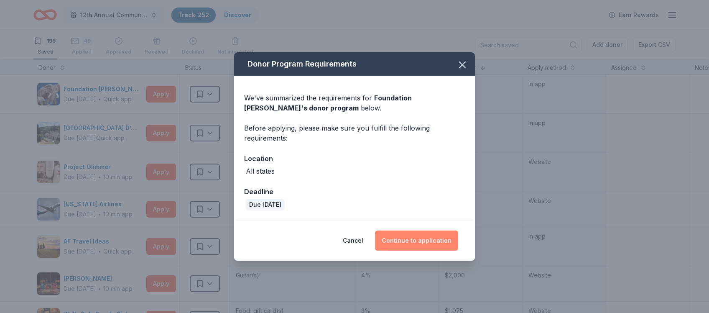
click at [416, 239] on button "Continue to application" at bounding box center [416, 240] width 83 height 20
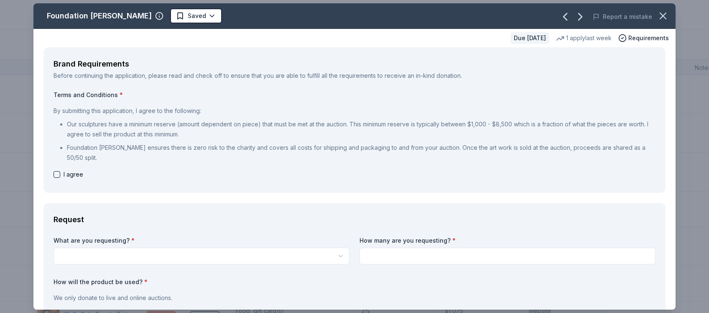
click at [58, 175] on button "button" at bounding box center [56, 174] width 7 height 7
checkbox input "true"
click at [138, 252] on html "12th Annual Community Appreciation Dinner & Fundraiser Track · 252 Discover Ear…" at bounding box center [354, 156] width 709 height 313
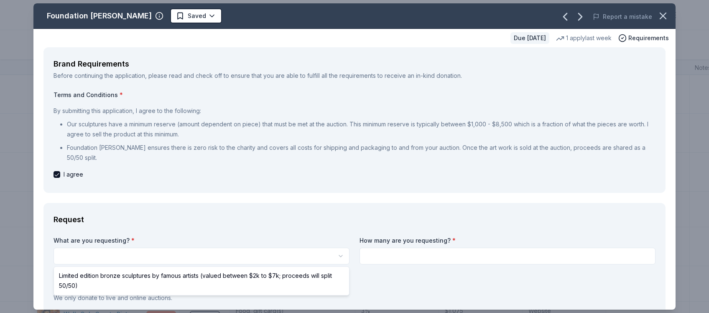
select select "Limited edition bronze sculptures by famous artists (valued between $2k to $7k;…"
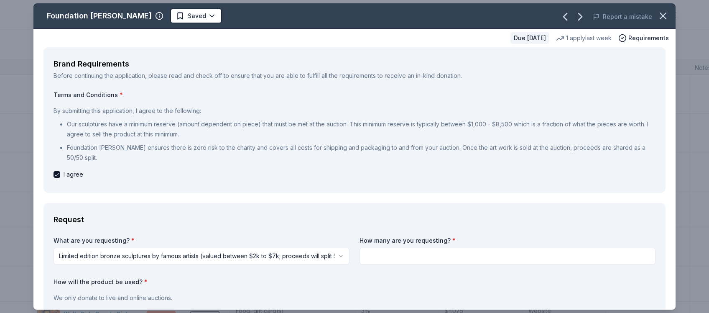
click at [412, 254] on input at bounding box center [507, 255] width 296 height 17
type input "1"
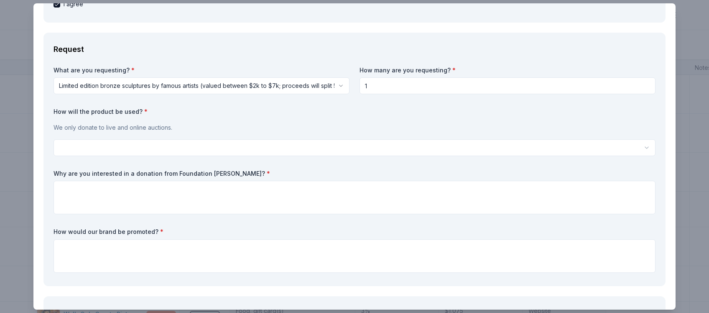
scroll to position [174, 0]
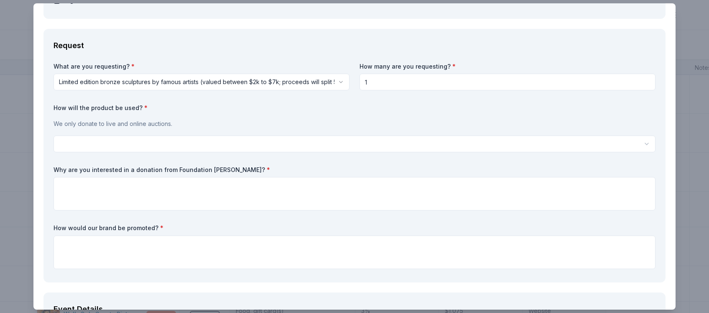
click at [199, 142] on html "12th Annual Community Appreciation Dinner & Fundraiser Track · 252 Discover Ear…" at bounding box center [354, 156] width 709 height 313
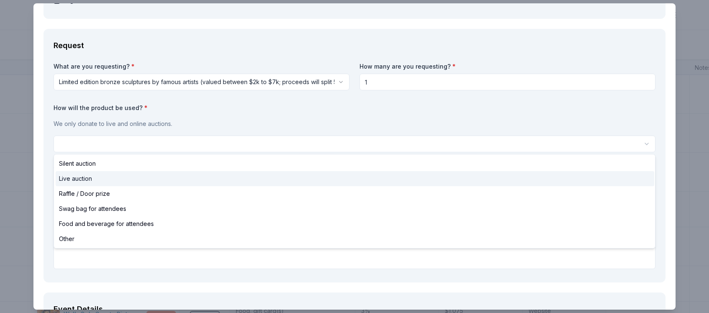
select select "liveAuction"
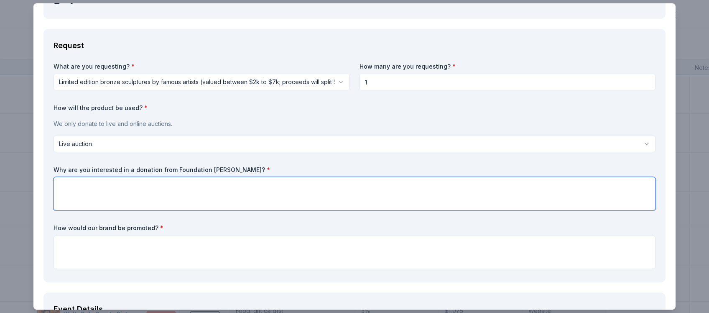
click at [159, 181] on textarea at bounding box center [354, 193] width 602 height 33
click at [112, 186] on textarea "We serve underprivledged children" at bounding box center [354, 193] width 602 height 33
click at [168, 184] on textarea "We serve underpriviledged children" at bounding box center [354, 193] width 602 height 33
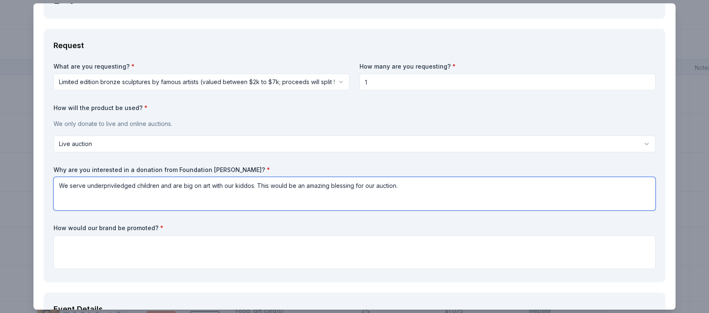
click at [110, 185] on textarea "We serve underpriviledged children and are big on art with our kiddos. This wou…" at bounding box center [354, 193] width 602 height 33
type textarea "We serve underprivileged children and are big on art with our kiddos. This woul…"
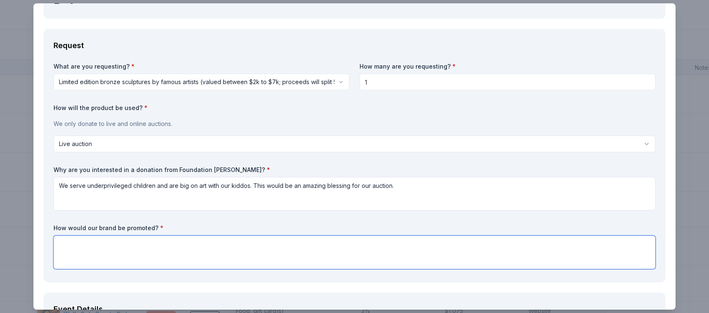
click at [267, 247] on textarea at bounding box center [354, 251] width 602 height 33
click at [115, 244] on textarea "Logo on all materials and on social media" at bounding box center [354, 251] width 602 height 33
click at [120, 242] on textarea "Logo on all materials, at the event, and on social media" at bounding box center [354, 251] width 602 height 33
type textarea "Logo on all materials, recognition at the event, and on social media"
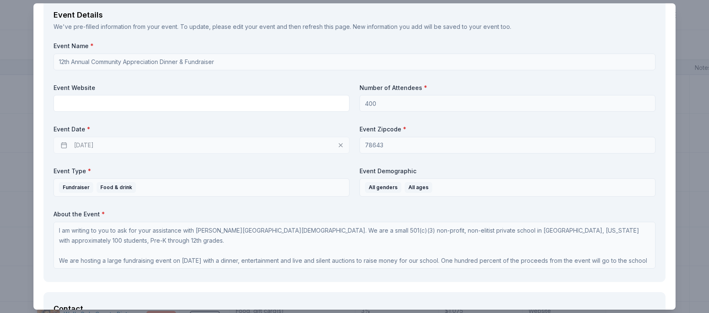
scroll to position [471, 0]
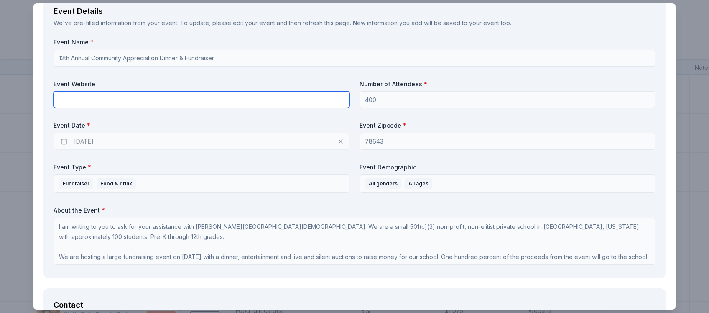
click at [150, 97] on input "text" at bounding box center [201, 99] width 296 height 17
paste input "[URL][DOMAIN_NAME]"
type input "[URL][DOMAIN_NAME]"
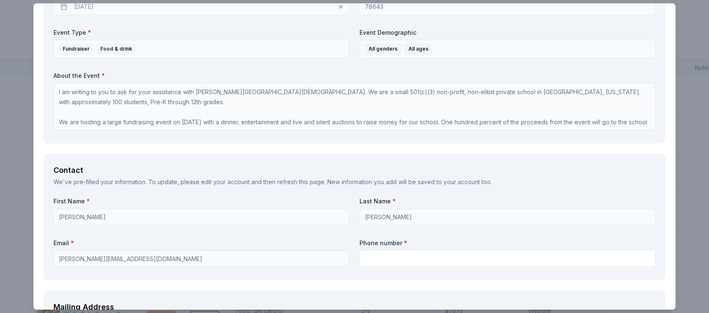
scroll to position [608, 0]
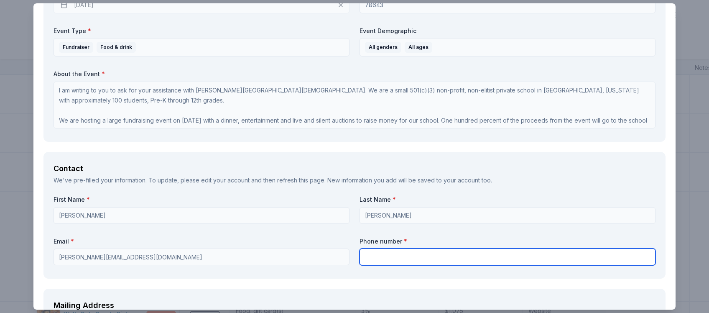
click at [444, 256] on input "text" at bounding box center [507, 256] width 296 height 17
type input "3254234313"
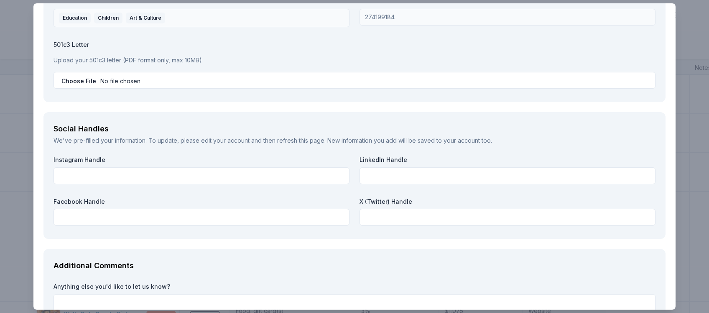
scroll to position [1140, 0]
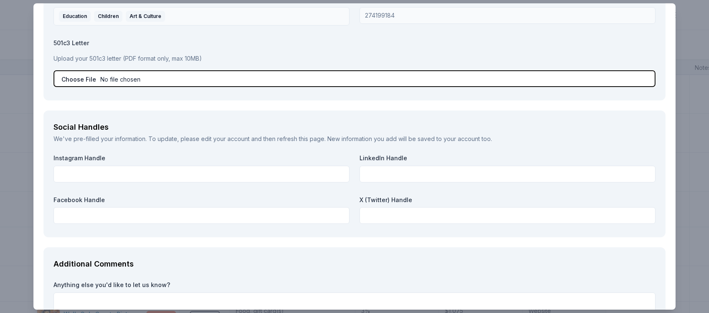
click at [70, 79] on input "file" at bounding box center [354, 78] width 602 height 17
type input "C:\fakepath\LCA 501c3 Letter.pdf"
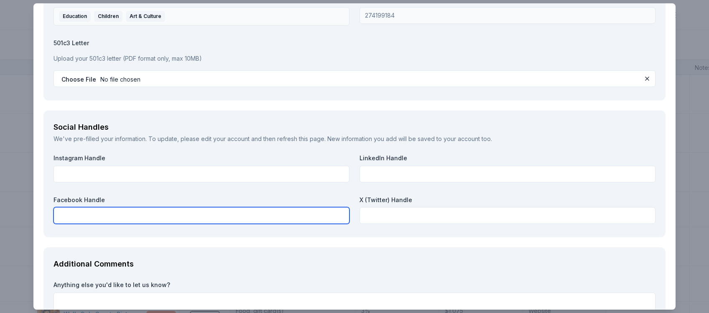
click at [197, 219] on input "text" at bounding box center [201, 215] width 296 height 17
type input "@[DOMAIN_NAME]"
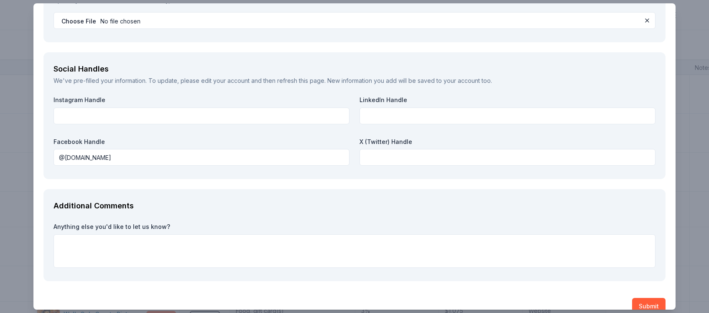
scroll to position [1213, 0]
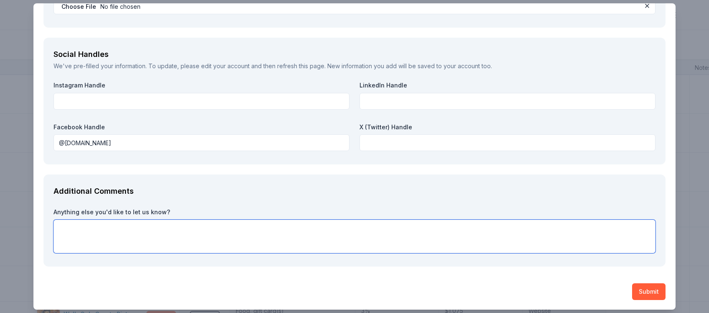
click at [173, 229] on textarea at bounding box center [354, 235] width 602 height 33
paste textarea "[PERSON_NAME][GEOGRAPHIC_DATA][DEMOGRAPHIC_DATA] will host its 12th Annual Comm…"
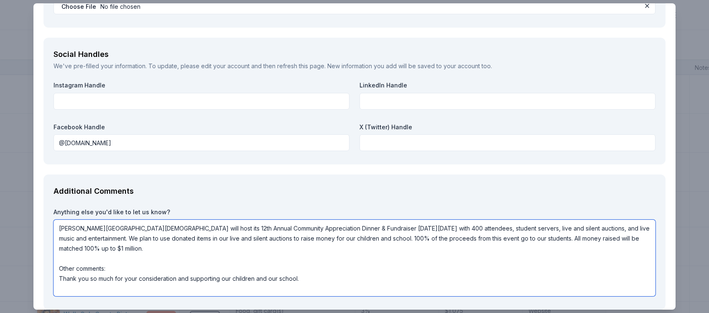
drag, startPoint x: 111, startPoint y: 267, endPoint x: 42, endPoint y: 274, distance: 69.2
click at [53, 274] on textarea "[PERSON_NAME][GEOGRAPHIC_DATA][DEMOGRAPHIC_DATA] will host its 12th Annual Comm…" at bounding box center [354, 257] width 602 height 76
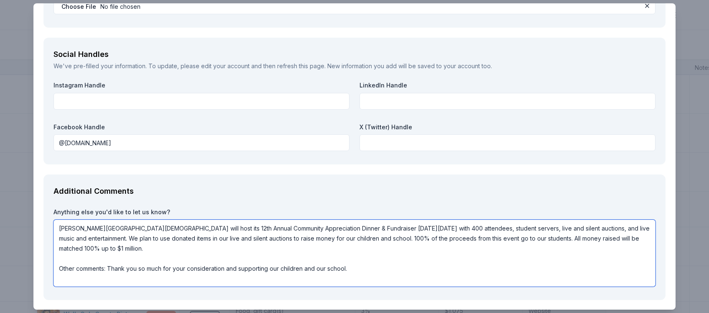
click at [99, 279] on textarea "[PERSON_NAME][GEOGRAPHIC_DATA][DEMOGRAPHIC_DATA] will host its 12th Annual Comm…" at bounding box center [354, 252] width 602 height 67
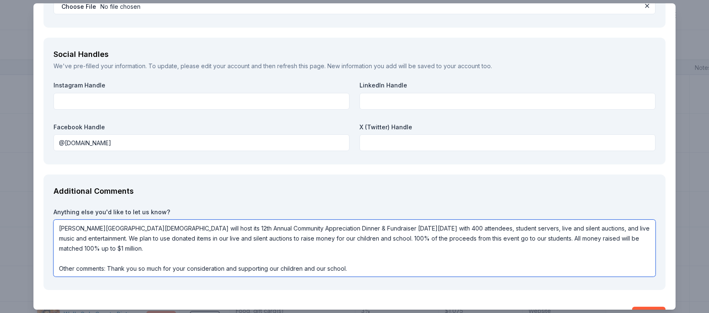
type textarea "[PERSON_NAME][GEOGRAPHIC_DATA][DEMOGRAPHIC_DATA] will host its 12th Annual Comm…"
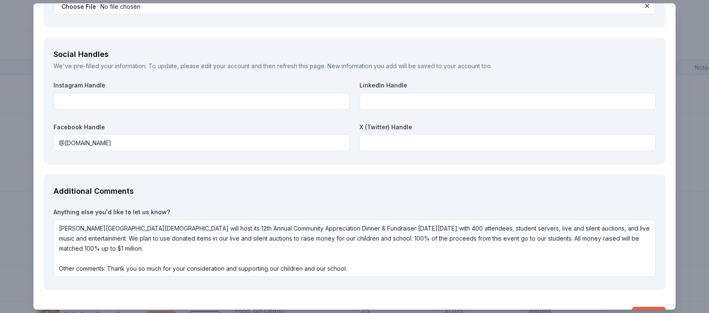
scroll to position [1236, 0]
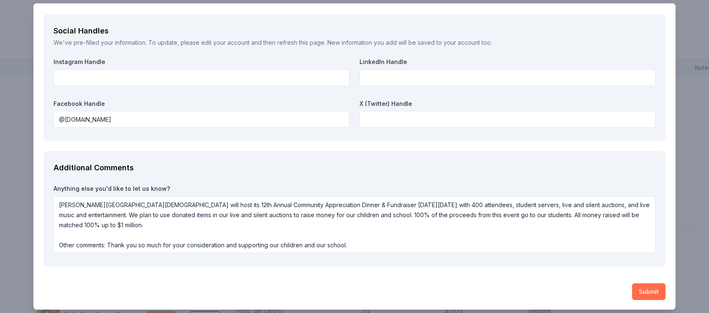
click at [650, 291] on button "Submit" at bounding box center [648, 291] width 33 height 17
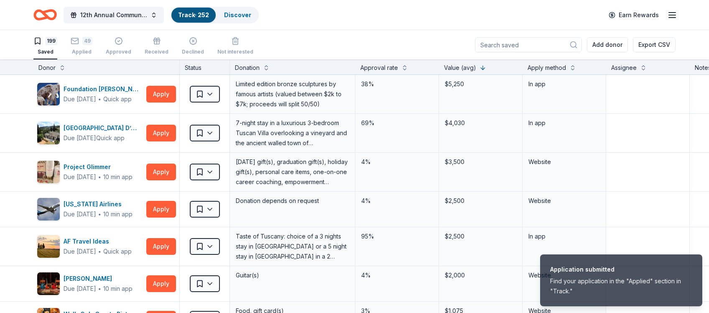
scroll to position [0, 0]
click at [209, 94] on html "Application submitted Find your application in the "Applied" section in "Track.…" at bounding box center [354, 156] width 709 height 313
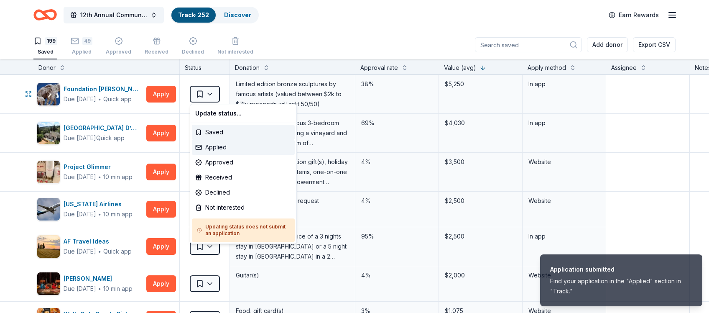
click at [223, 150] on div "Applied" at bounding box center [243, 147] width 103 height 15
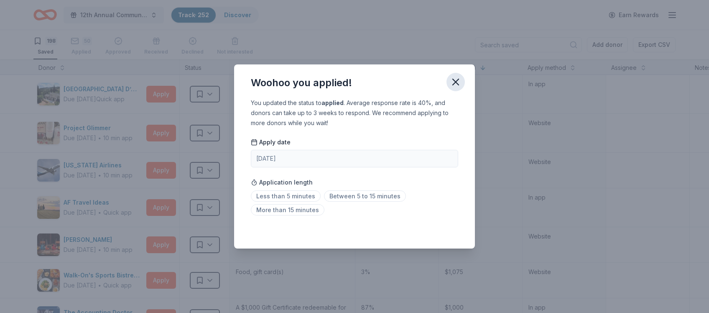
click at [455, 83] on icon "button" at bounding box center [456, 82] width 6 height 6
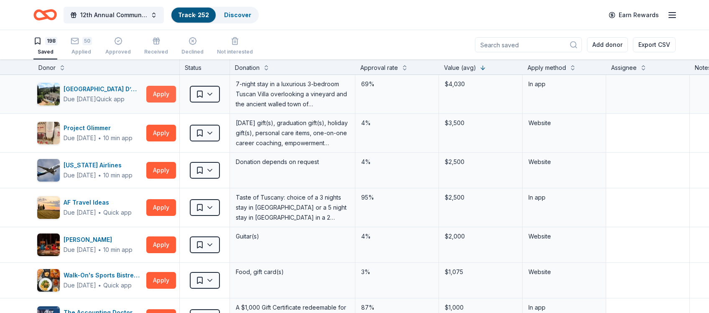
click at [160, 97] on button "Apply" at bounding box center [161, 94] width 30 height 17
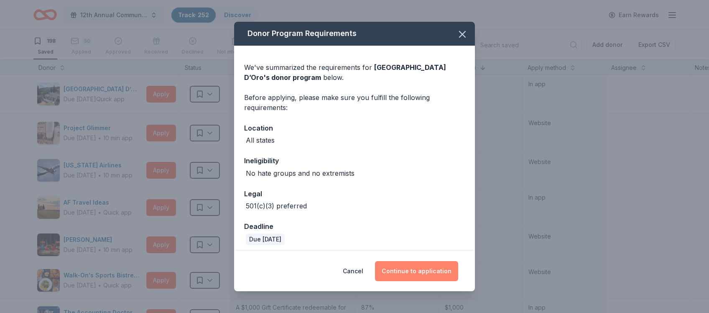
click at [411, 269] on button "Continue to application" at bounding box center [416, 271] width 83 height 20
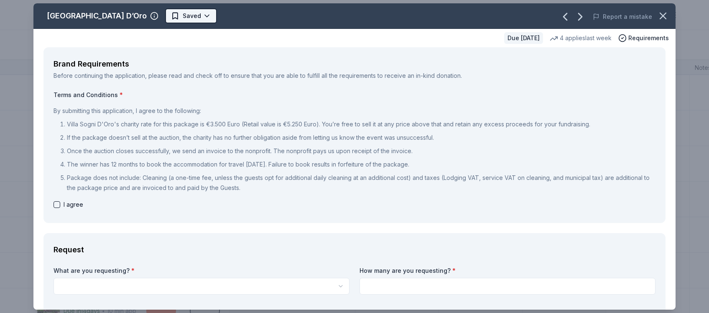
click at [170, 16] on html "12th Annual Community Appreciation Dinner & Fundraiser Track · 252 Discover Ear…" at bounding box center [354, 156] width 709 height 313
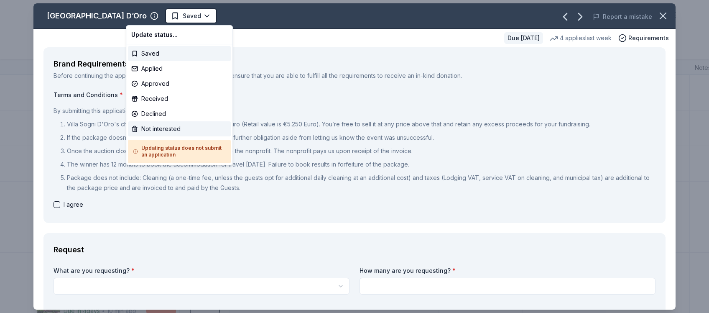
click at [165, 127] on div "Not interested" at bounding box center [179, 128] width 103 height 15
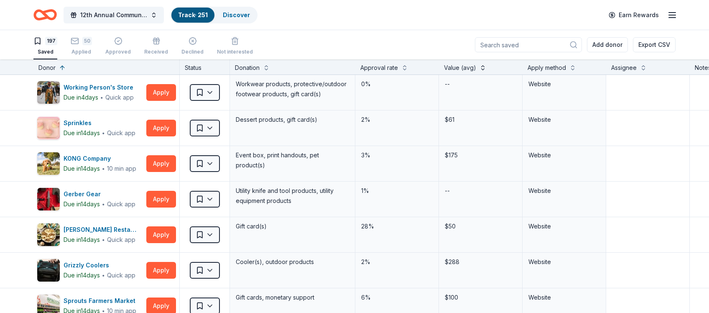
click at [481, 67] on button at bounding box center [482, 67] width 7 height 8
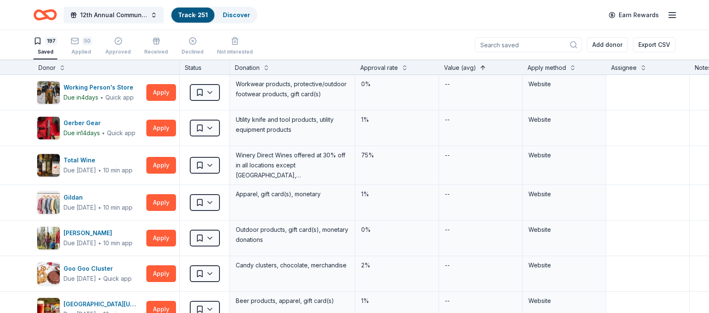
click at [481, 67] on button at bounding box center [482, 67] width 7 height 8
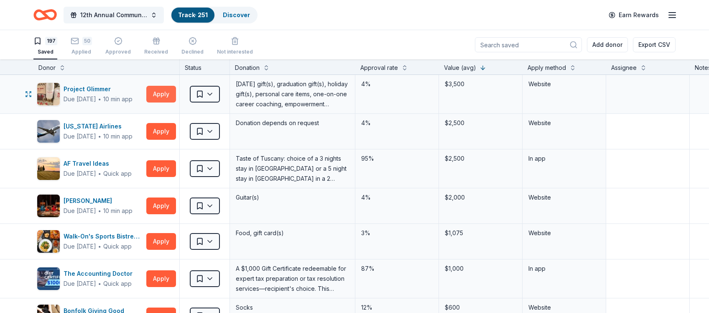
click at [158, 95] on button "Apply" at bounding box center [161, 94] width 30 height 17
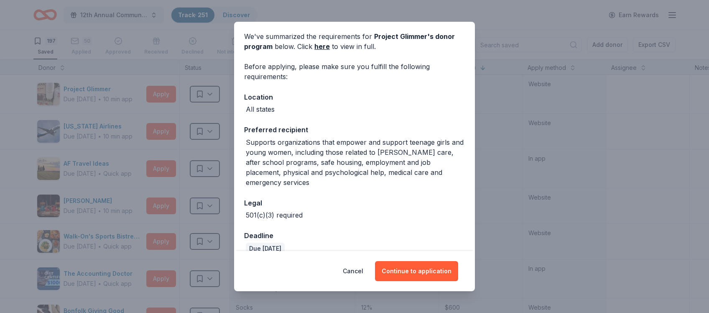
scroll to position [34, 0]
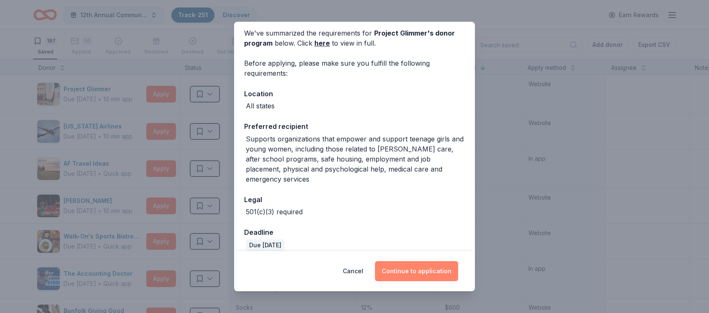
click at [422, 272] on button "Continue to application" at bounding box center [416, 271] width 83 height 20
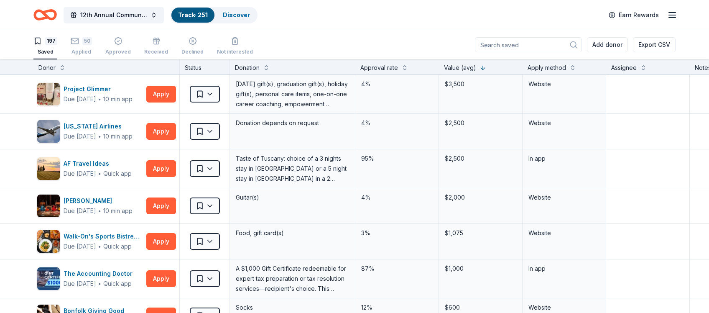
scroll to position [0, 0]
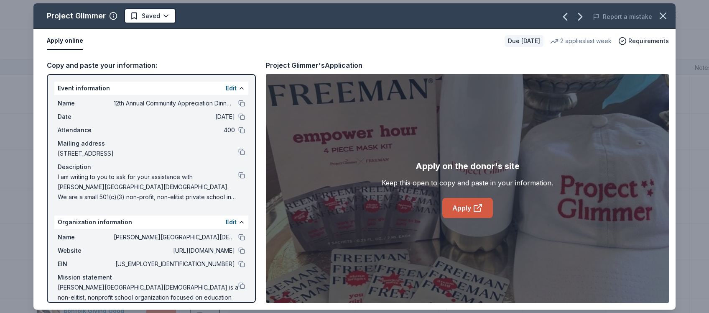
click at [470, 209] on link "Apply" at bounding box center [467, 208] width 51 height 20
click at [241, 249] on button at bounding box center [241, 250] width 7 height 7
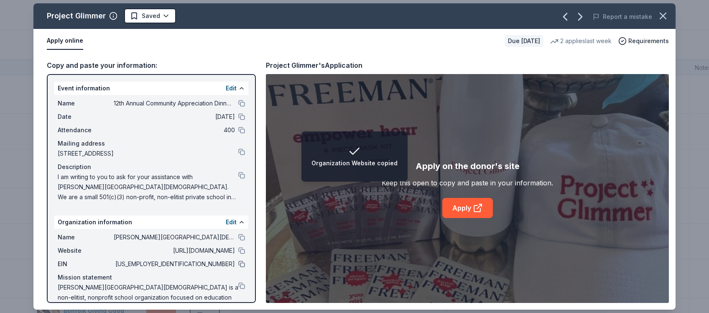
click at [241, 264] on button at bounding box center [241, 263] width 7 height 7
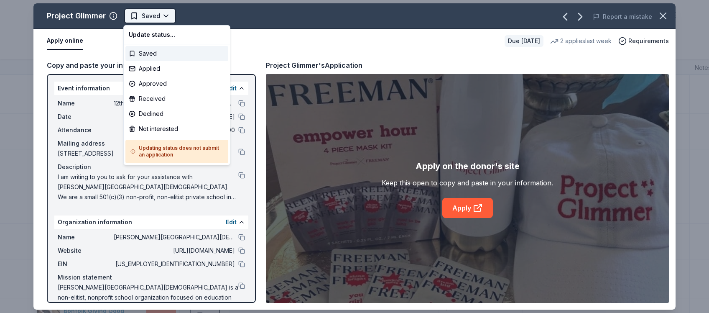
click at [156, 17] on html "12th Annual Community Appreciation Dinner & Fundraiser Track · 251 Discover Ear…" at bounding box center [354, 156] width 709 height 313
click at [156, 69] on div "Applied" at bounding box center [176, 68] width 103 height 15
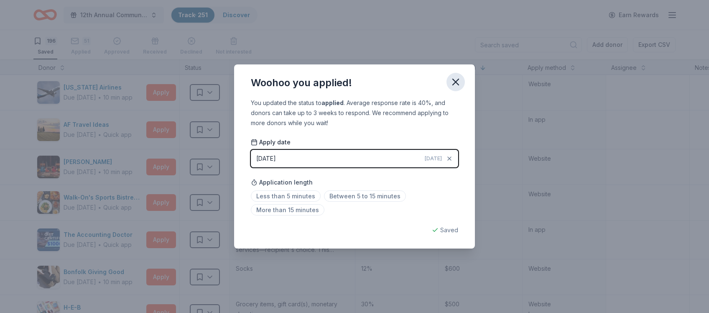
click at [456, 81] on icon "button" at bounding box center [456, 82] width 6 height 6
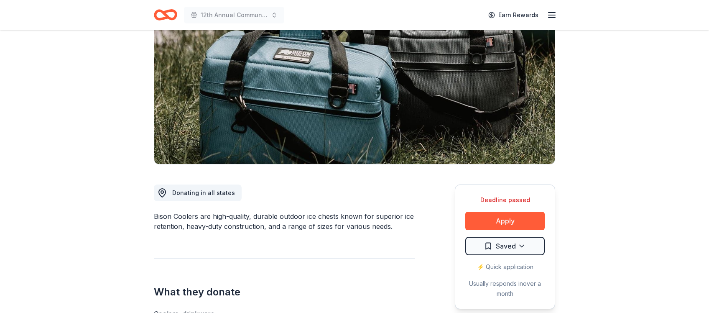
scroll to position [93, 0]
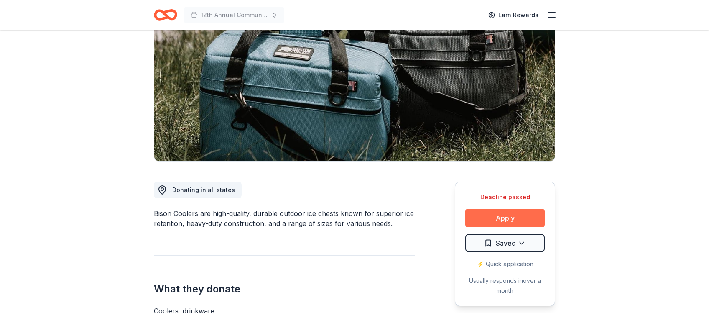
click at [508, 215] on button "Apply" at bounding box center [504, 218] width 79 height 18
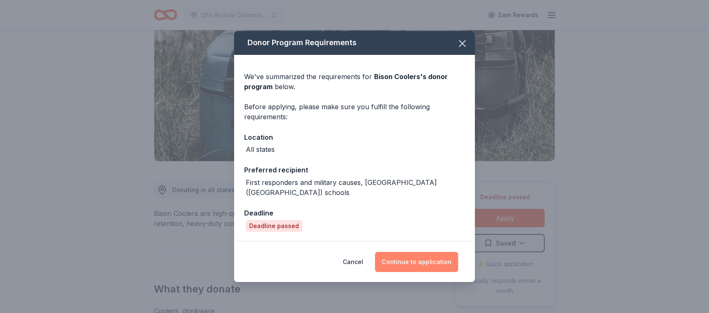
click at [412, 256] on button "Continue to application" at bounding box center [416, 262] width 83 height 20
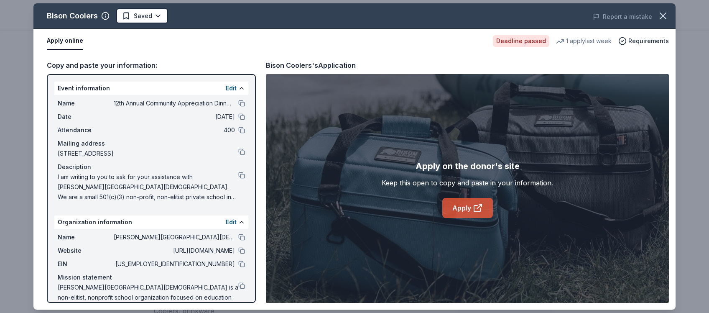
click at [472, 207] on link "Apply" at bounding box center [467, 208] width 51 height 20
click at [159, 14] on html "12th Annual Community Appreciation Dinner & Fundraiser Earn Rewards Deadline pa…" at bounding box center [354, 63] width 709 height 313
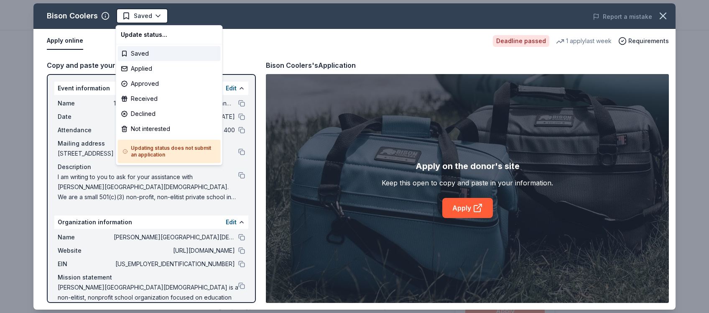
scroll to position [0, 0]
click at [150, 71] on div "Applied" at bounding box center [168, 68] width 103 height 15
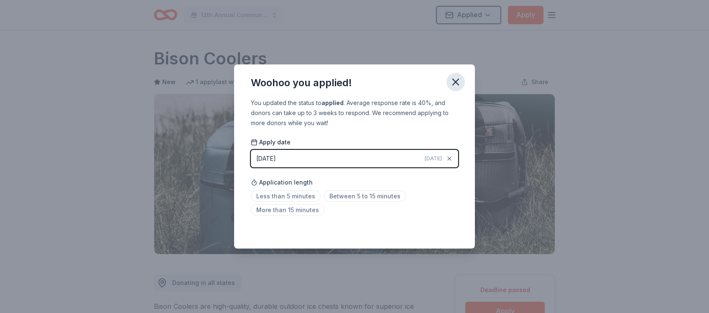
click at [458, 79] on icon "button" at bounding box center [456, 82] width 6 height 6
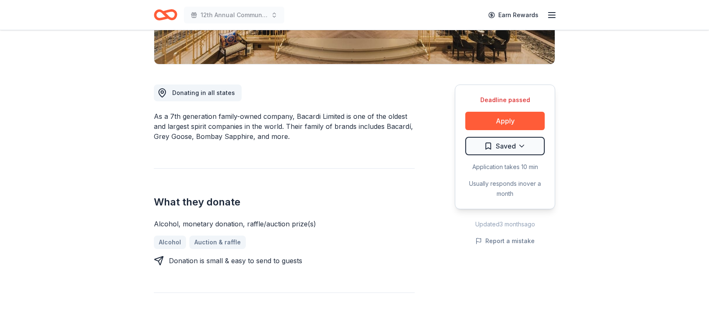
scroll to position [198, 0]
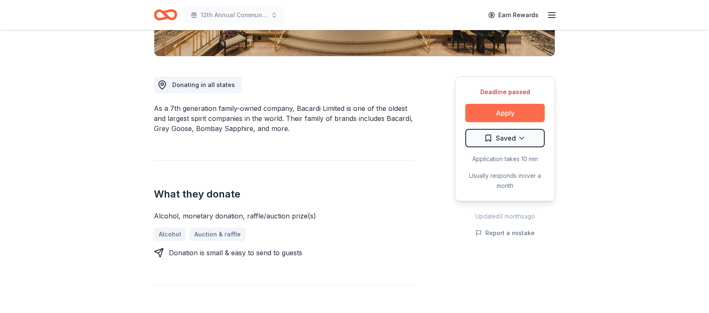
click at [504, 113] on button "Apply" at bounding box center [504, 113] width 79 height 18
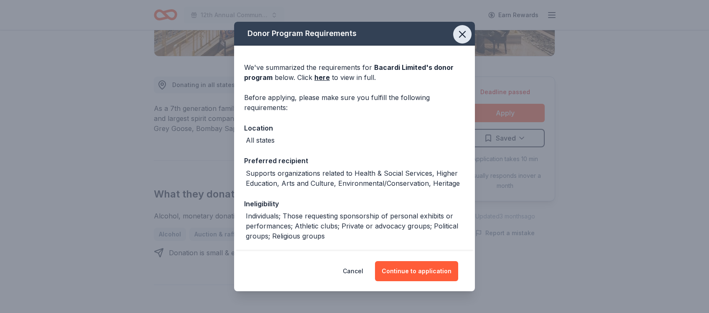
click at [463, 36] on icon "button" at bounding box center [462, 34] width 12 height 12
